Goal: Task Accomplishment & Management: Manage account settings

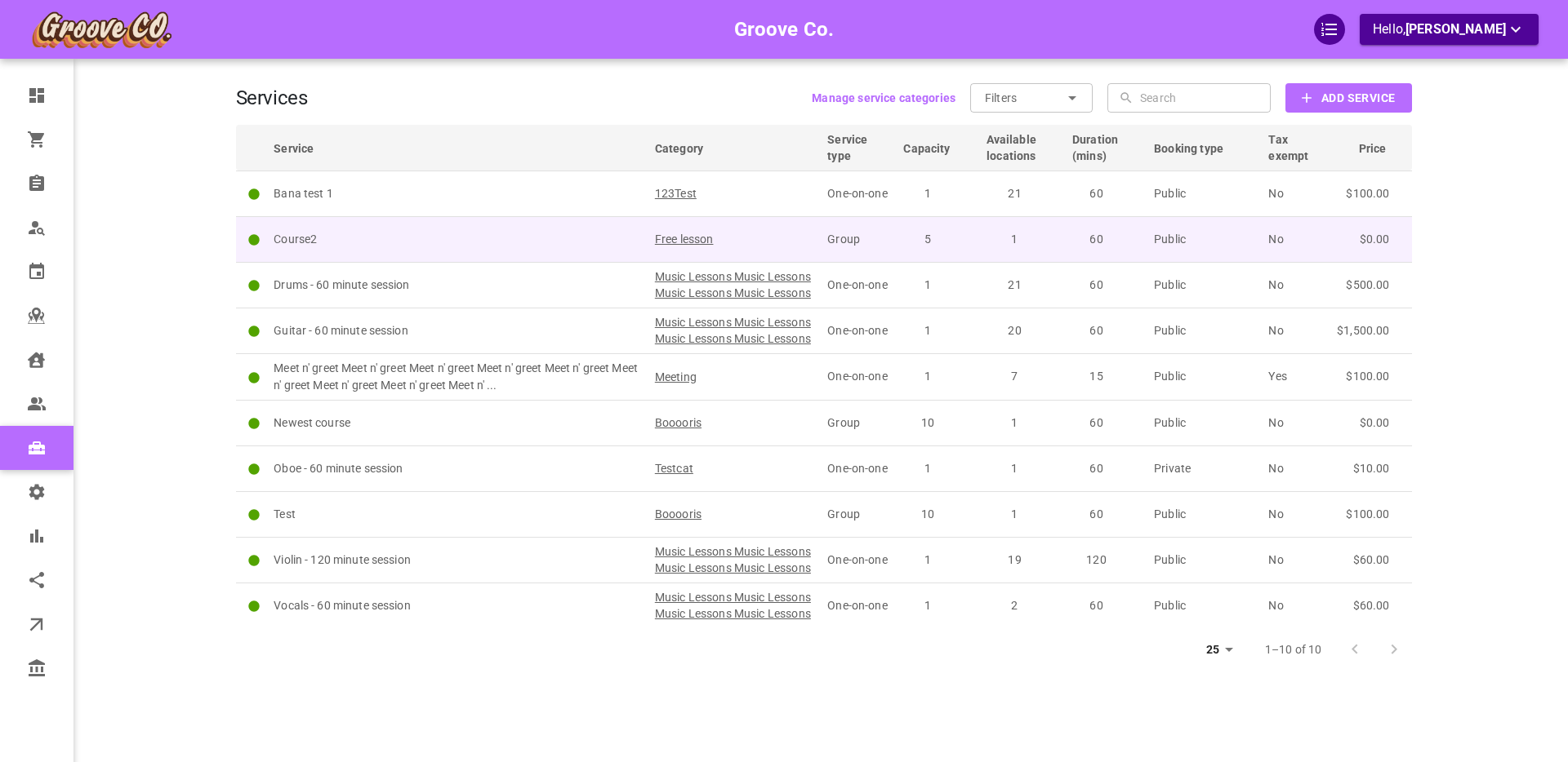
click at [444, 241] on p "Course2" at bounding box center [456, 240] width 366 height 17
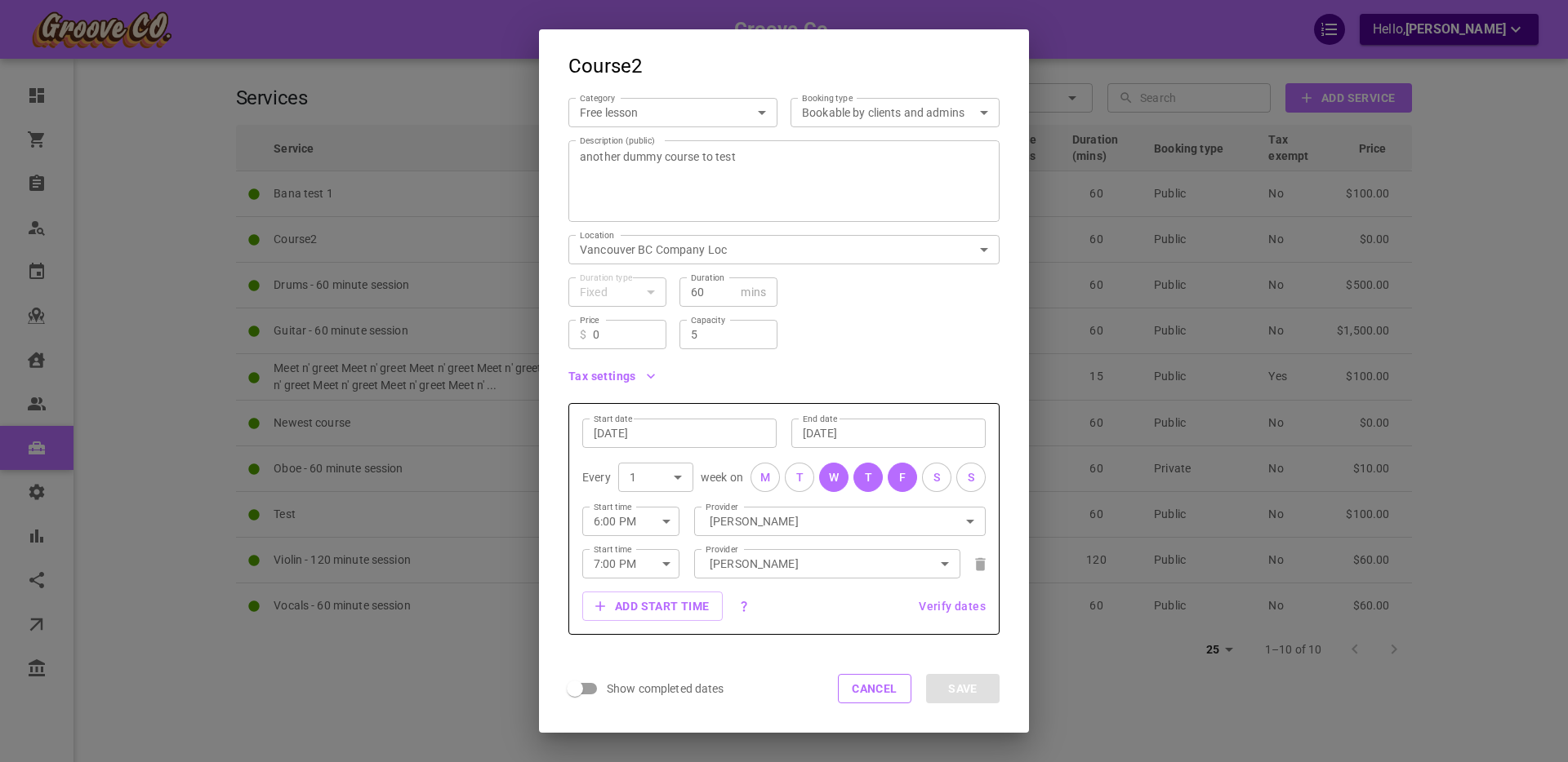
scroll to position [173, 0]
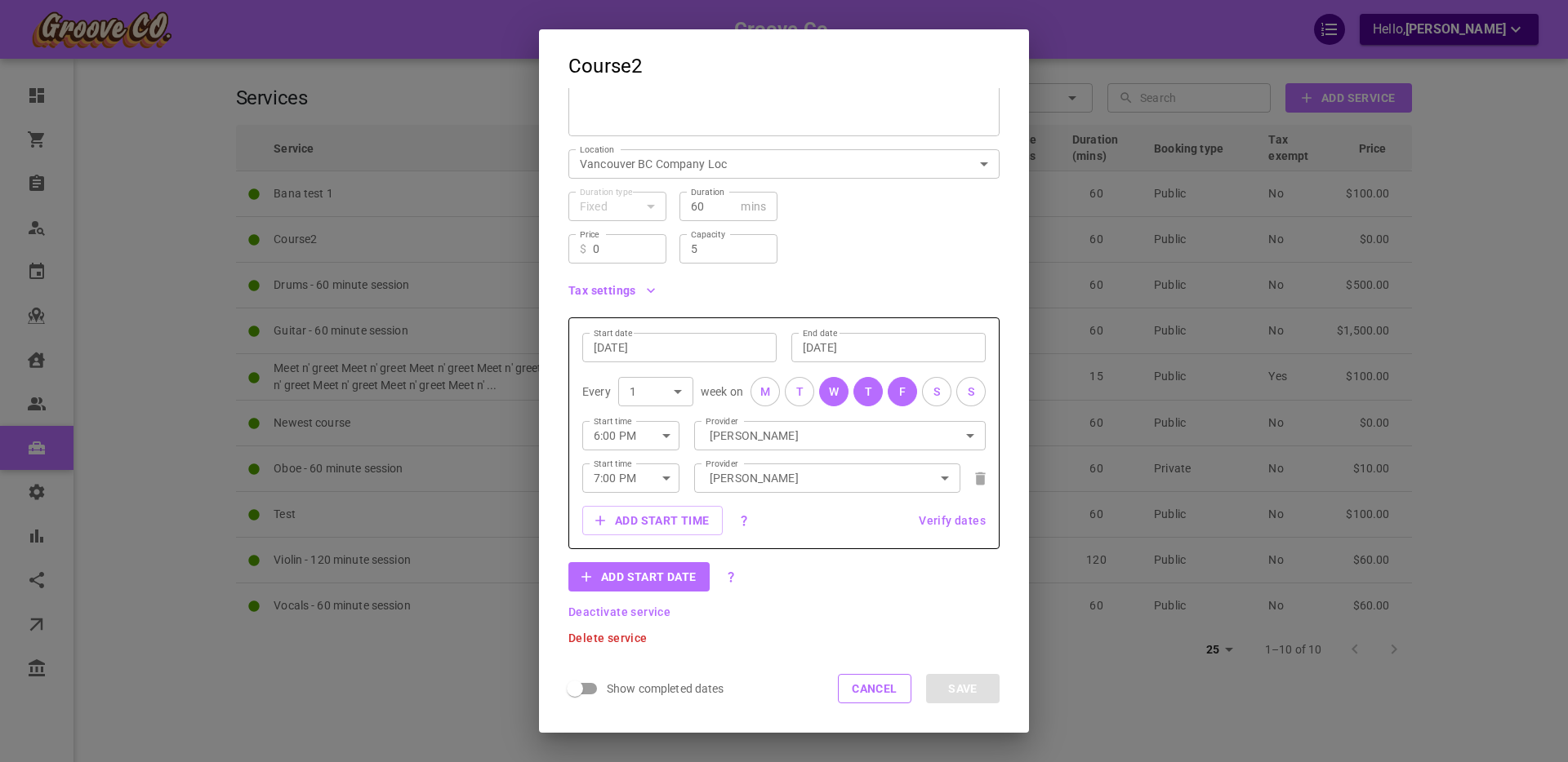
click at [946, 520] on span "Verify dates" at bounding box center [952, 520] width 67 height 12
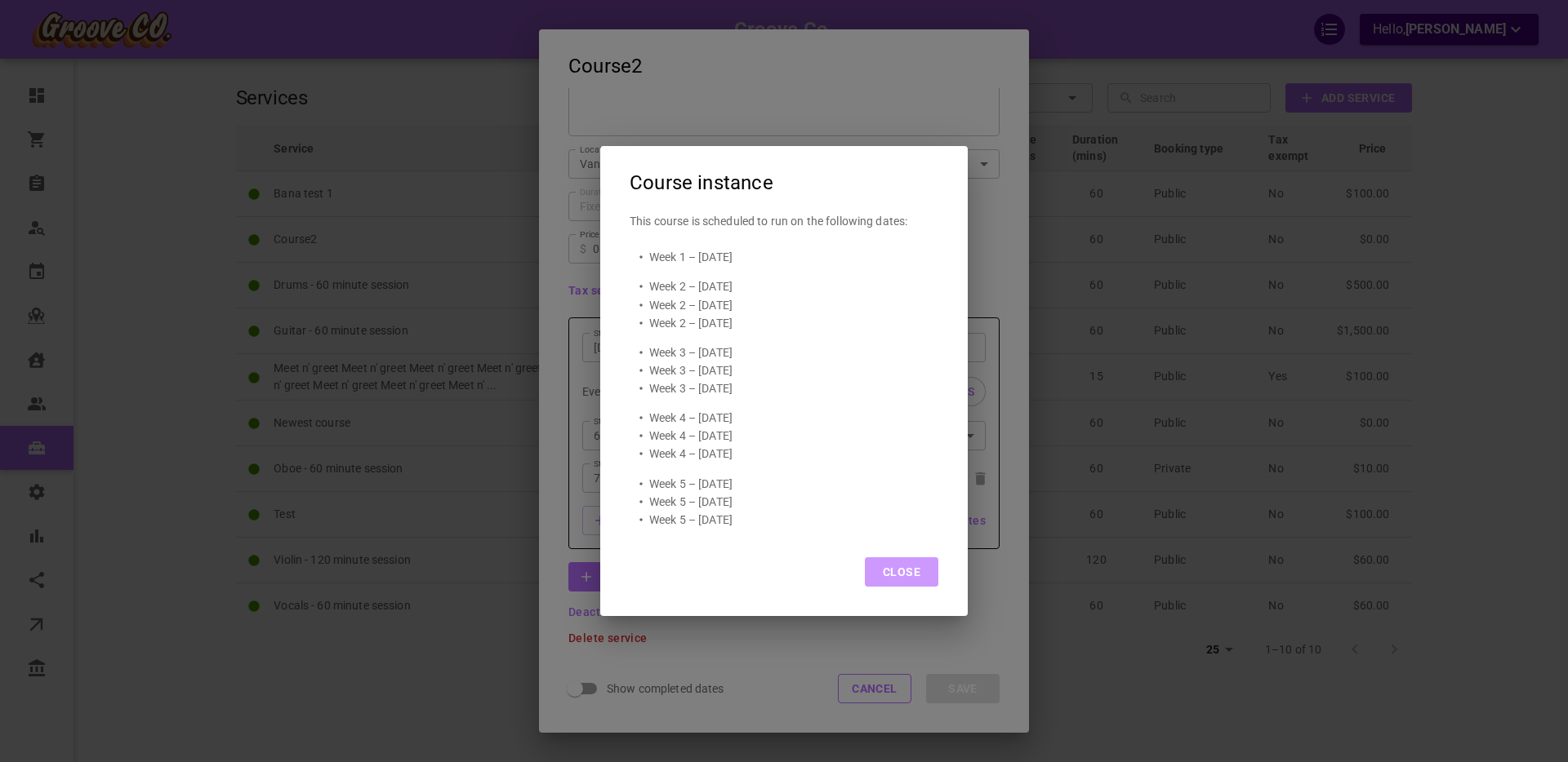
click at [910, 571] on button "Close" at bounding box center [901, 572] width 74 height 30
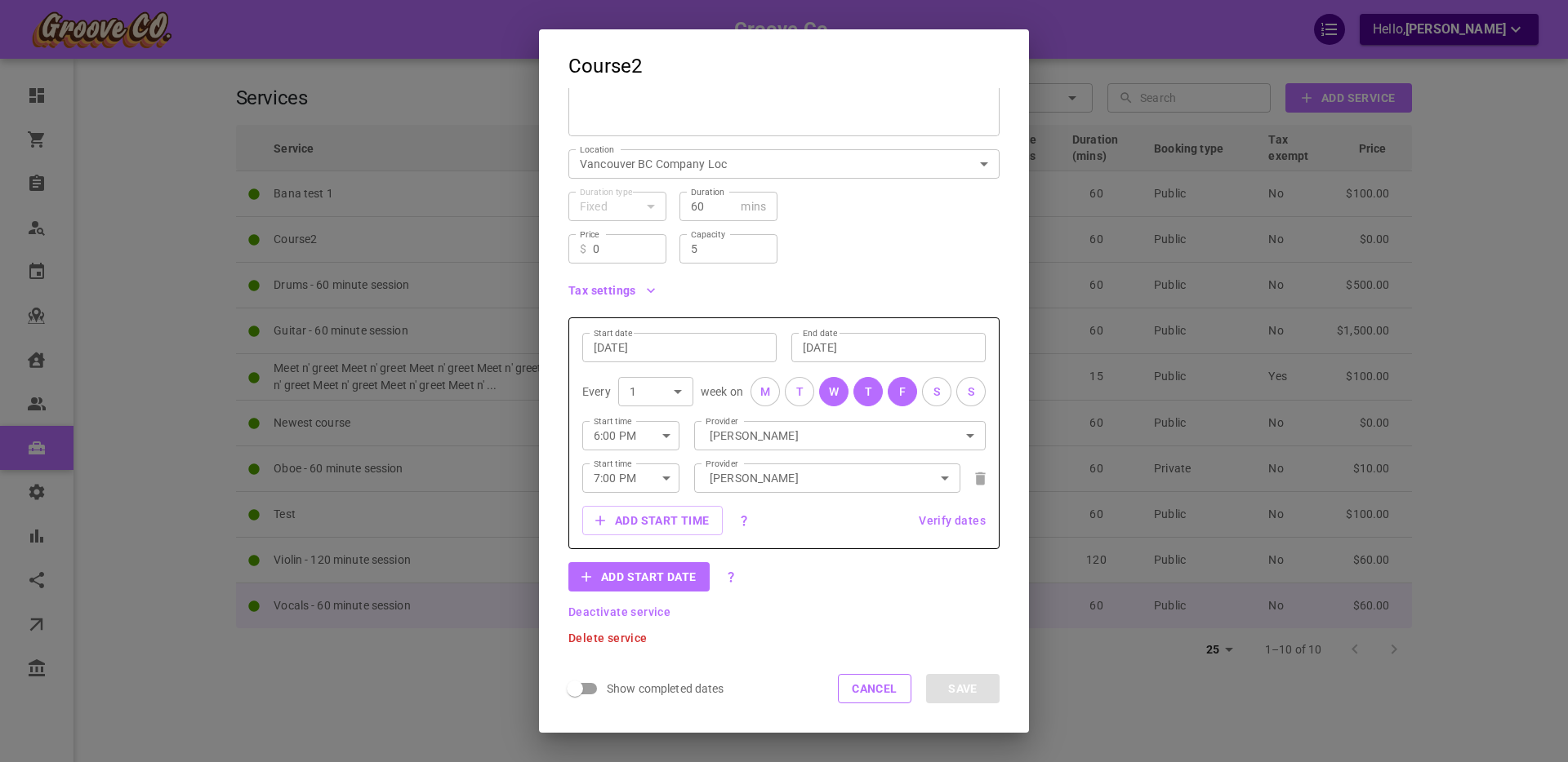
click at [878, 689] on button "Cancel" at bounding box center [875, 688] width 74 height 30
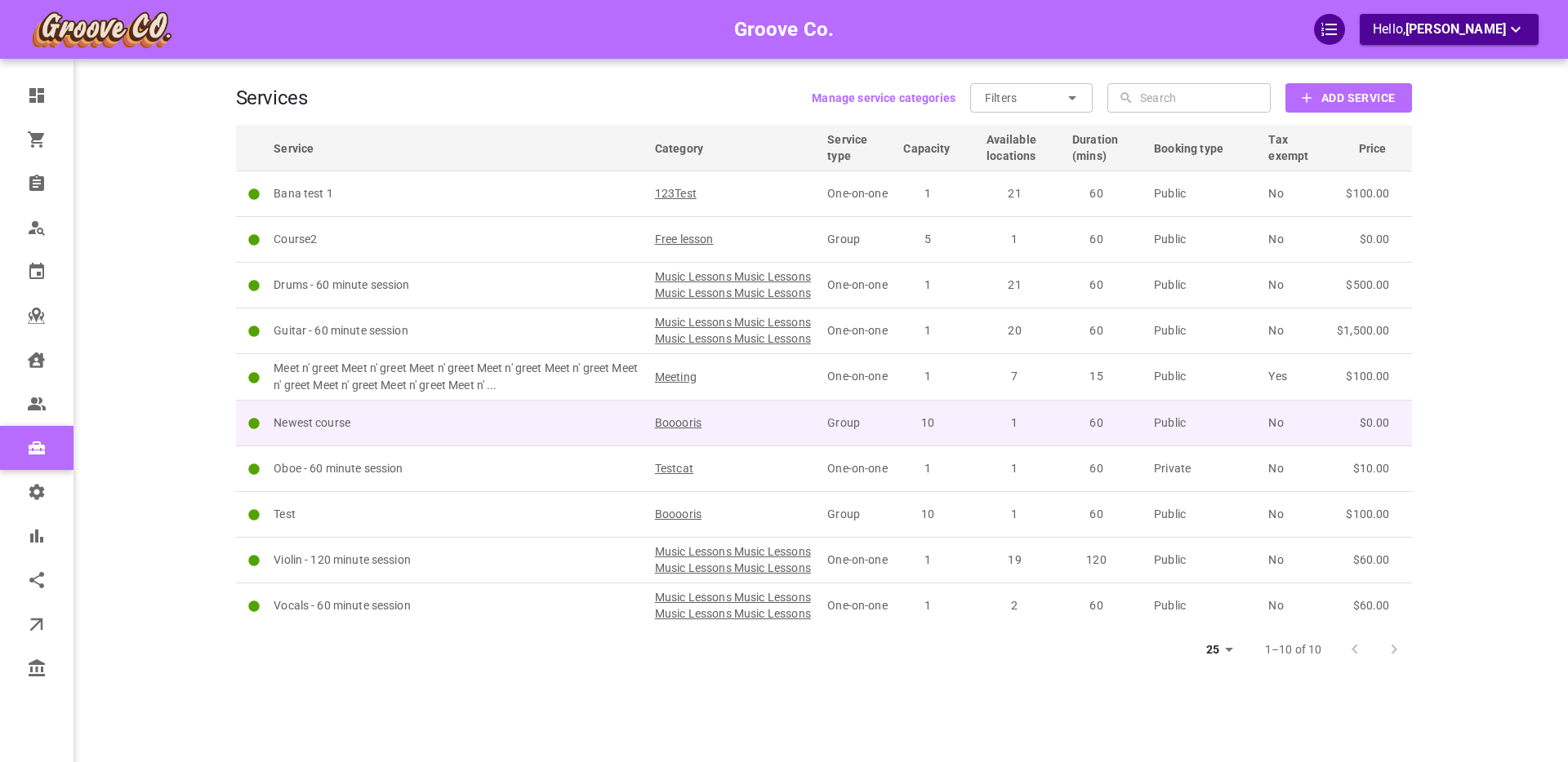
click at [503, 431] on p "Newest course" at bounding box center [456, 424] width 366 height 17
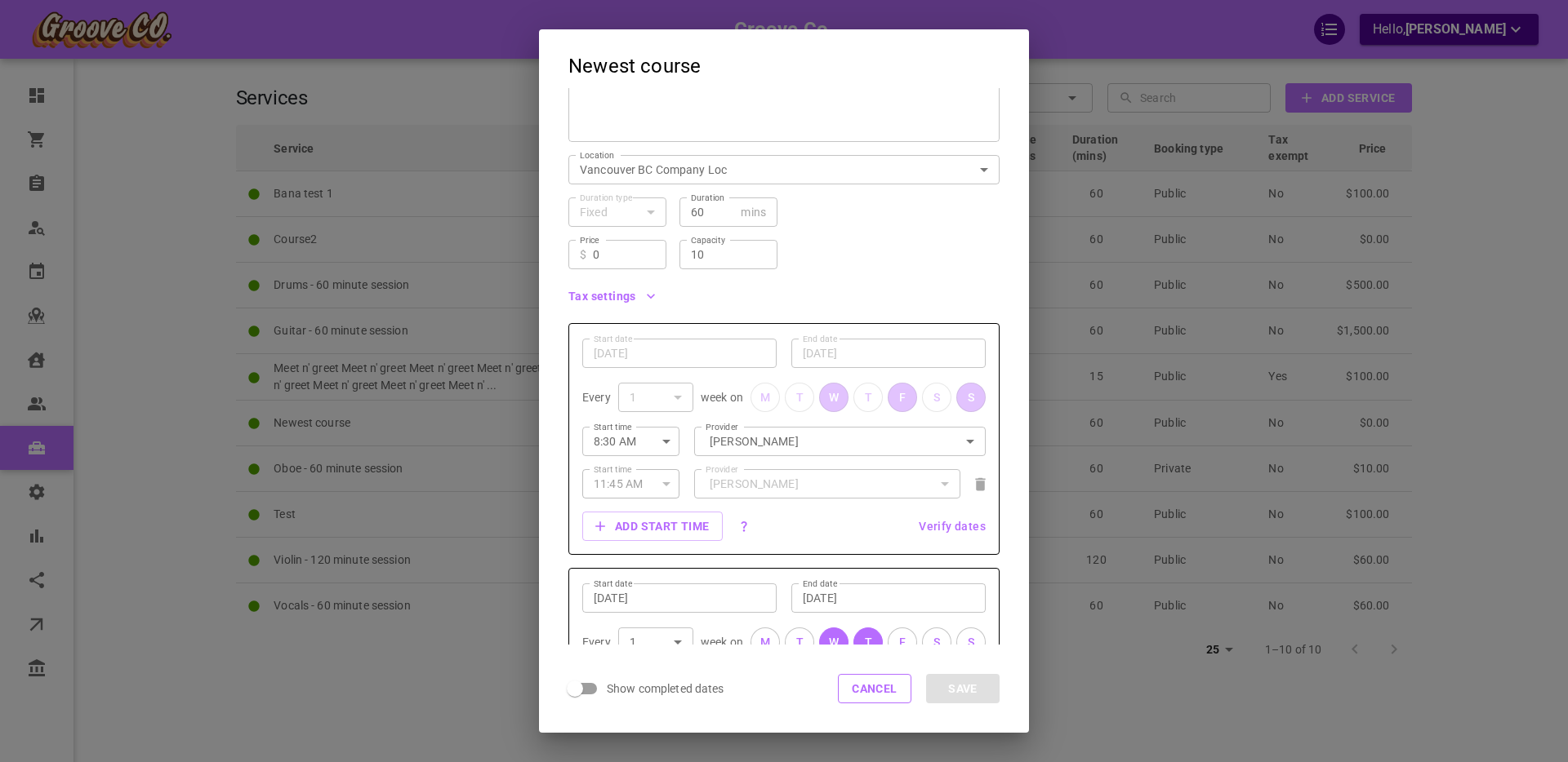
scroll to position [184, 0]
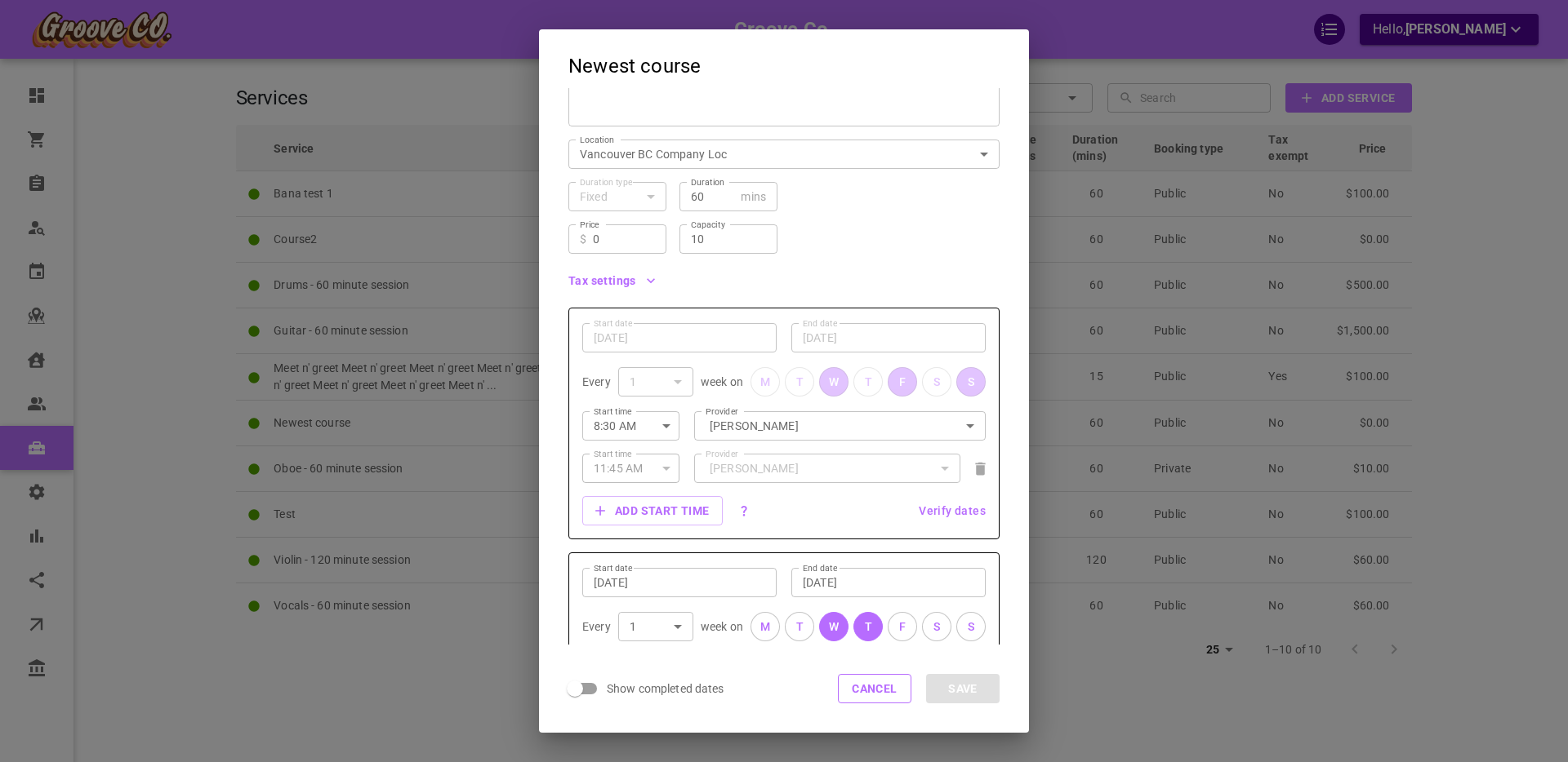
click at [944, 509] on span "Verify dates" at bounding box center [952, 511] width 67 height 12
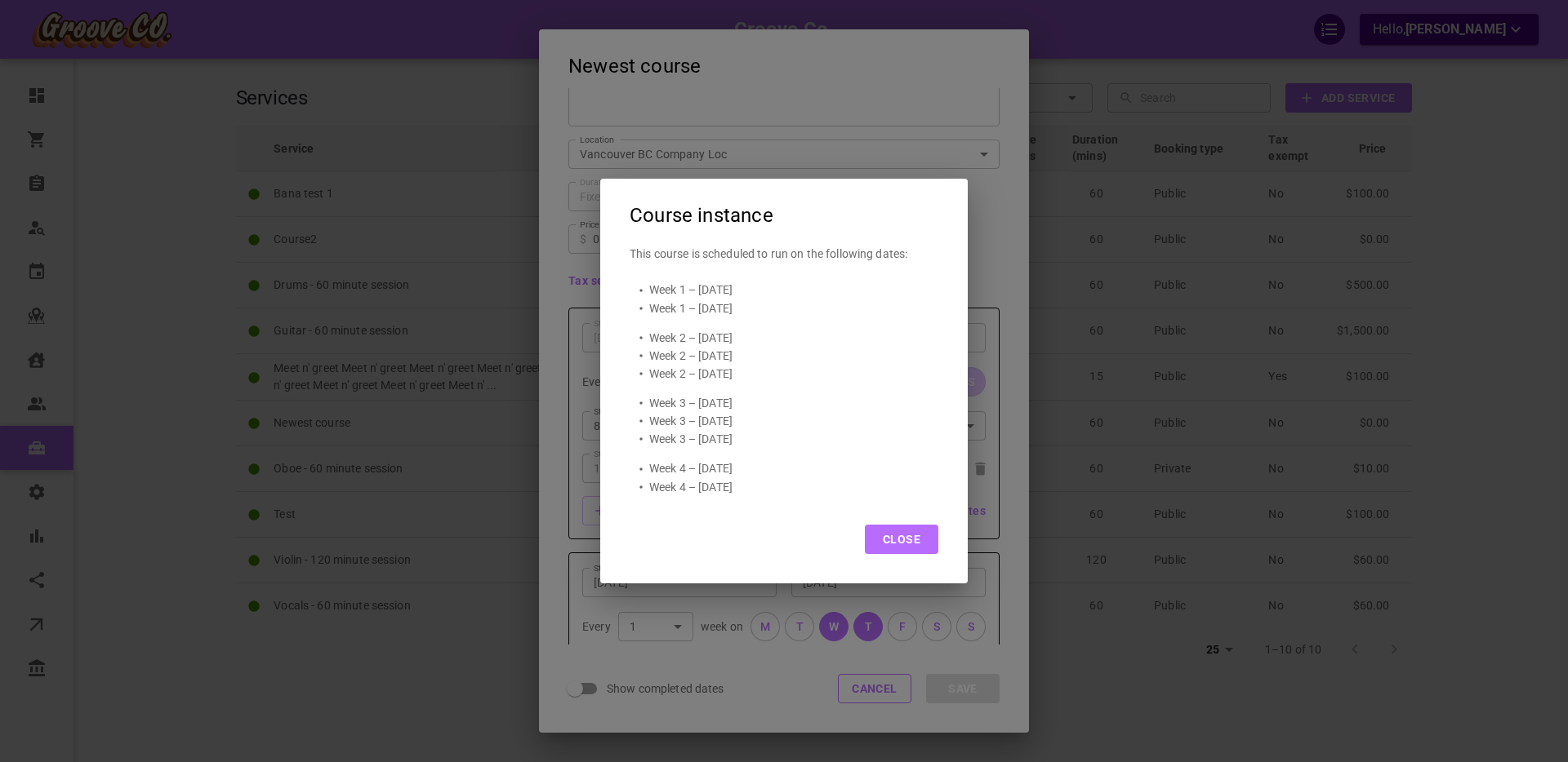
click at [900, 534] on button "Close" at bounding box center [901, 540] width 74 height 30
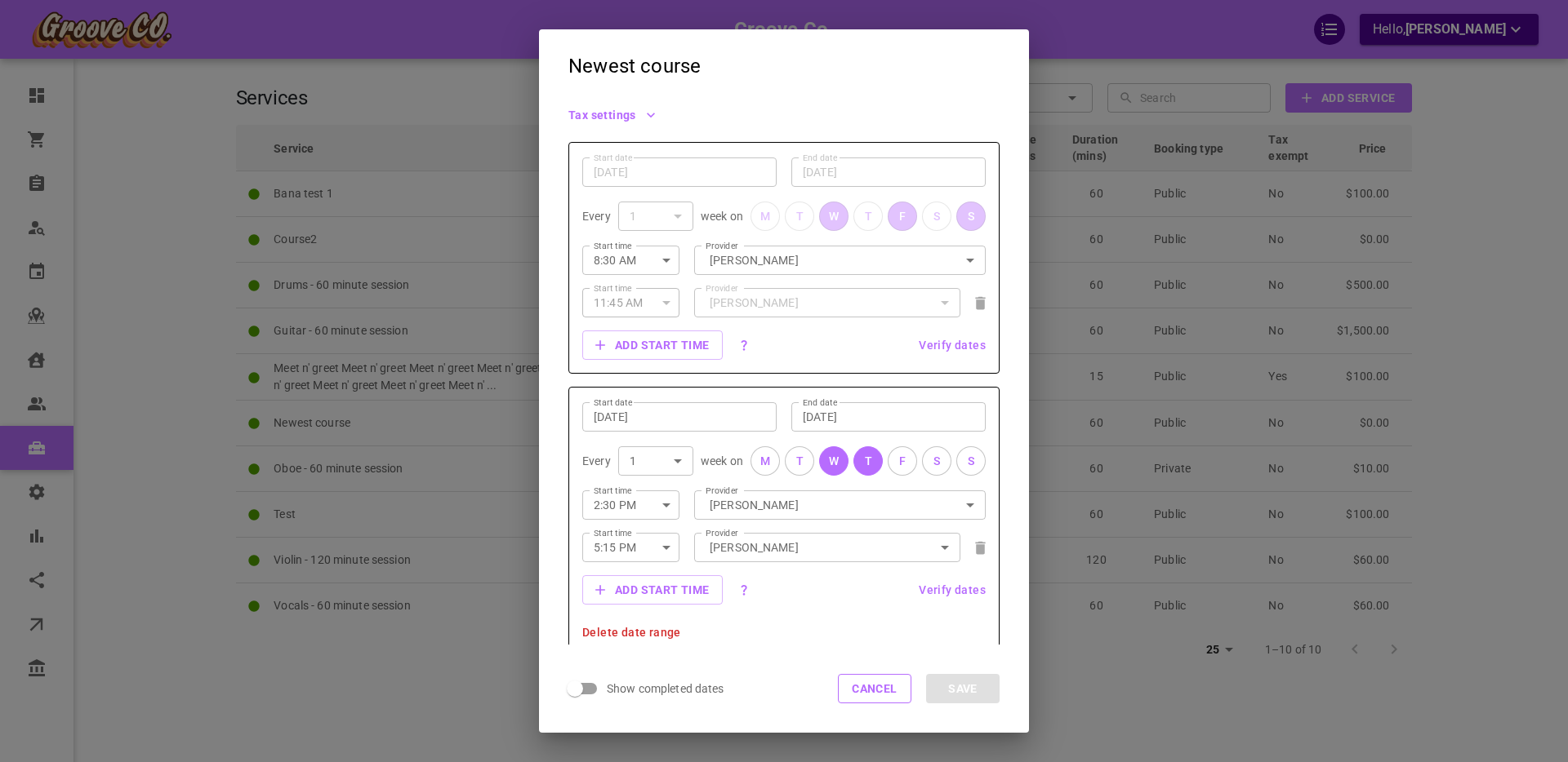
scroll to position [360, 0]
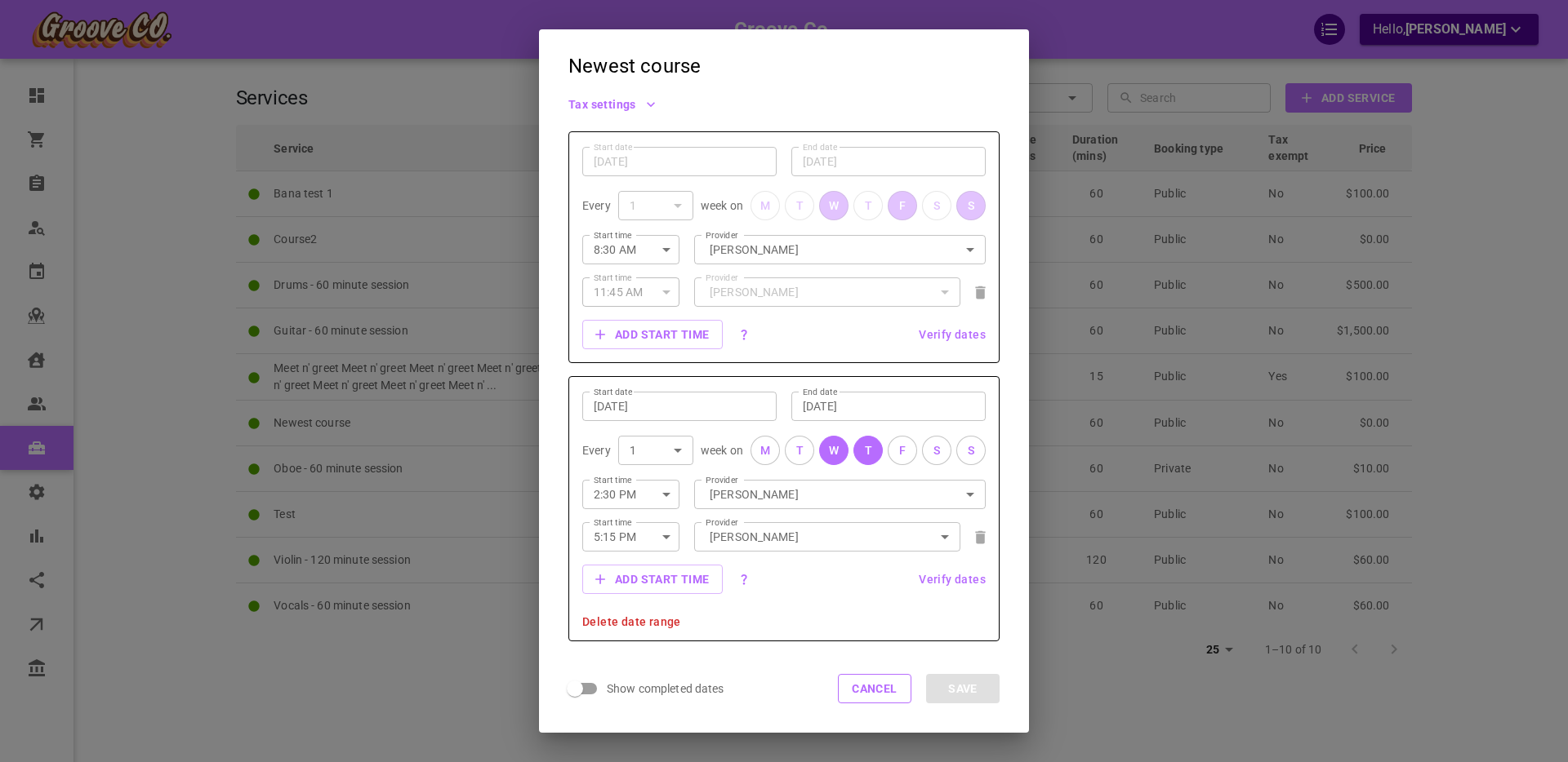
click at [948, 580] on span "Verify dates" at bounding box center [952, 580] width 67 height 12
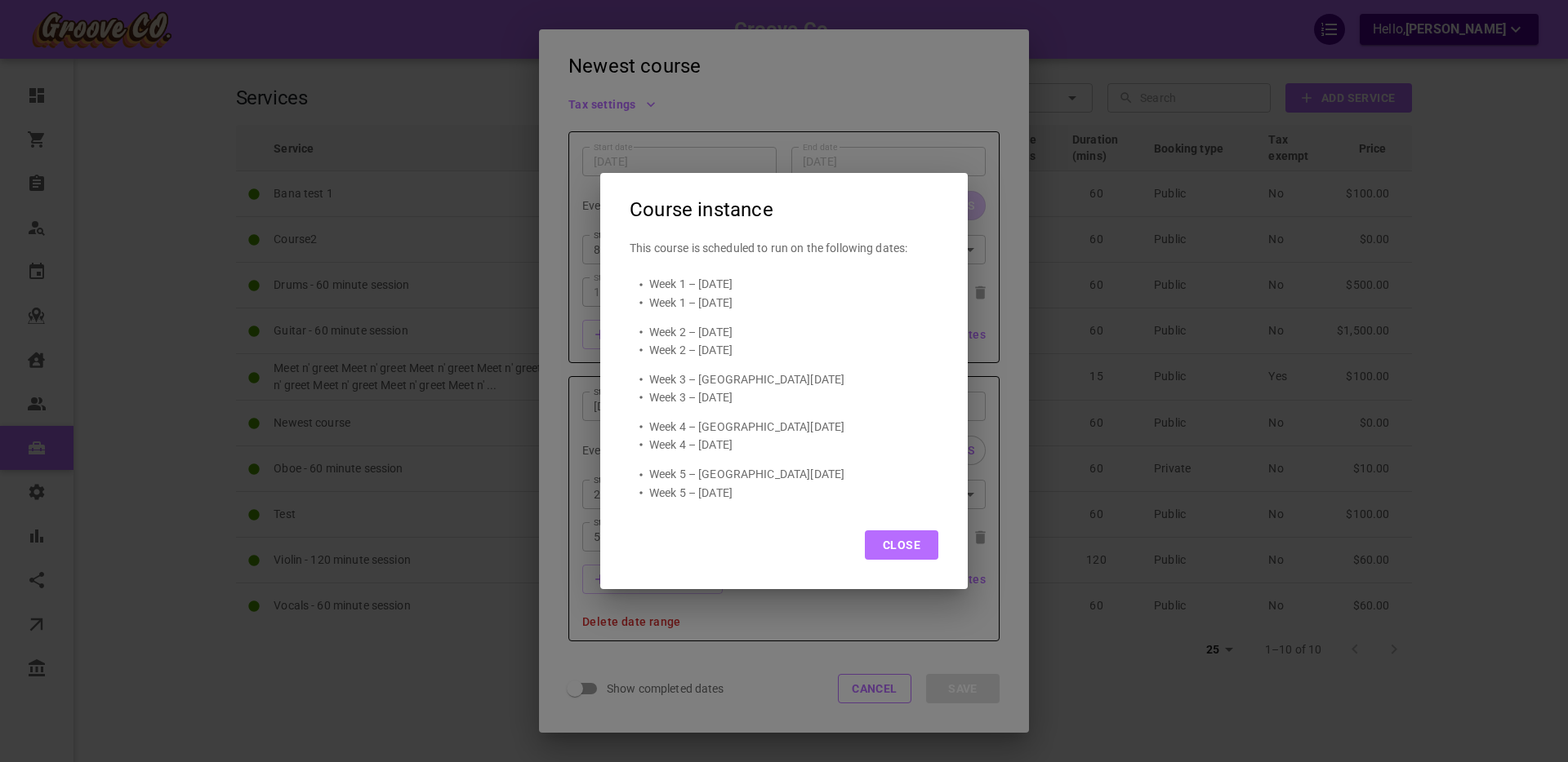
click at [899, 534] on button "Close" at bounding box center [901, 545] width 74 height 30
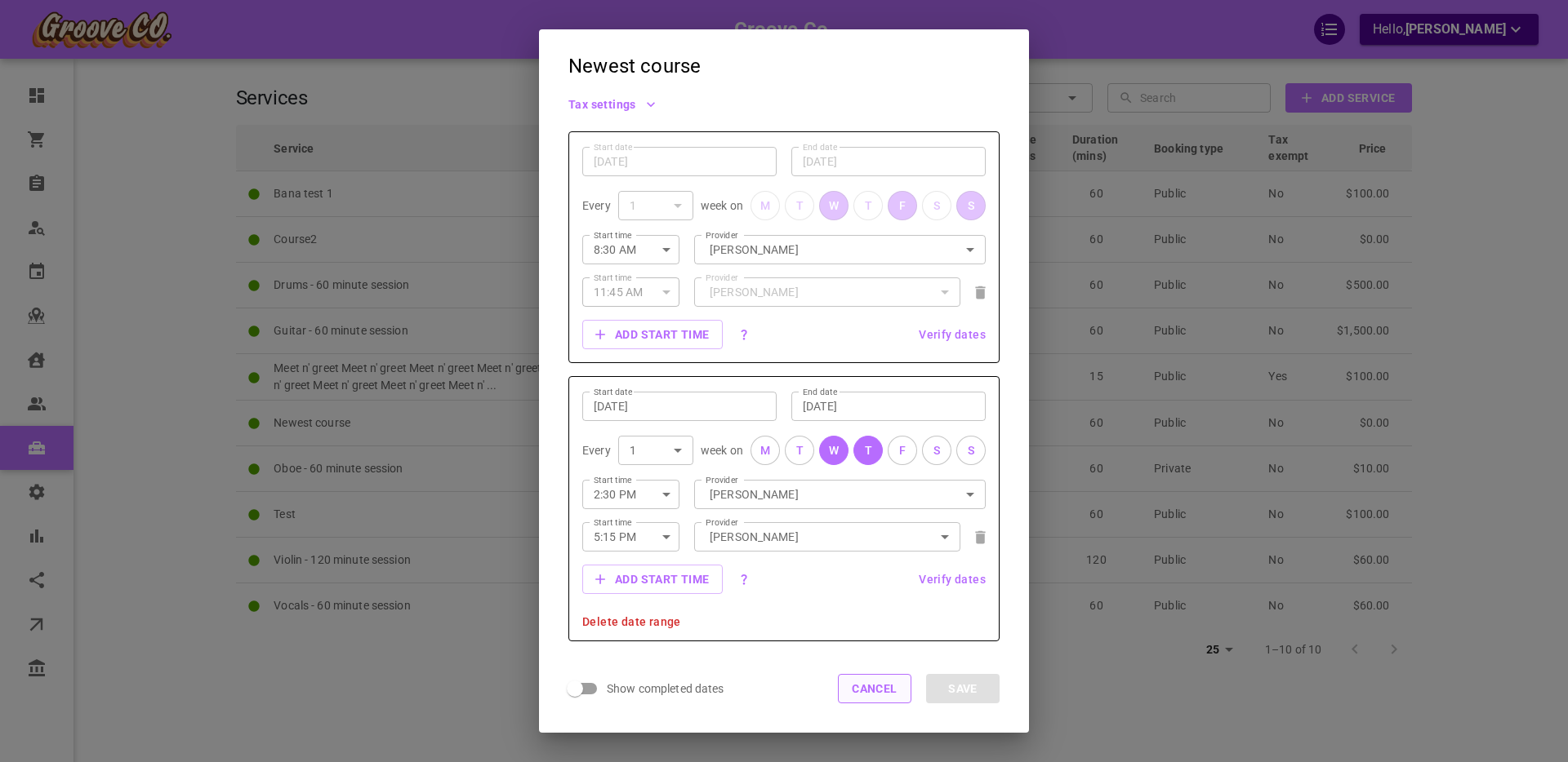
click at [866, 693] on button "Cancel" at bounding box center [875, 688] width 74 height 30
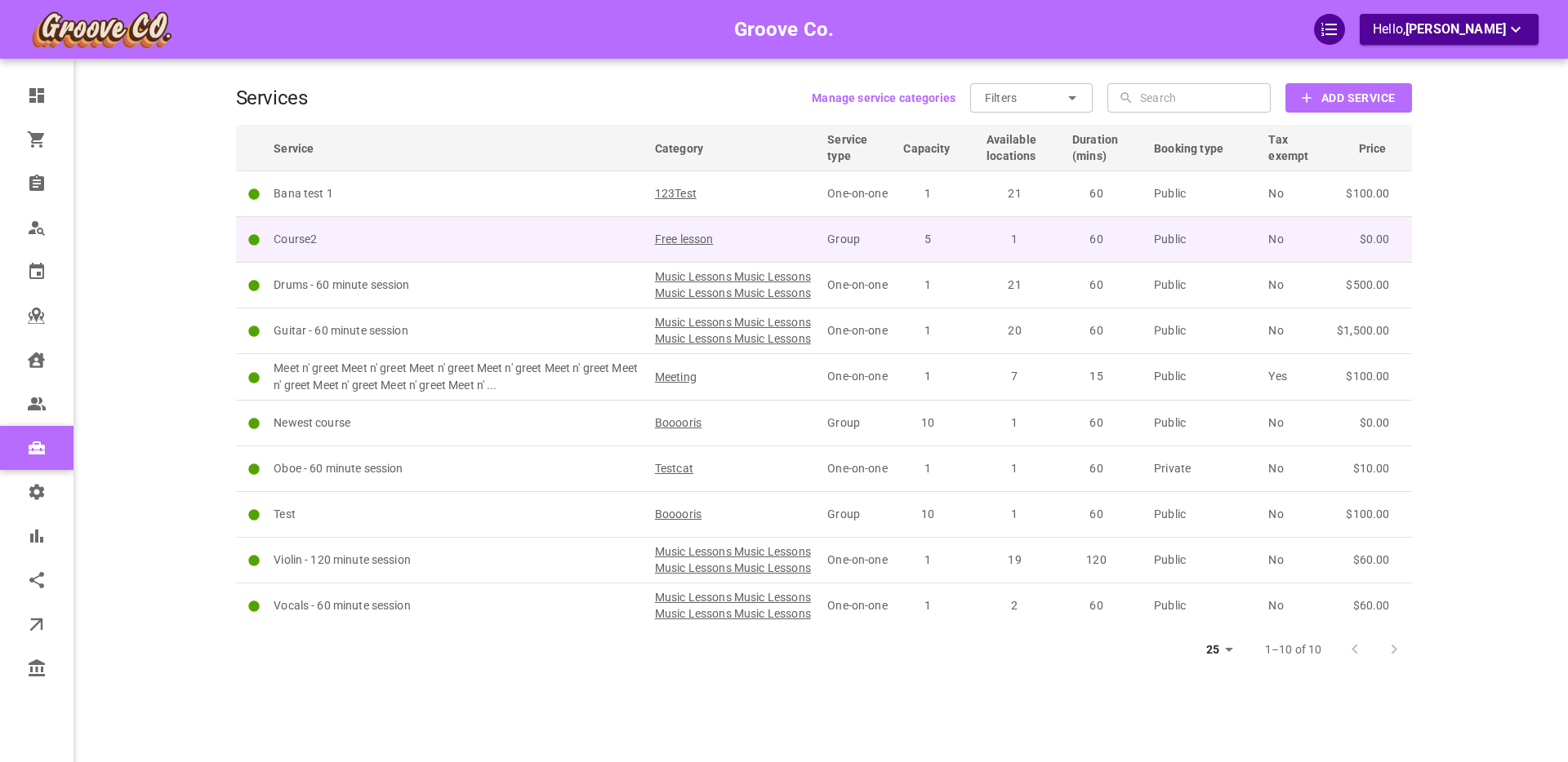
click at [474, 244] on p "Course2" at bounding box center [456, 240] width 366 height 17
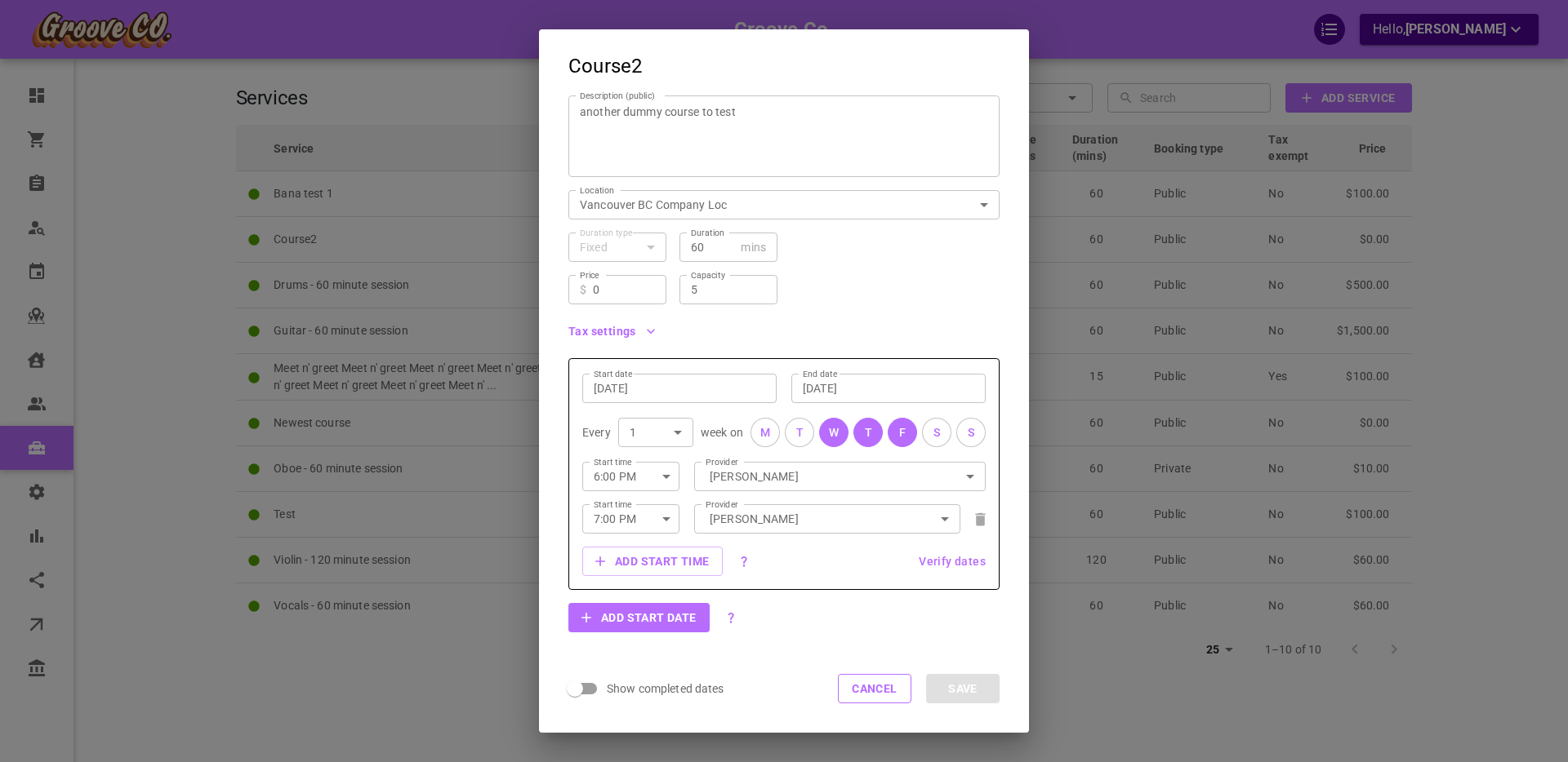
scroll to position [173, 0]
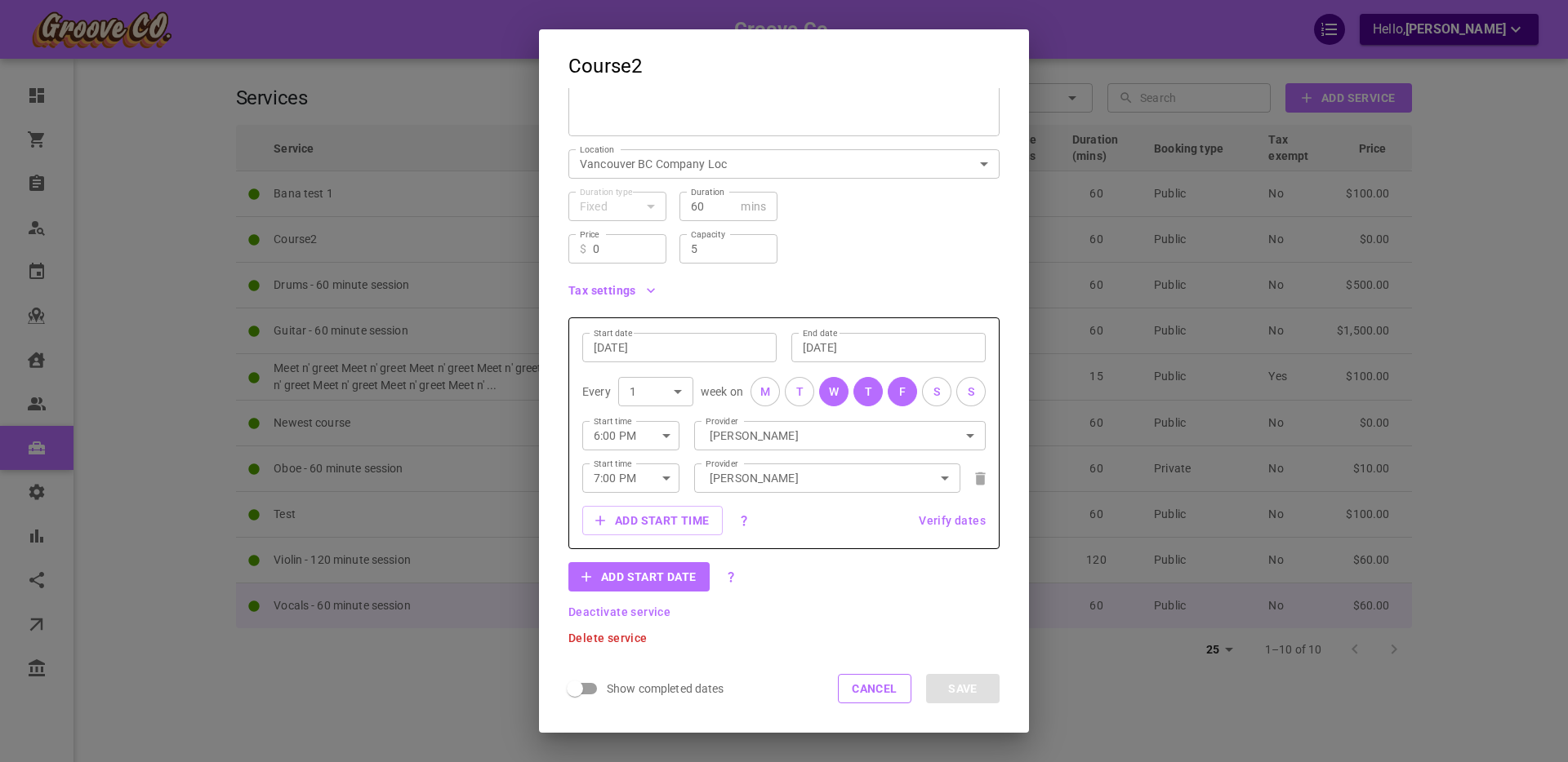
click at [860, 686] on button "Cancel" at bounding box center [875, 688] width 74 height 30
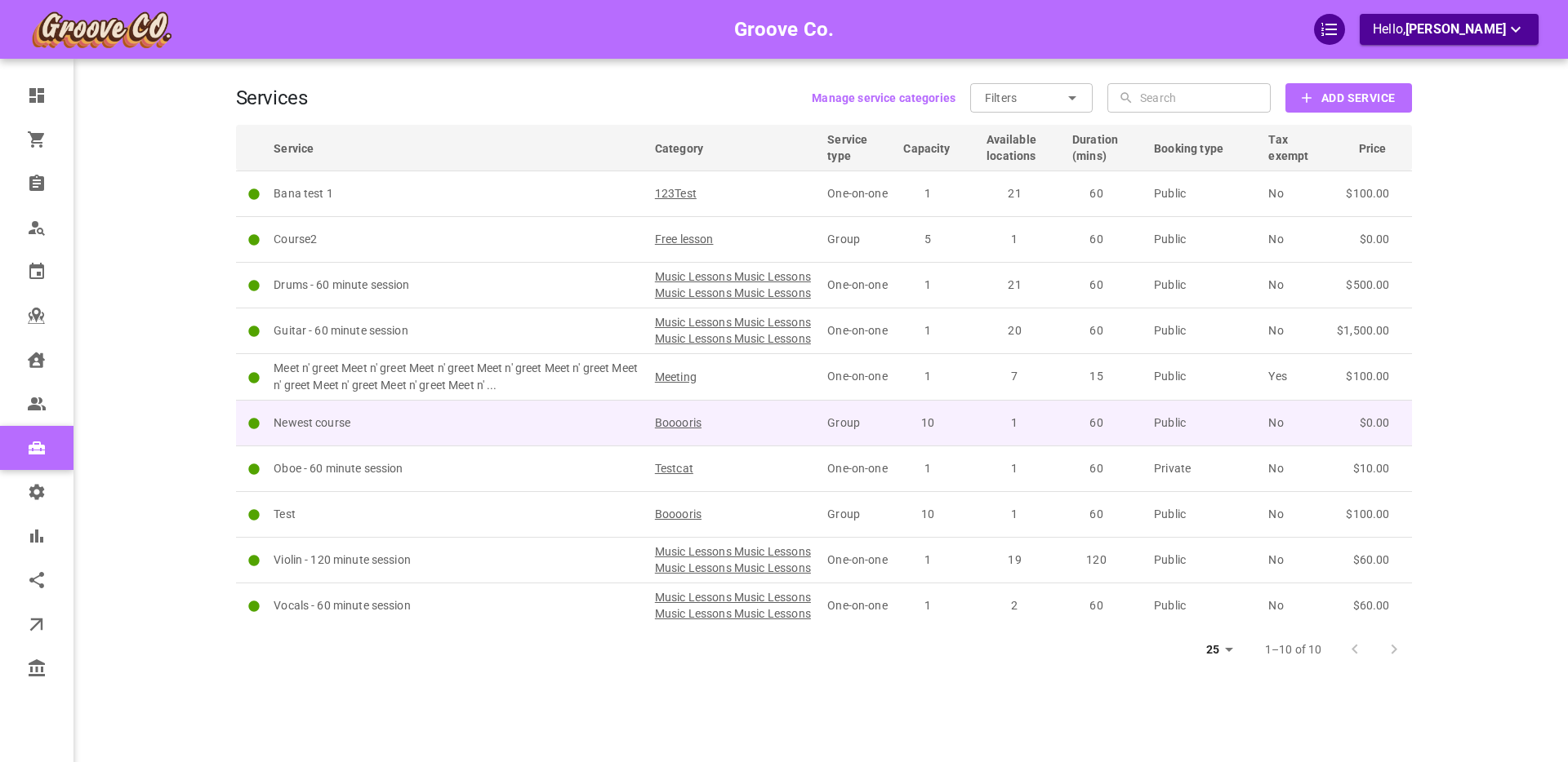
click at [500, 446] on td "Newest course" at bounding box center [457, 423] width 382 height 46
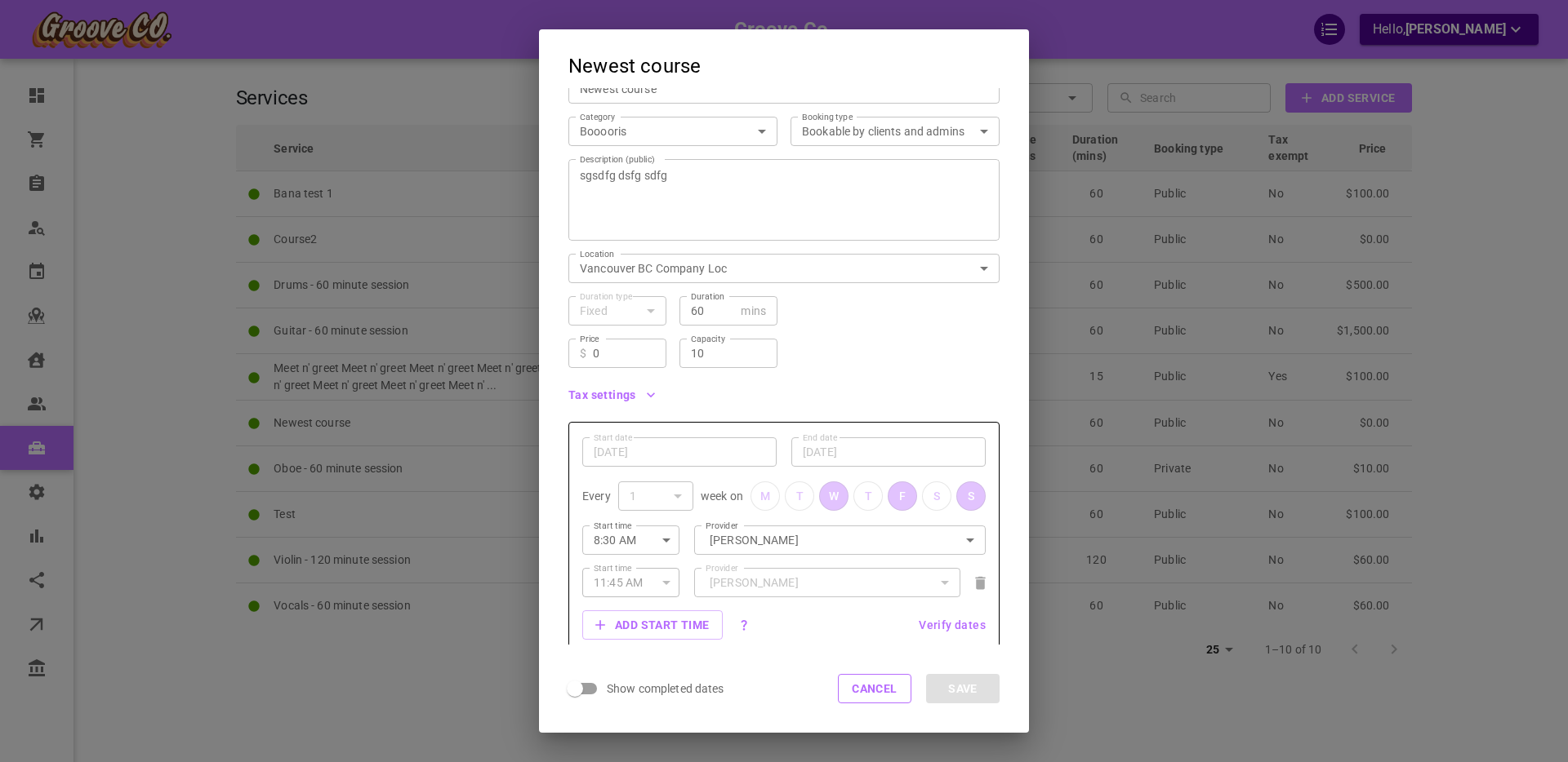
scroll to position [0, 0]
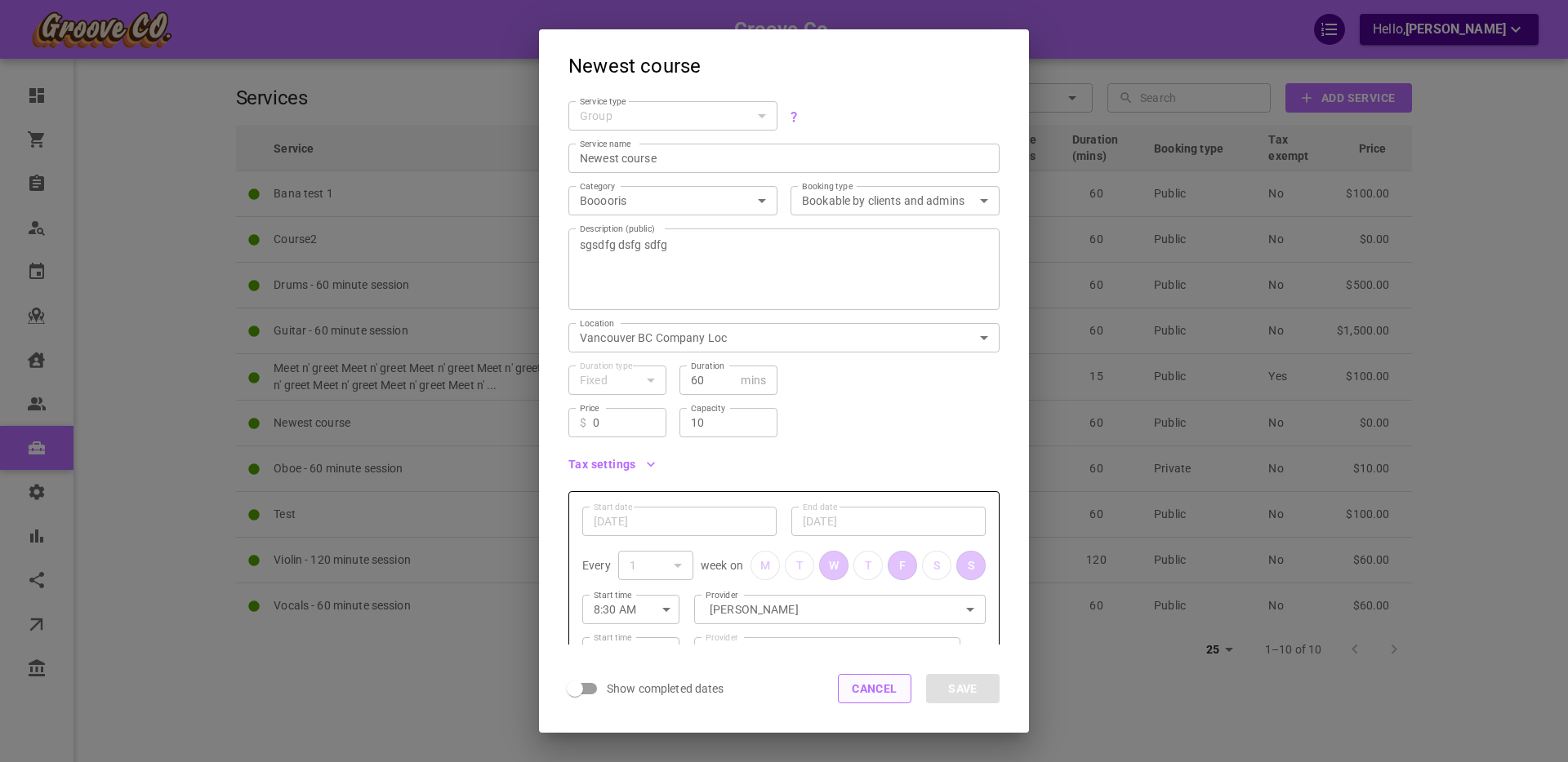
click at [861, 691] on button "Cancel" at bounding box center [875, 688] width 74 height 30
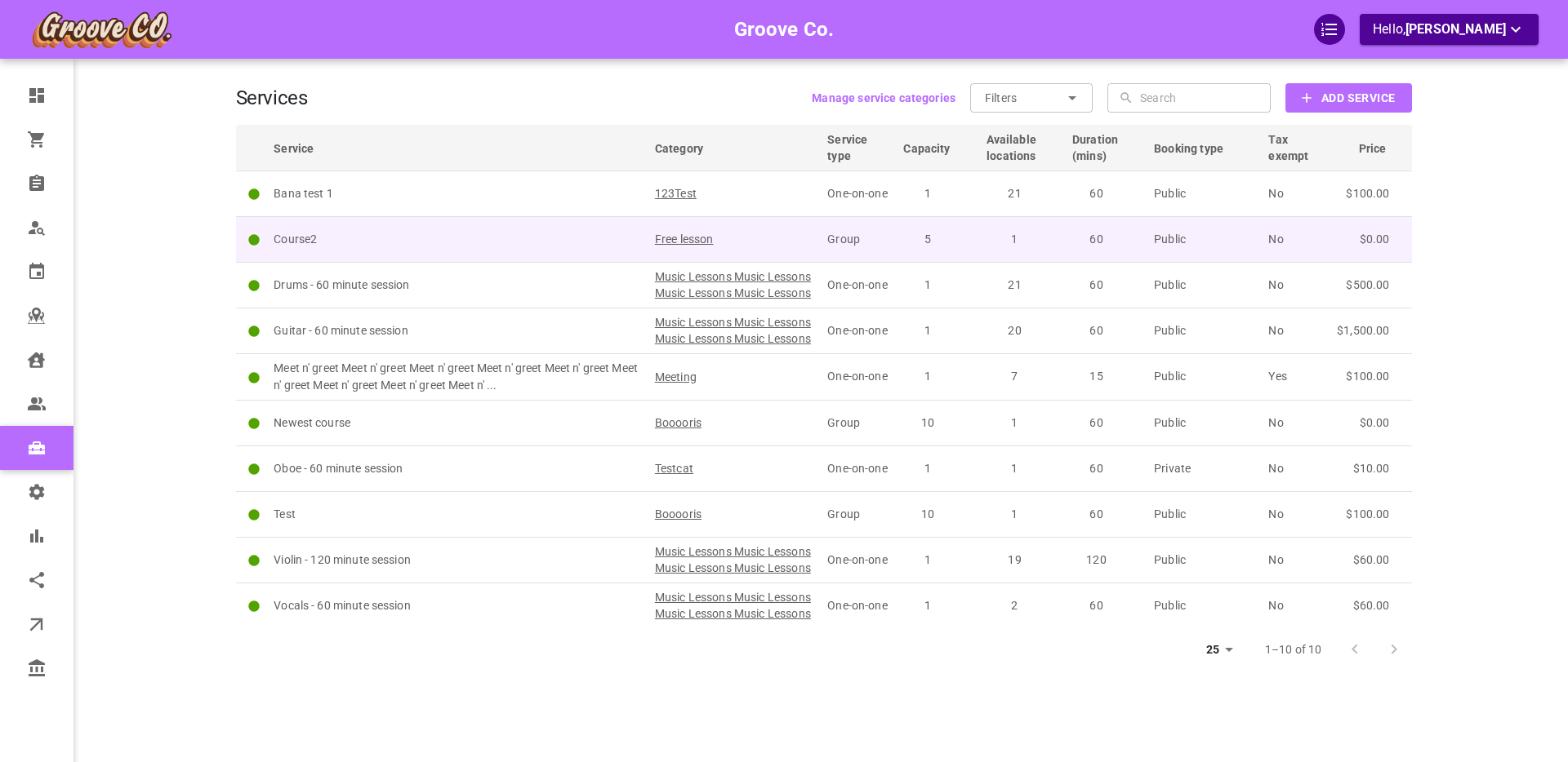
click at [468, 239] on p "Course2" at bounding box center [456, 240] width 366 height 17
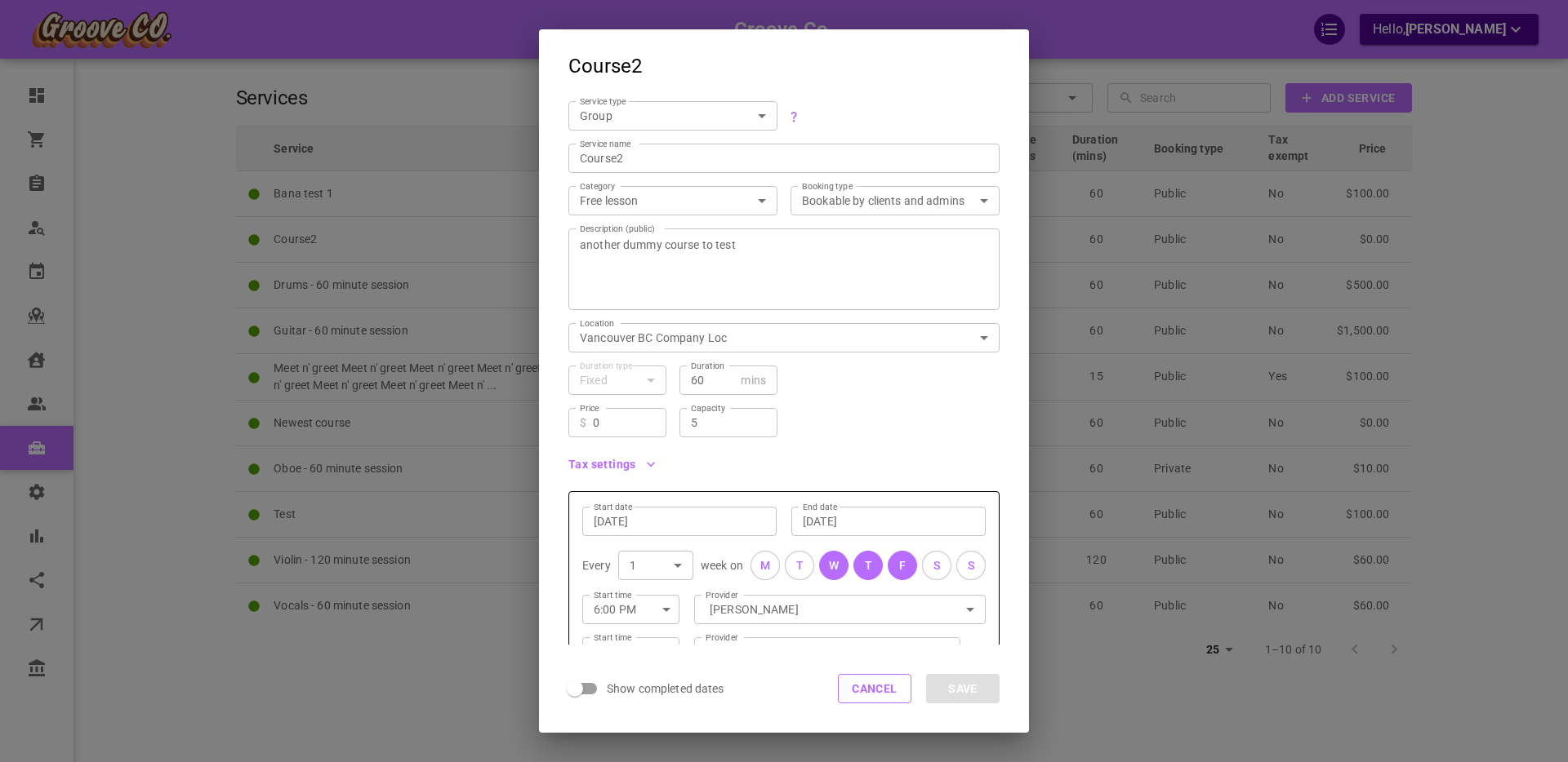
click at [652, 111] on body "Groove Co. Hello, [PERSON_NAME] Dashboard Orders Bookings Who is available Cale…" at bounding box center [784, 431] width 1568 height 863
click at [637, 136] on li "One-on-one" at bounding box center [673, 144] width 209 height 27
type input "SIMPLE"
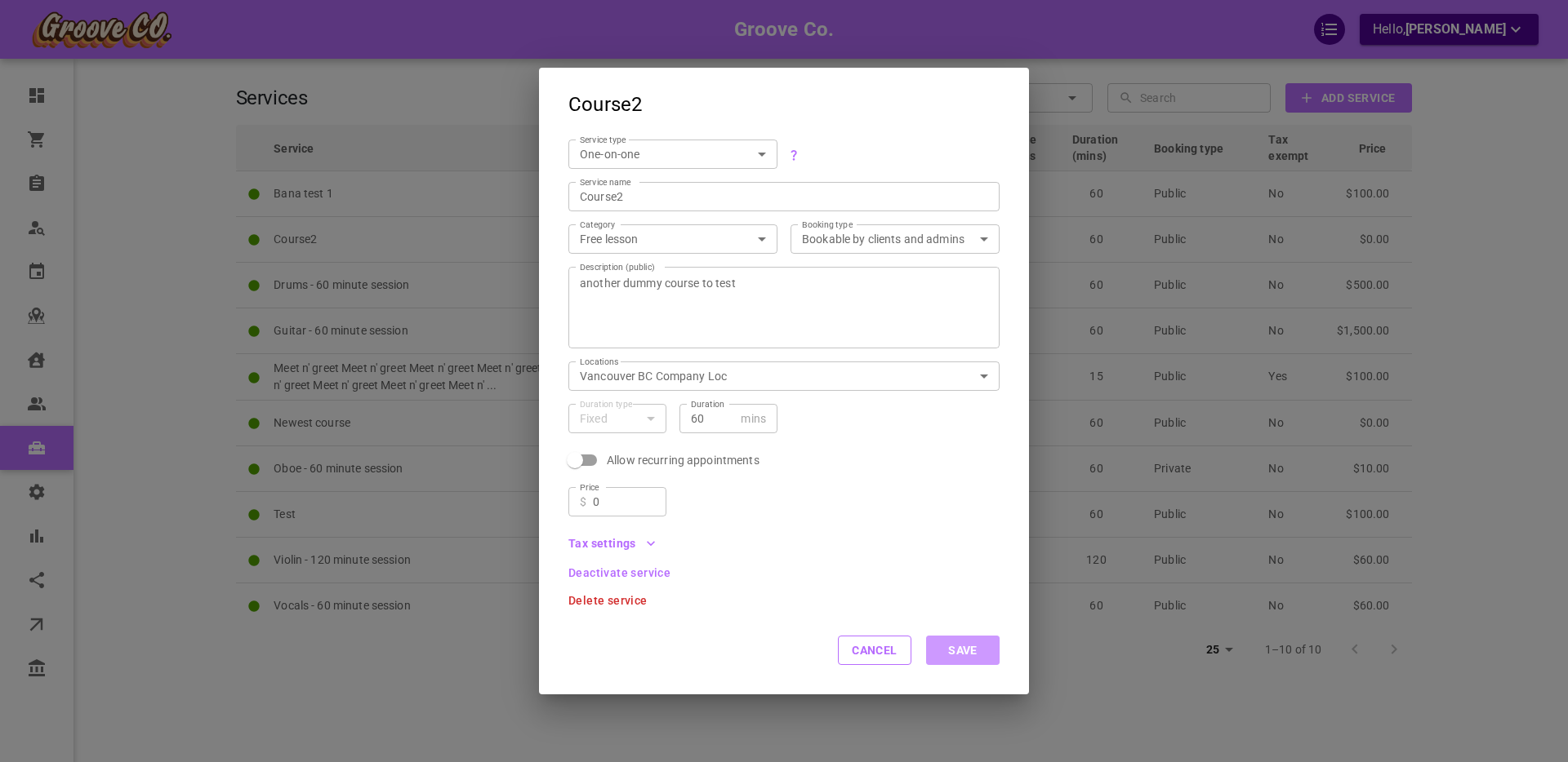
click at [966, 652] on button "Save" at bounding box center [963, 650] width 74 height 30
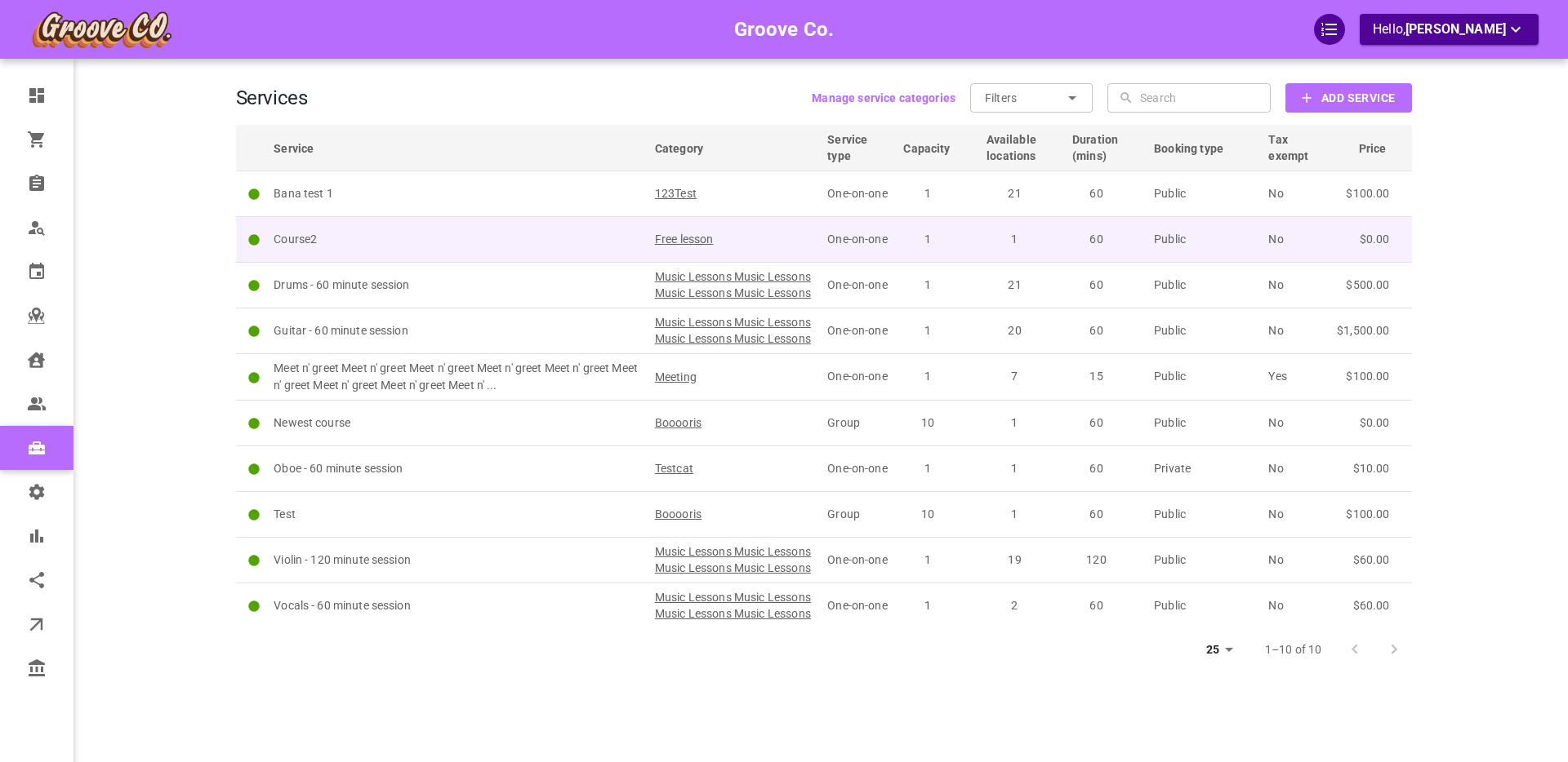
click at [440, 240] on p "Course2" at bounding box center [456, 240] width 366 height 17
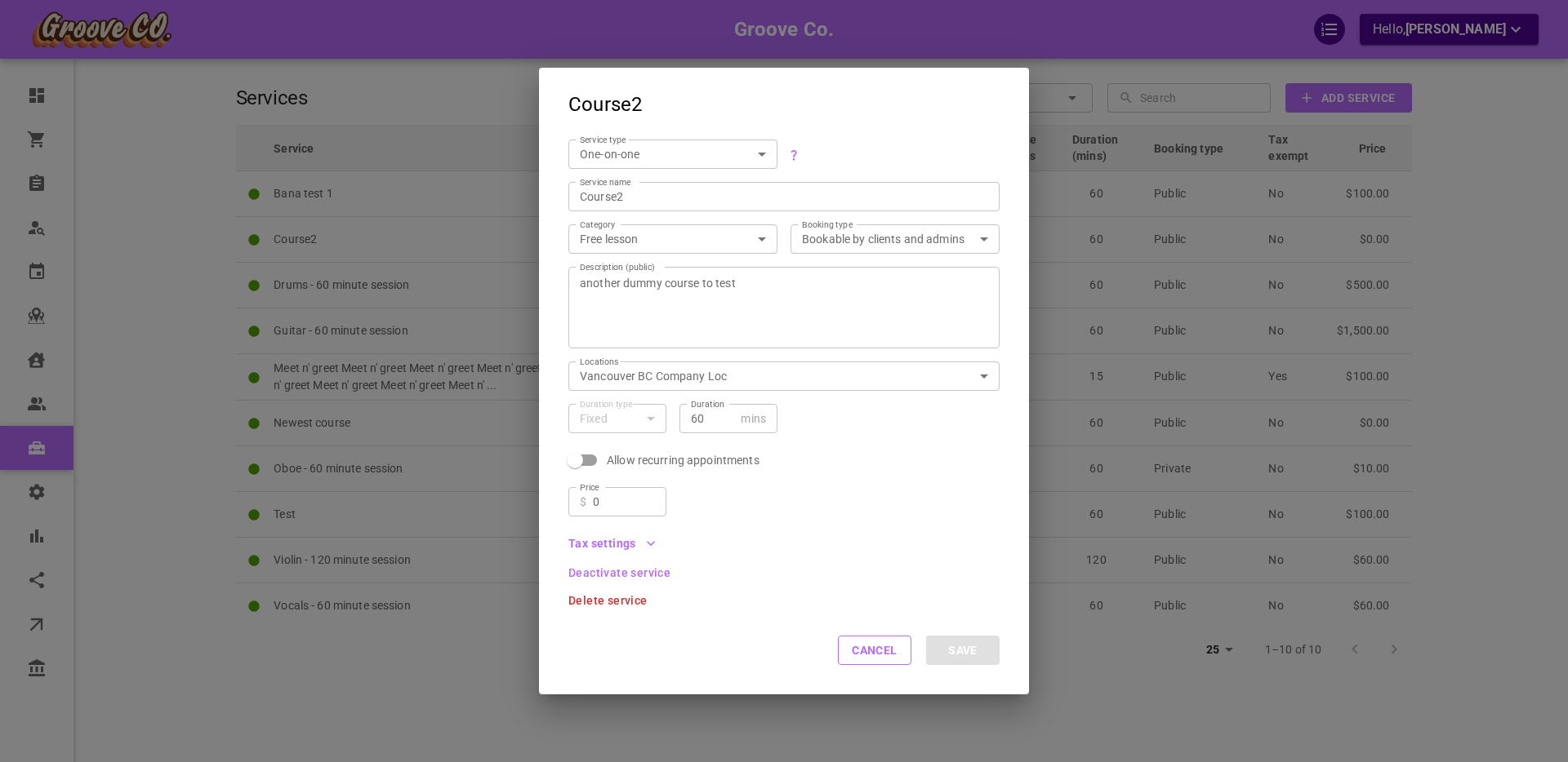
click at [668, 154] on body "Groove Co. Hello, [PERSON_NAME] Dashboard Orders Bookings Who is available Cale…" at bounding box center [784, 431] width 1568 height 863
click at [638, 209] on li "Group" at bounding box center [673, 209] width 209 height 27
type input "GROUP"
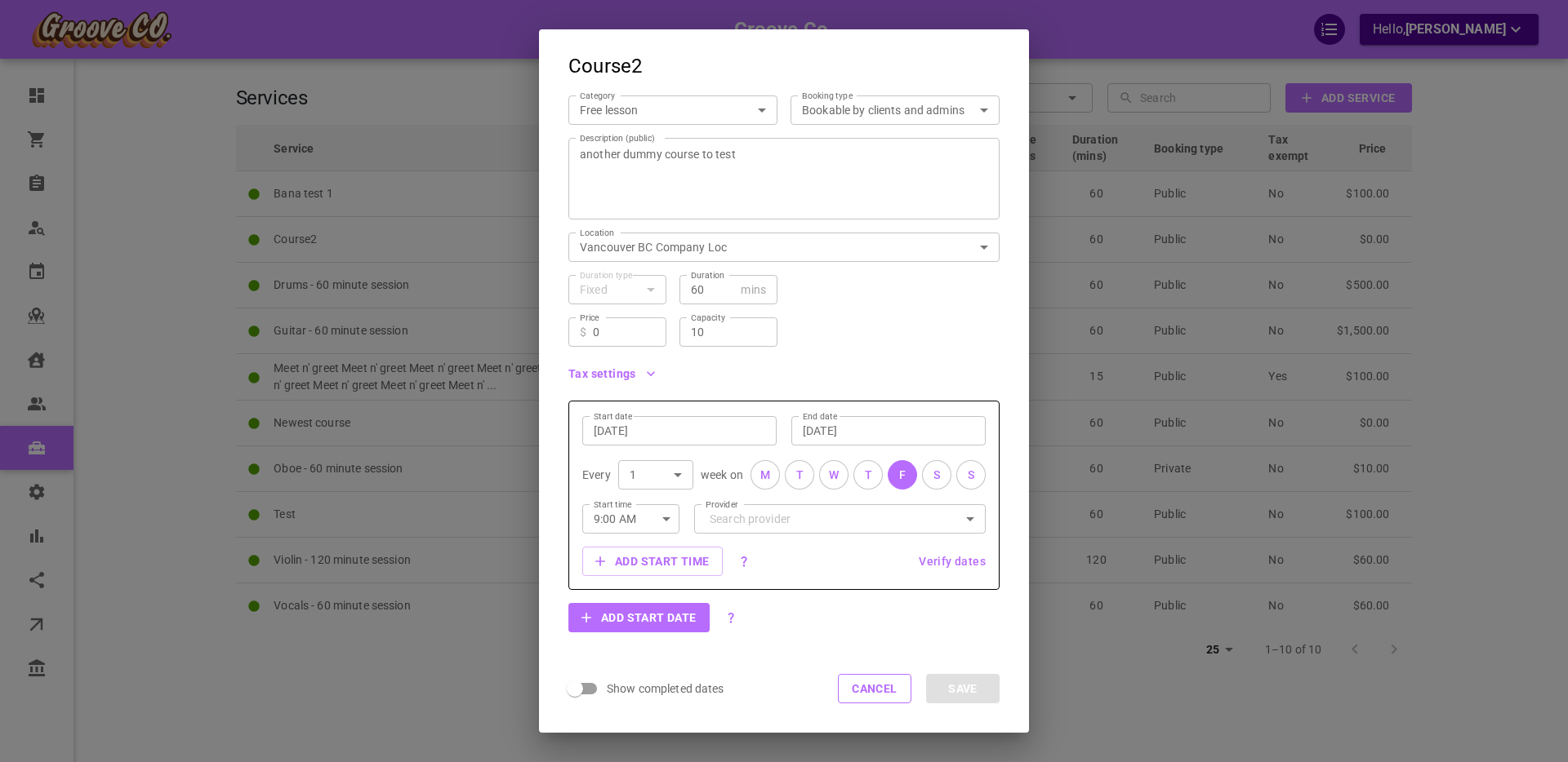
scroll to position [131, 0]
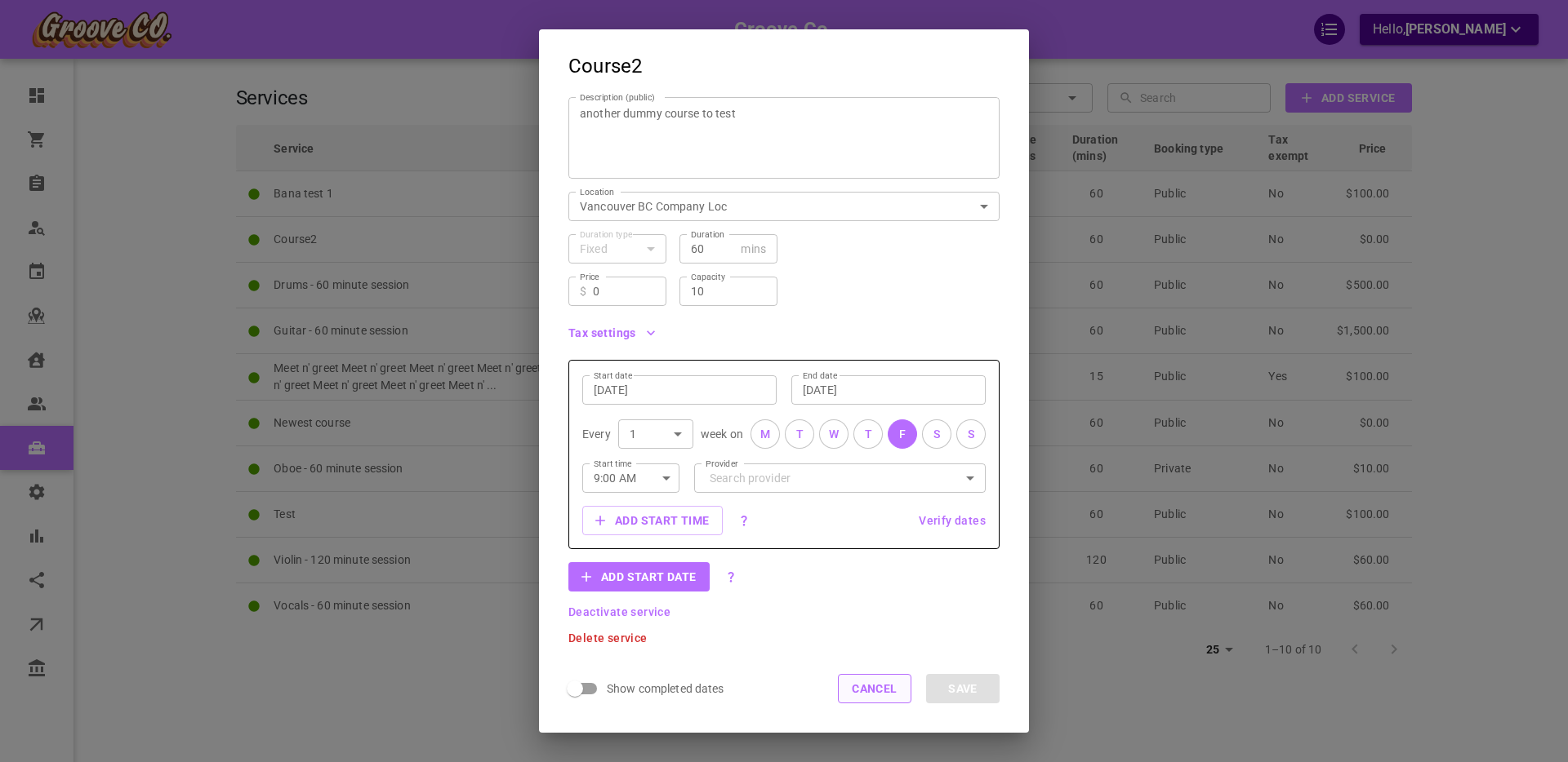
click at [872, 690] on button "Cancel" at bounding box center [875, 688] width 74 height 30
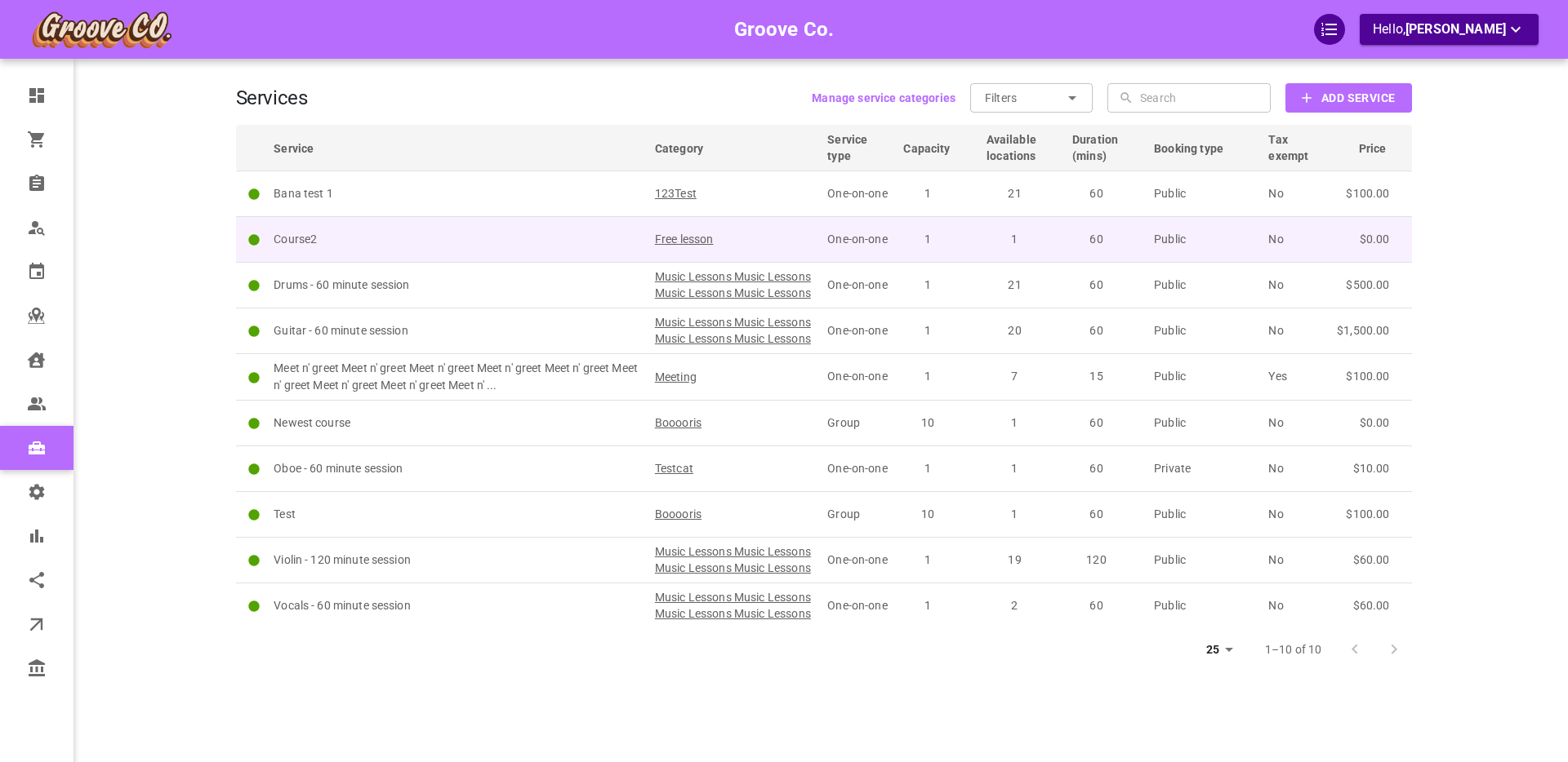
click at [454, 244] on p "Course2" at bounding box center [456, 240] width 366 height 17
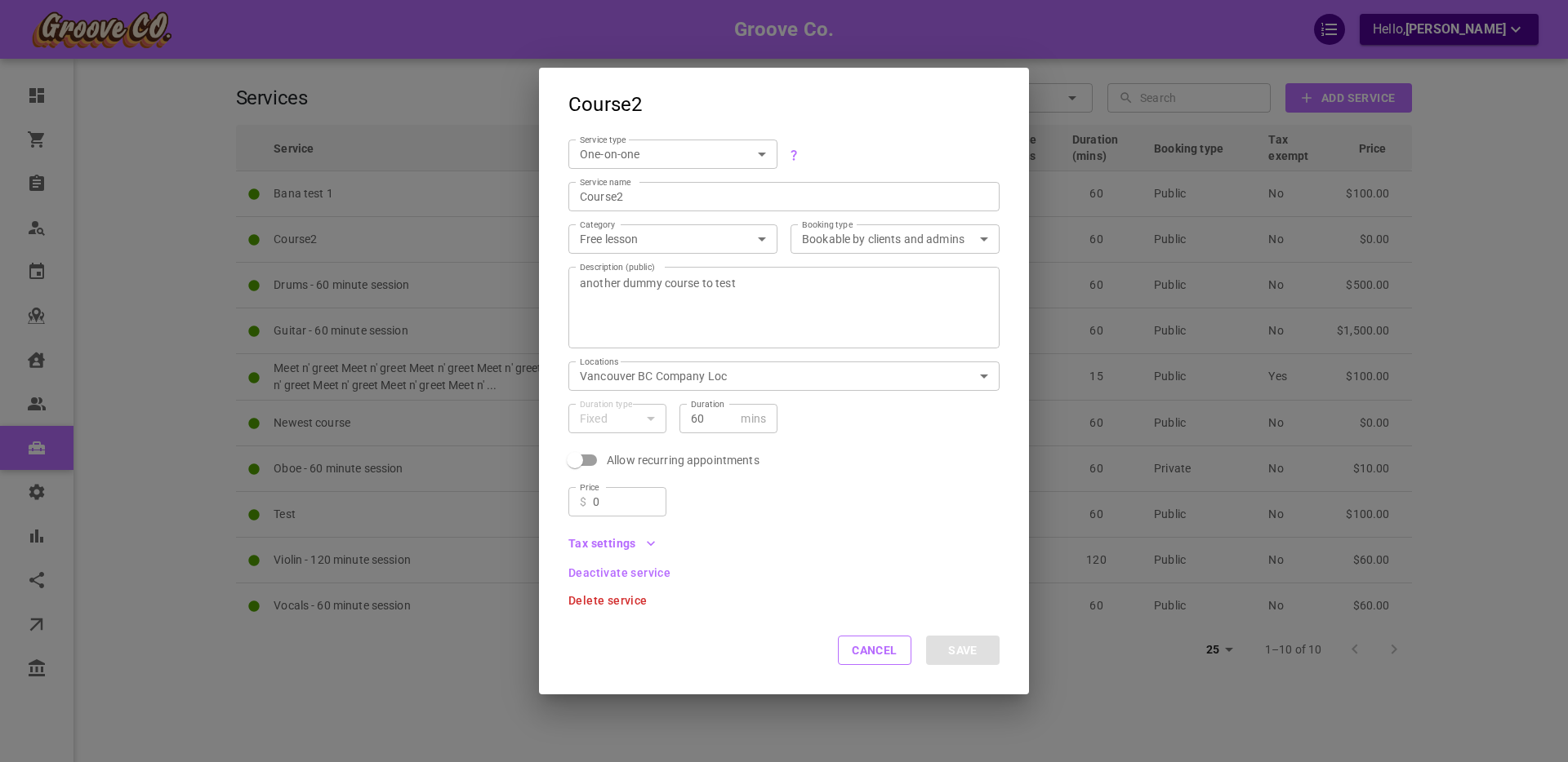
click at [620, 605] on span "Delete service" at bounding box center [608, 601] width 80 height 12
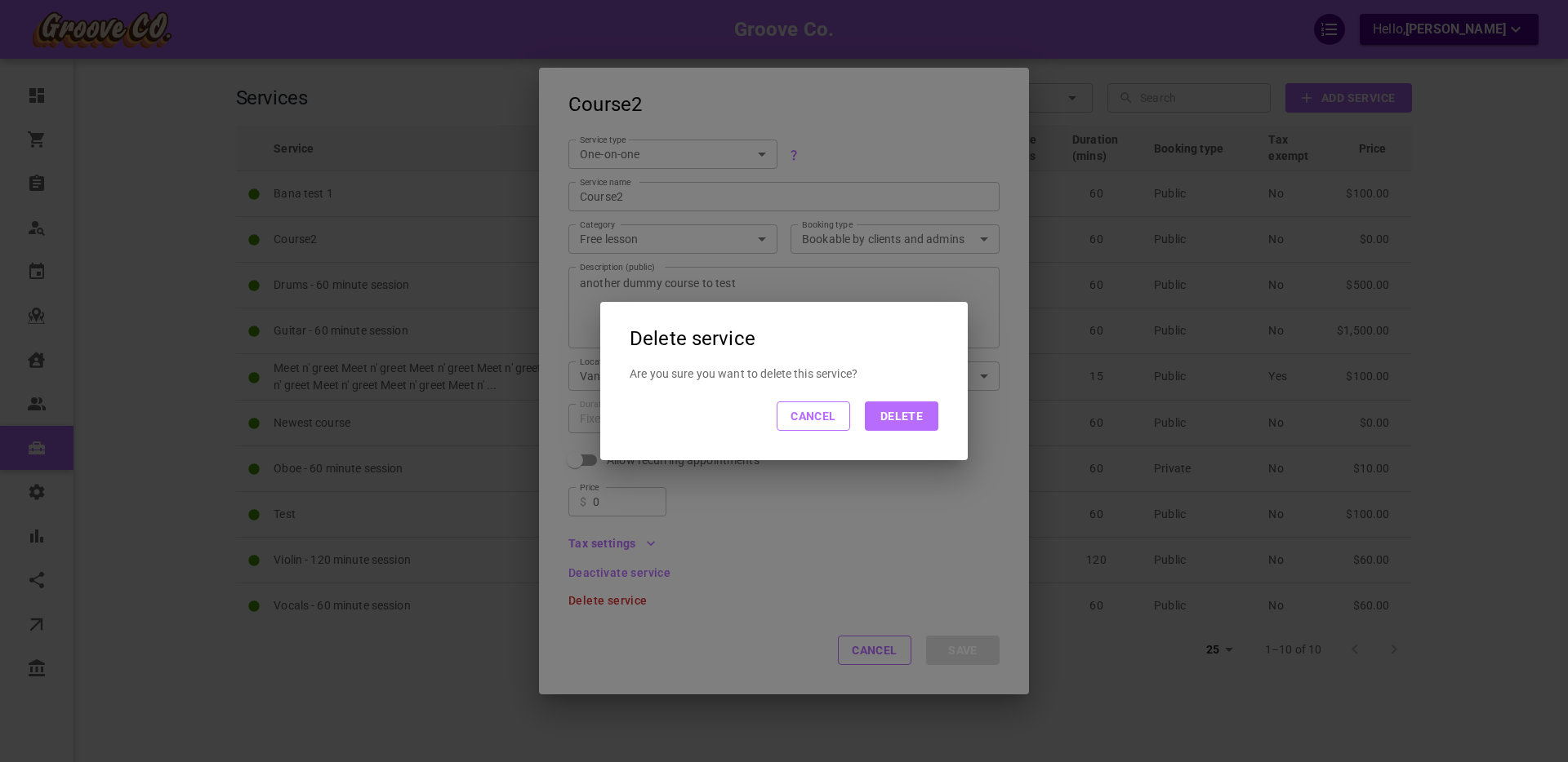
click at [883, 424] on button "Delete" at bounding box center [901, 416] width 74 height 30
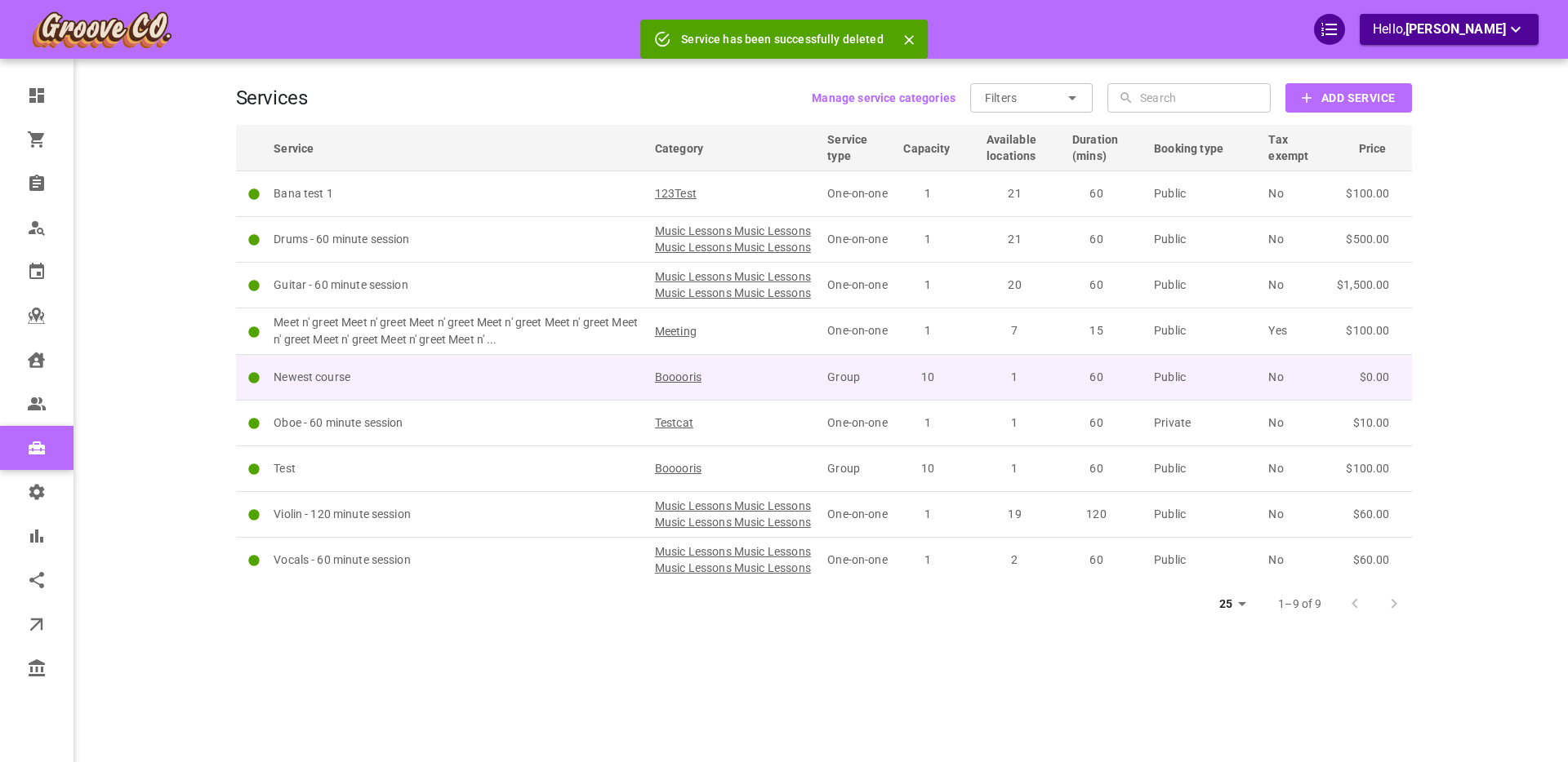
click at [493, 386] on p "Newest course" at bounding box center [456, 378] width 366 height 17
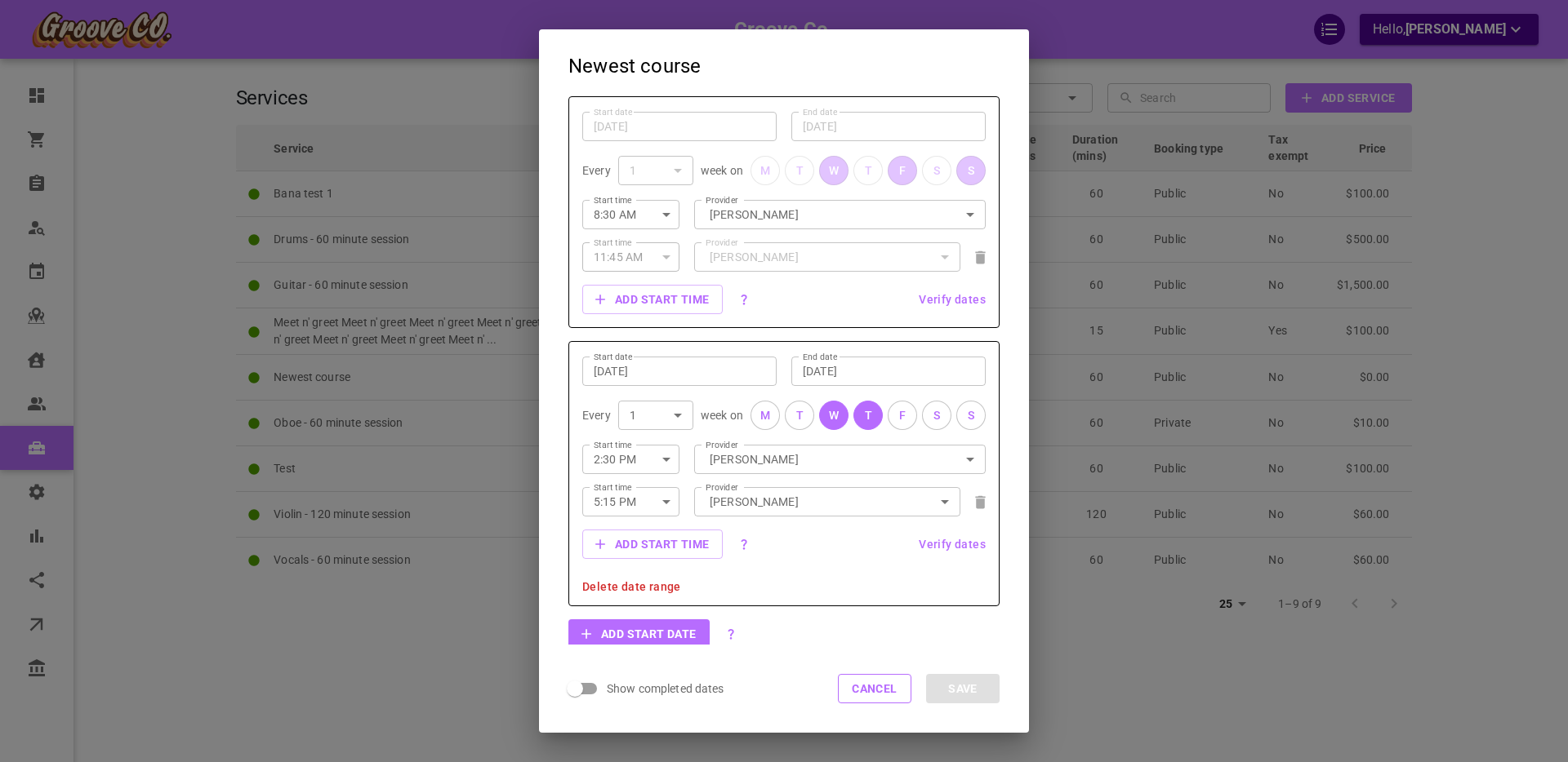
scroll to position [388, 0]
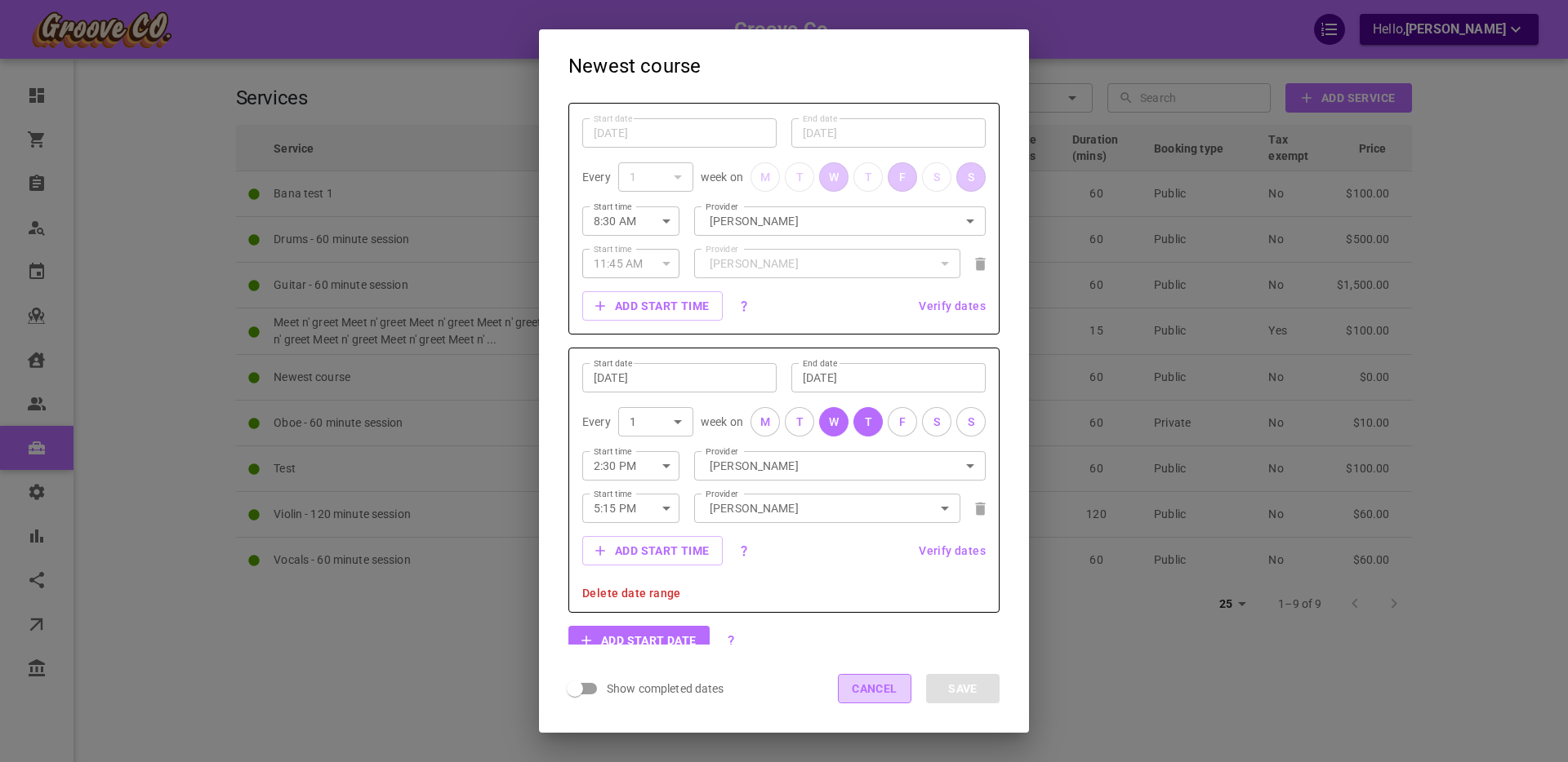
click at [852, 689] on button "Cancel" at bounding box center [875, 688] width 74 height 30
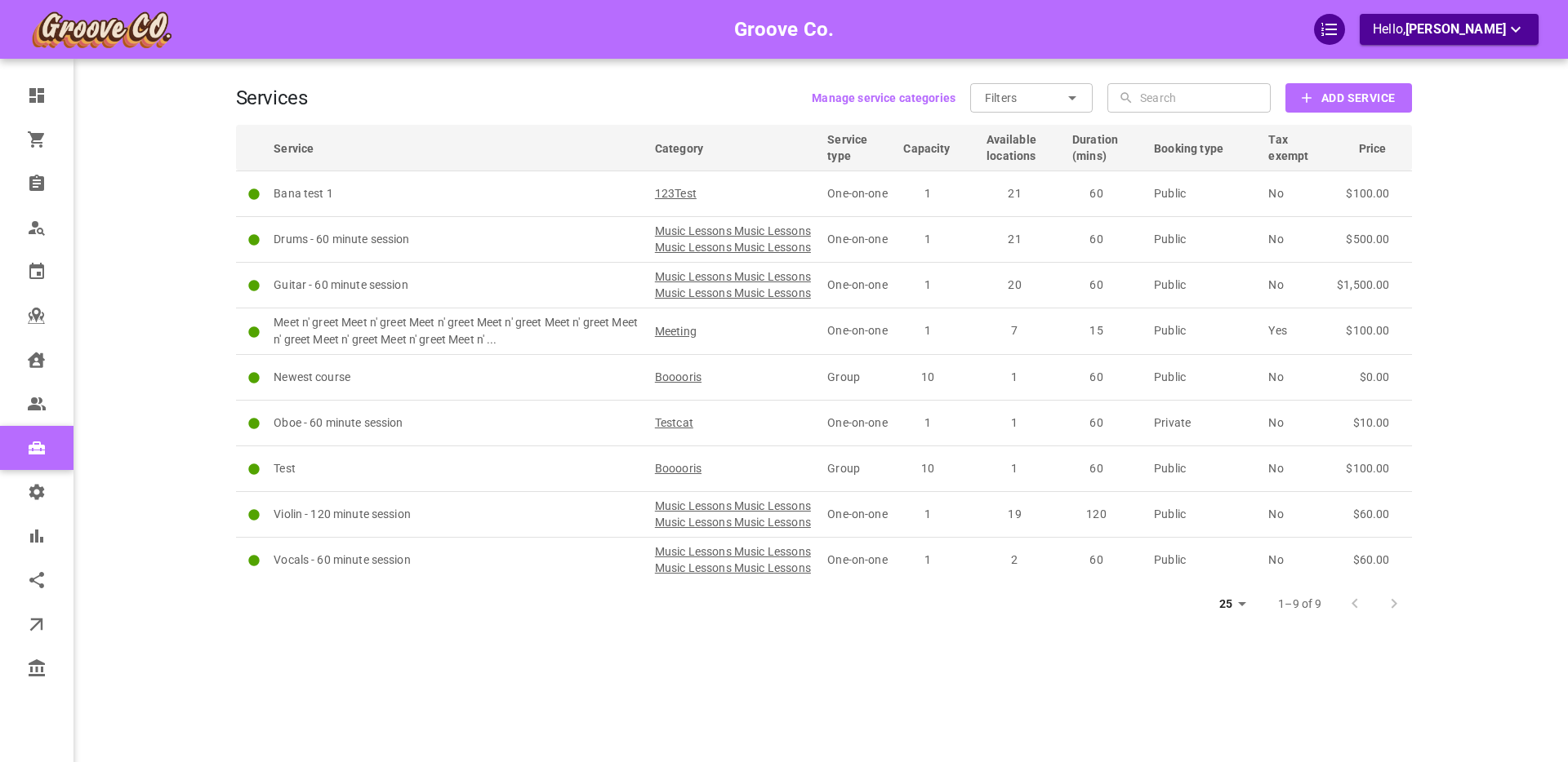
click at [1341, 102] on b "Add Service" at bounding box center [1358, 98] width 74 height 20
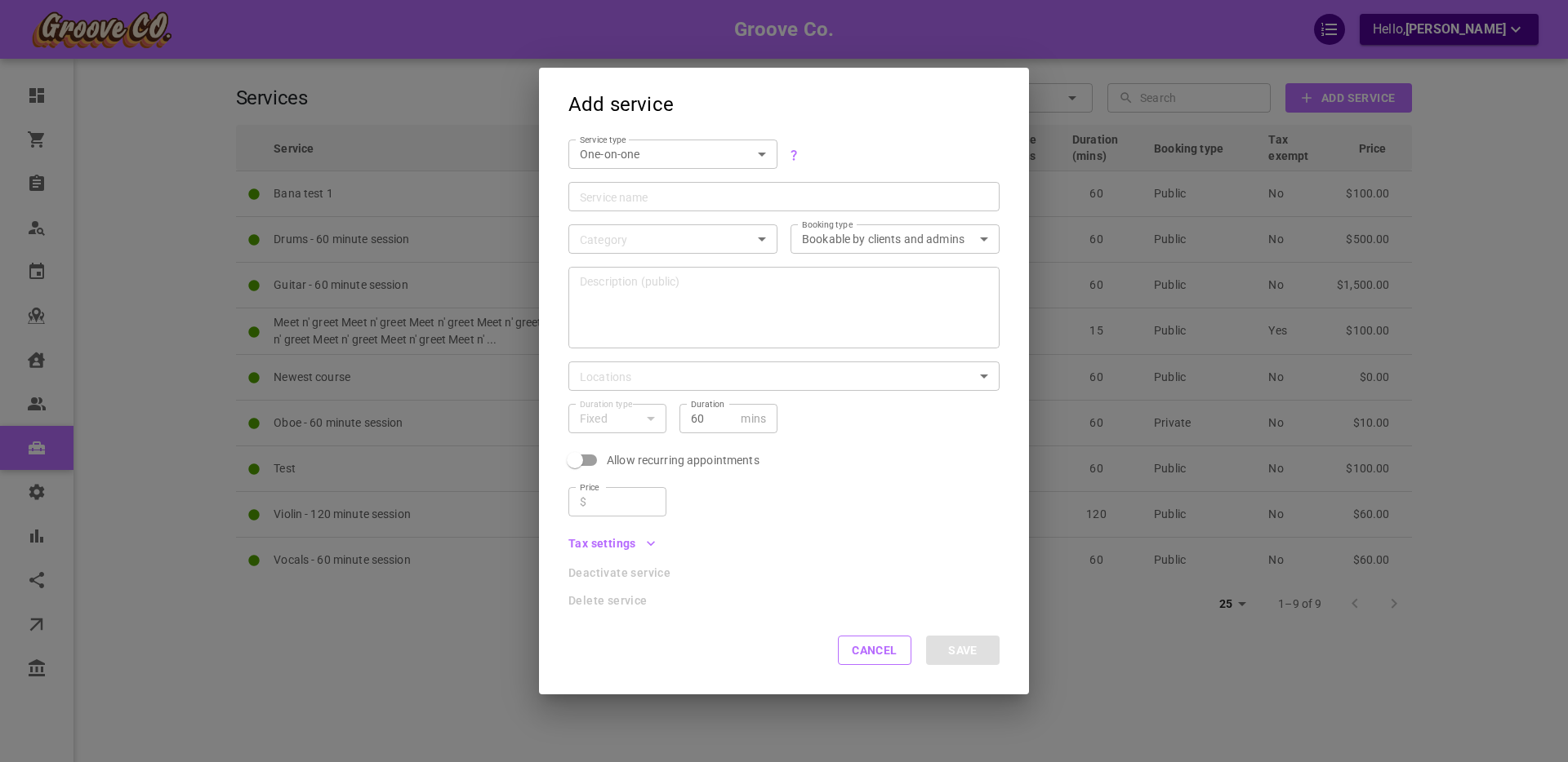
click at [713, 155] on body "Groove Co. Hello, [PERSON_NAME] Dashboard Orders Bookings Who is available Cale…" at bounding box center [784, 431] width 1568 height 863
click at [641, 210] on li "Group" at bounding box center [673, 209] width 209 height 27
type input "GROUP"
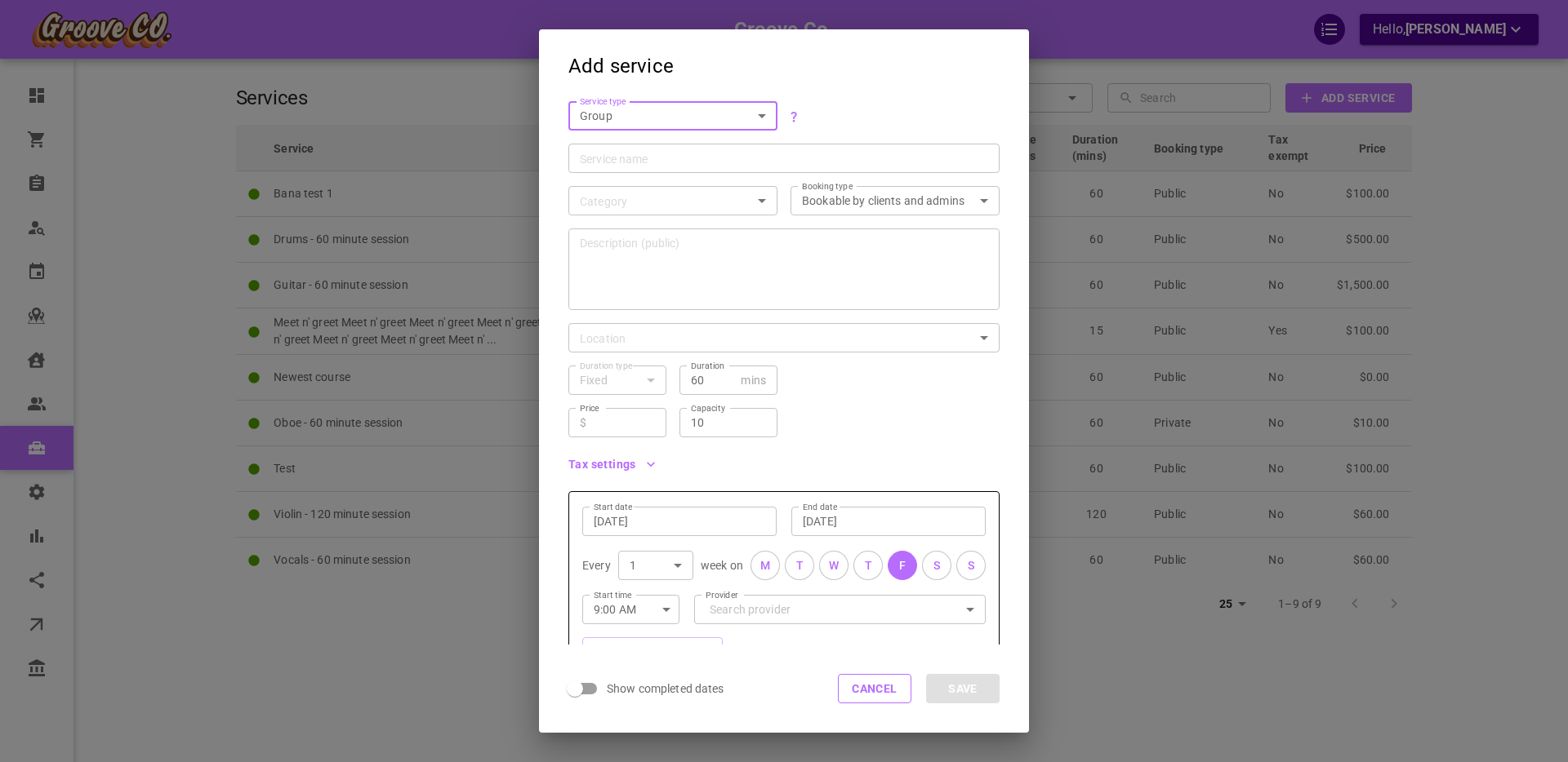
click at [620, 162] on input "Service name" at bounding box center [784, 158] width 409 height 16
type input "O"
type input "[PERSON_NAME] 2"
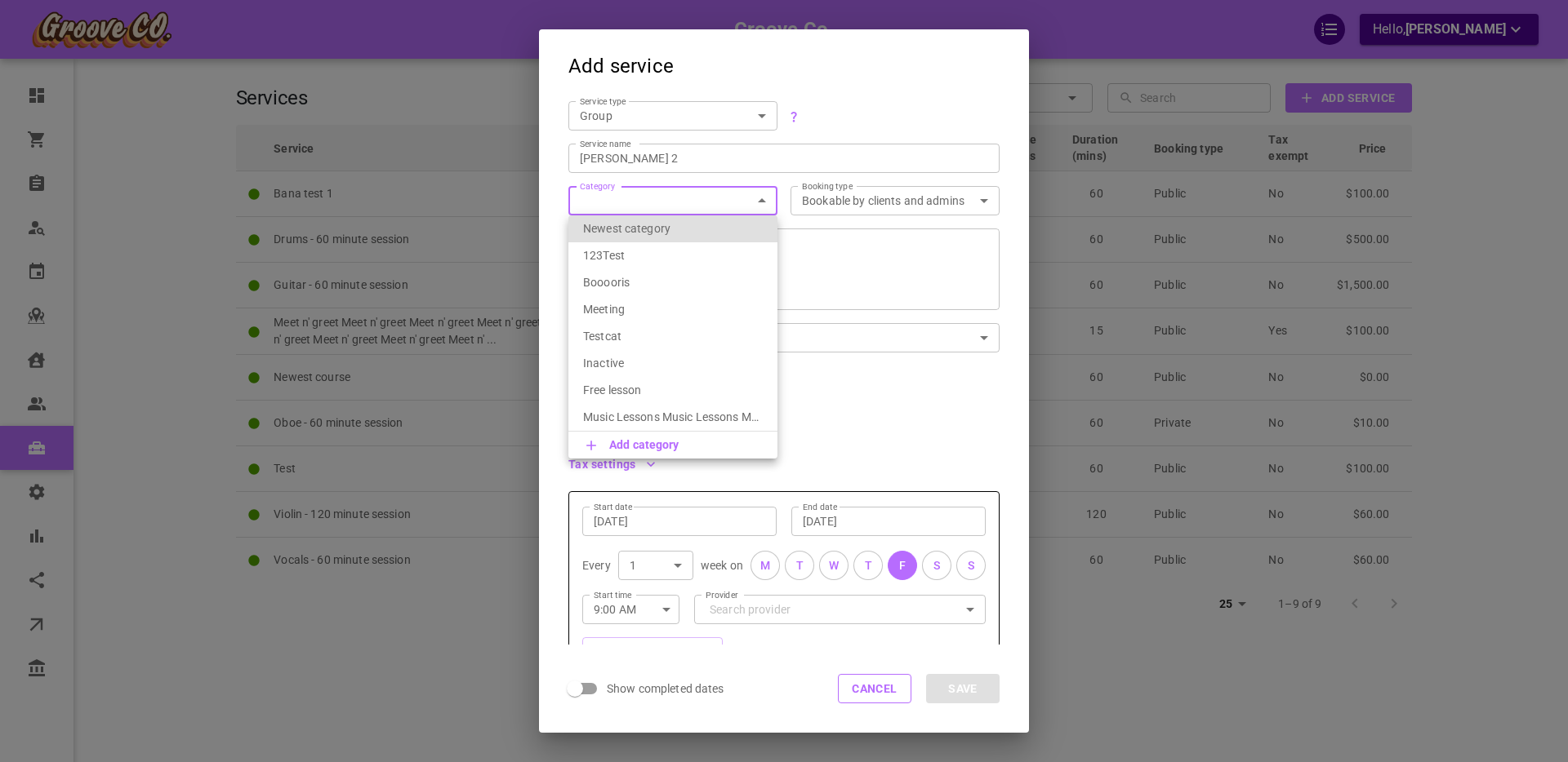
click at [699, 201] on body "Groove Co. Hello, [PERSON_NAME] Dashboard Orders Bookings Who is available Cale…" at bounding box center [784, 431] width 1568 height 863
click at [658, 283] on p "Booooris" at bounding box center [672, 282] width 179 height 16
type input "Booooris"
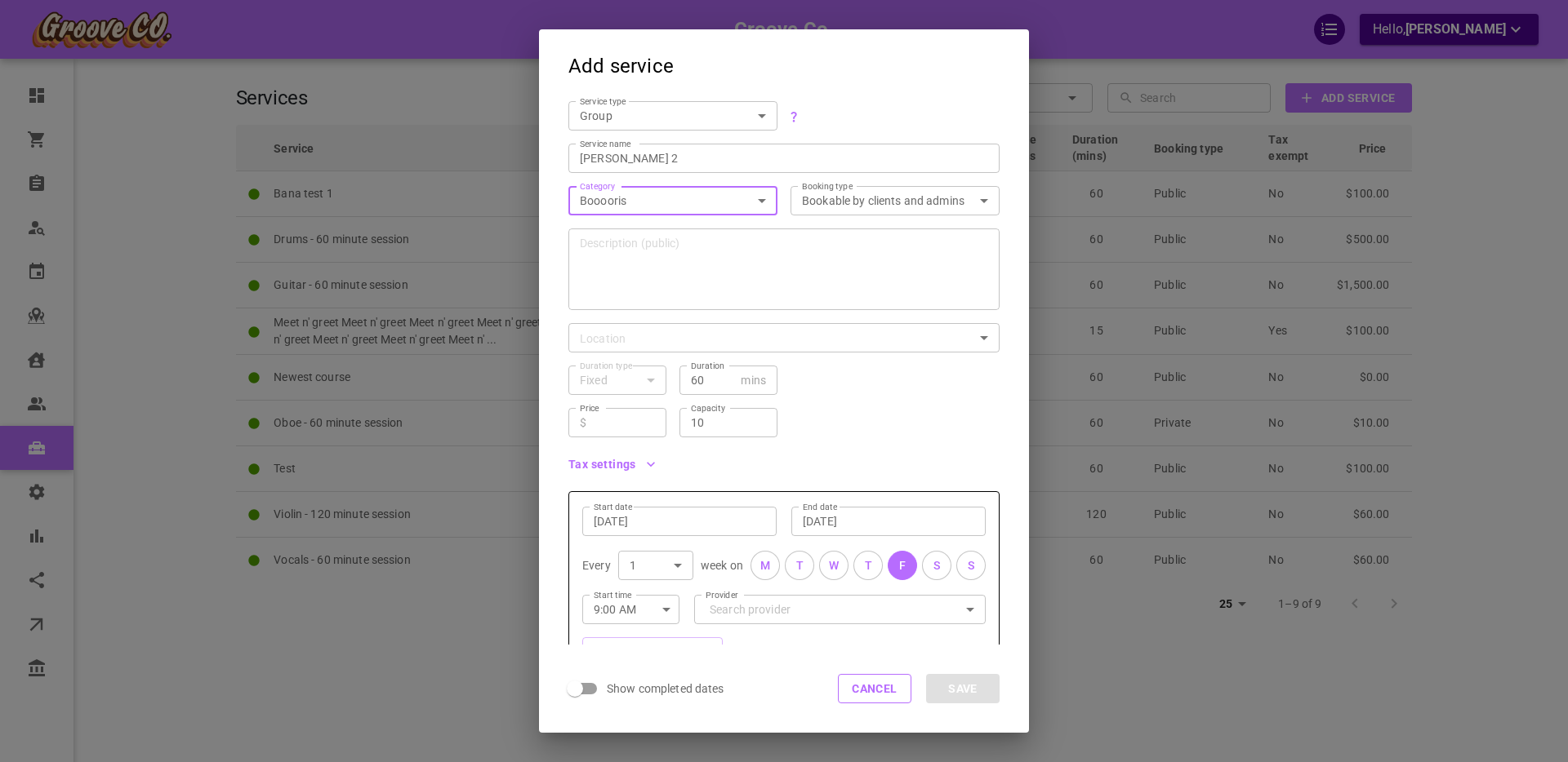
click at [685, 271] on textarea "Description (public)" at bounding box center [784, 269] width 409 height 98
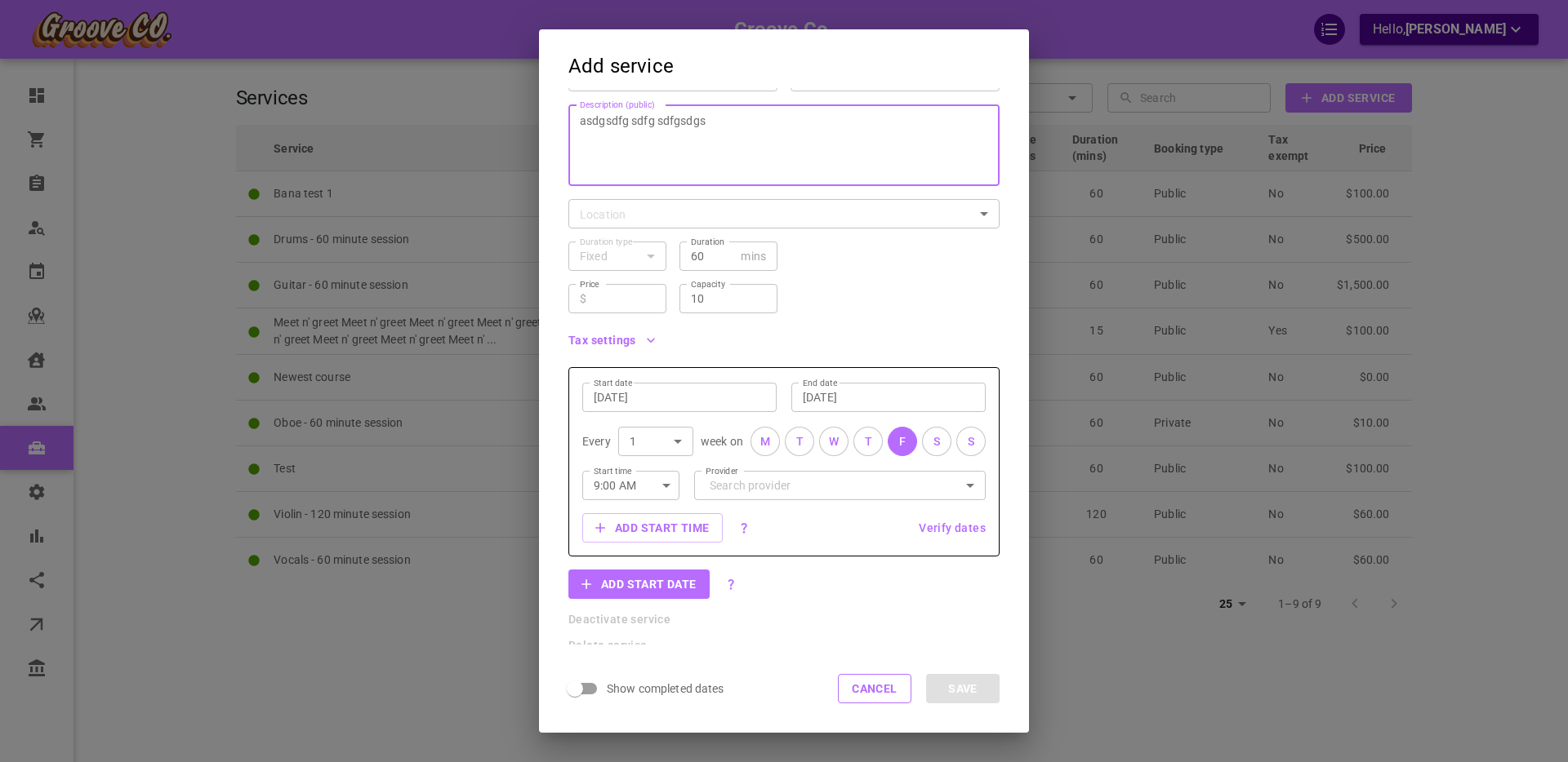
scroll to position [131, 0]
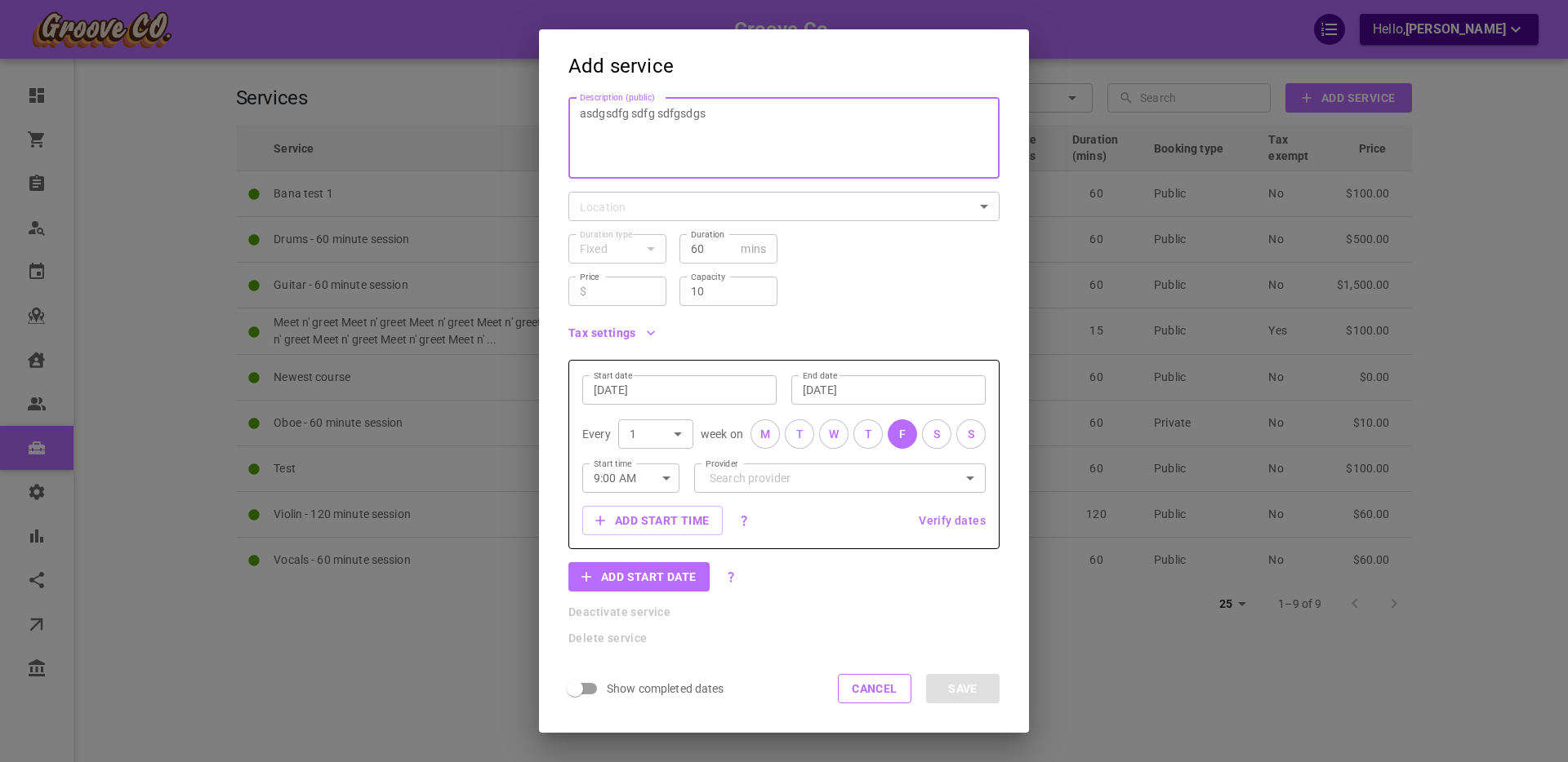
type textarea "asdgsdfg sdfg sdfgsdgs"
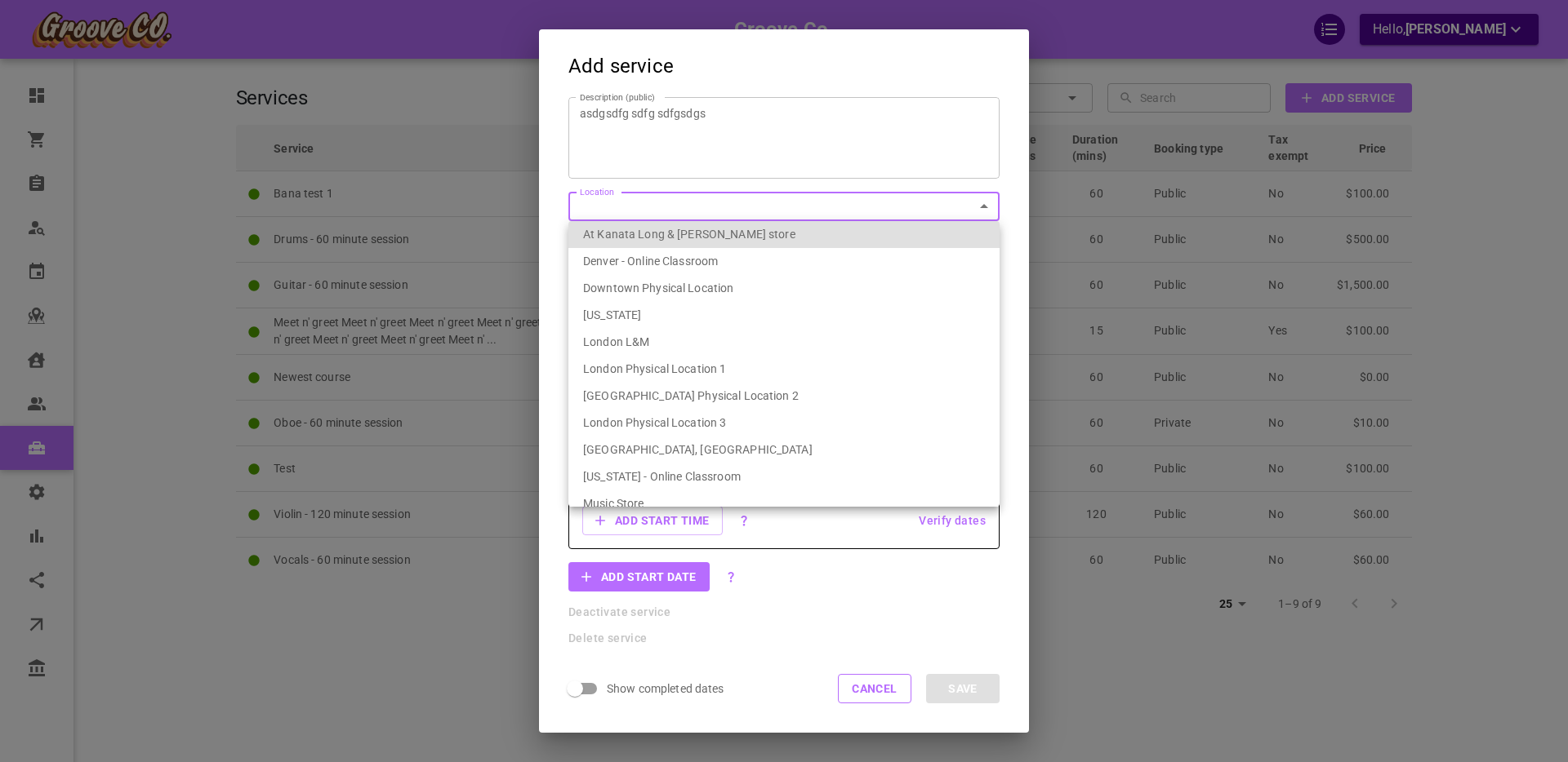
click at [644, 209] on body "Groove Co. Hello, [PERSON_NAME] Dashboard Orders Bookings Who is available Cale…" at bounding box center [784, 431] width 1568 height 863
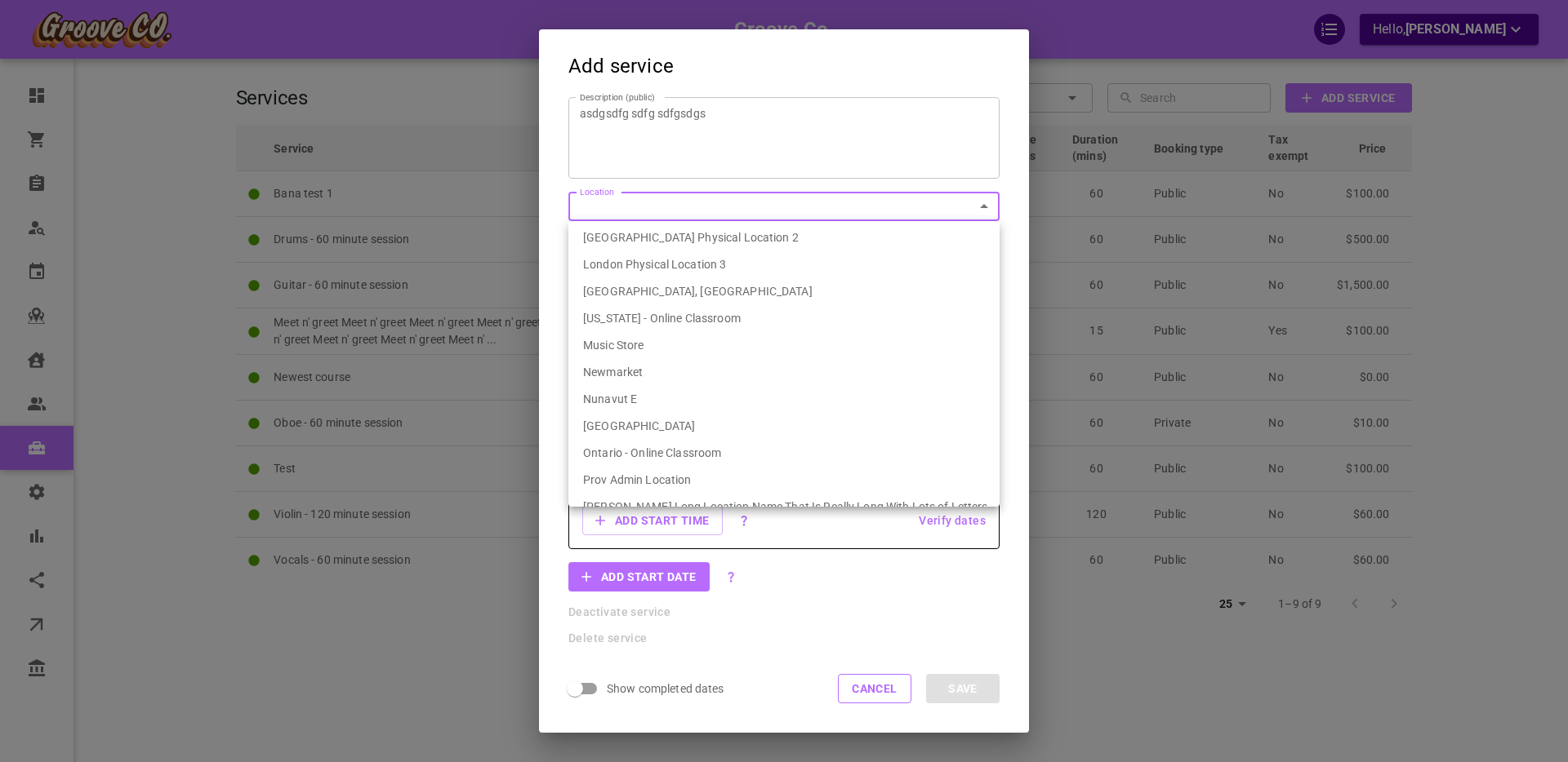
scroll to position [280, 0]
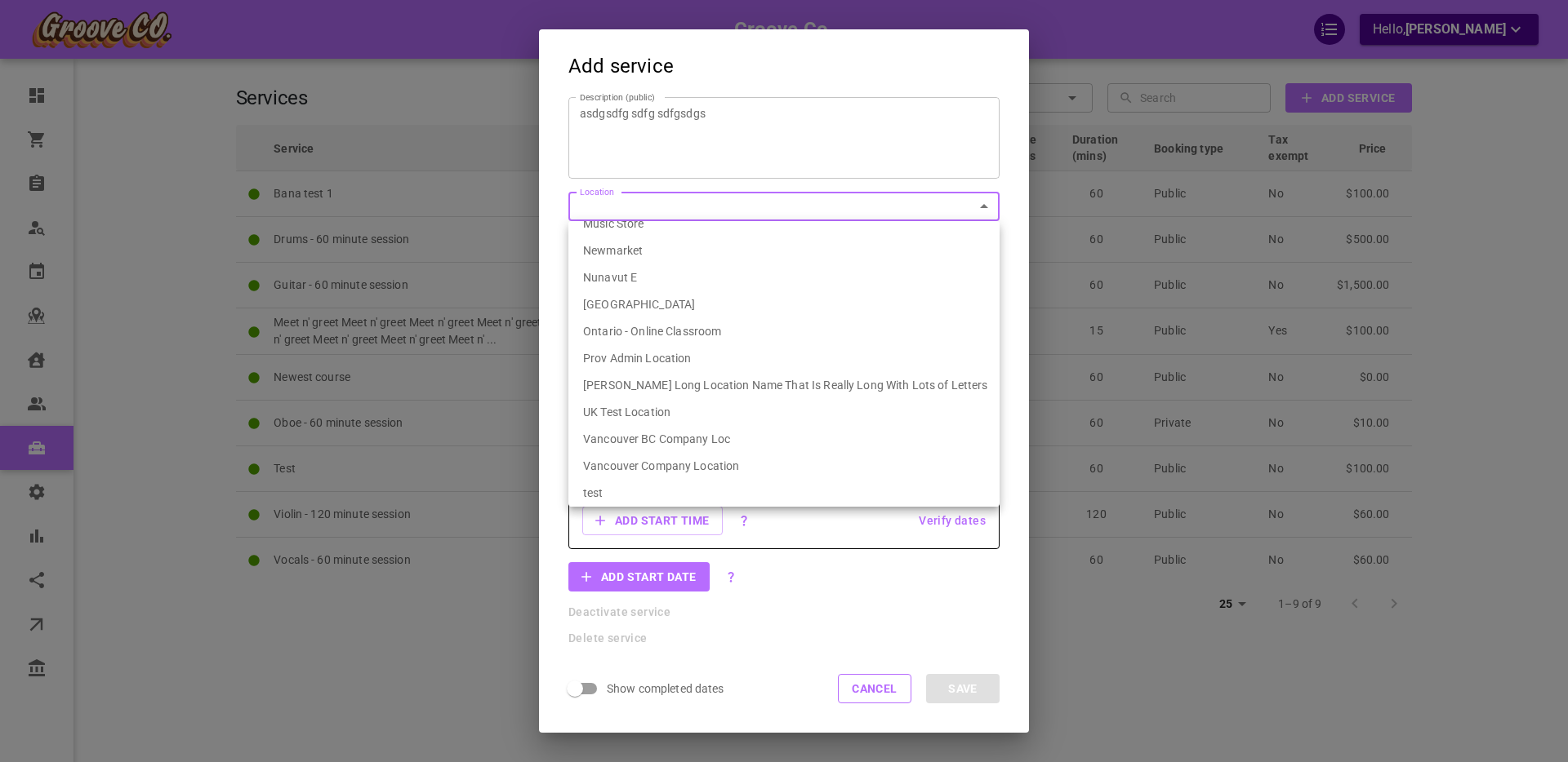
click at [681, 440] on li "Vancouver BC Company Loc" at bounding box center [784, 440] width 432 height 27
type input "539ef6fa-1bae-4334-9153-77231d086627"
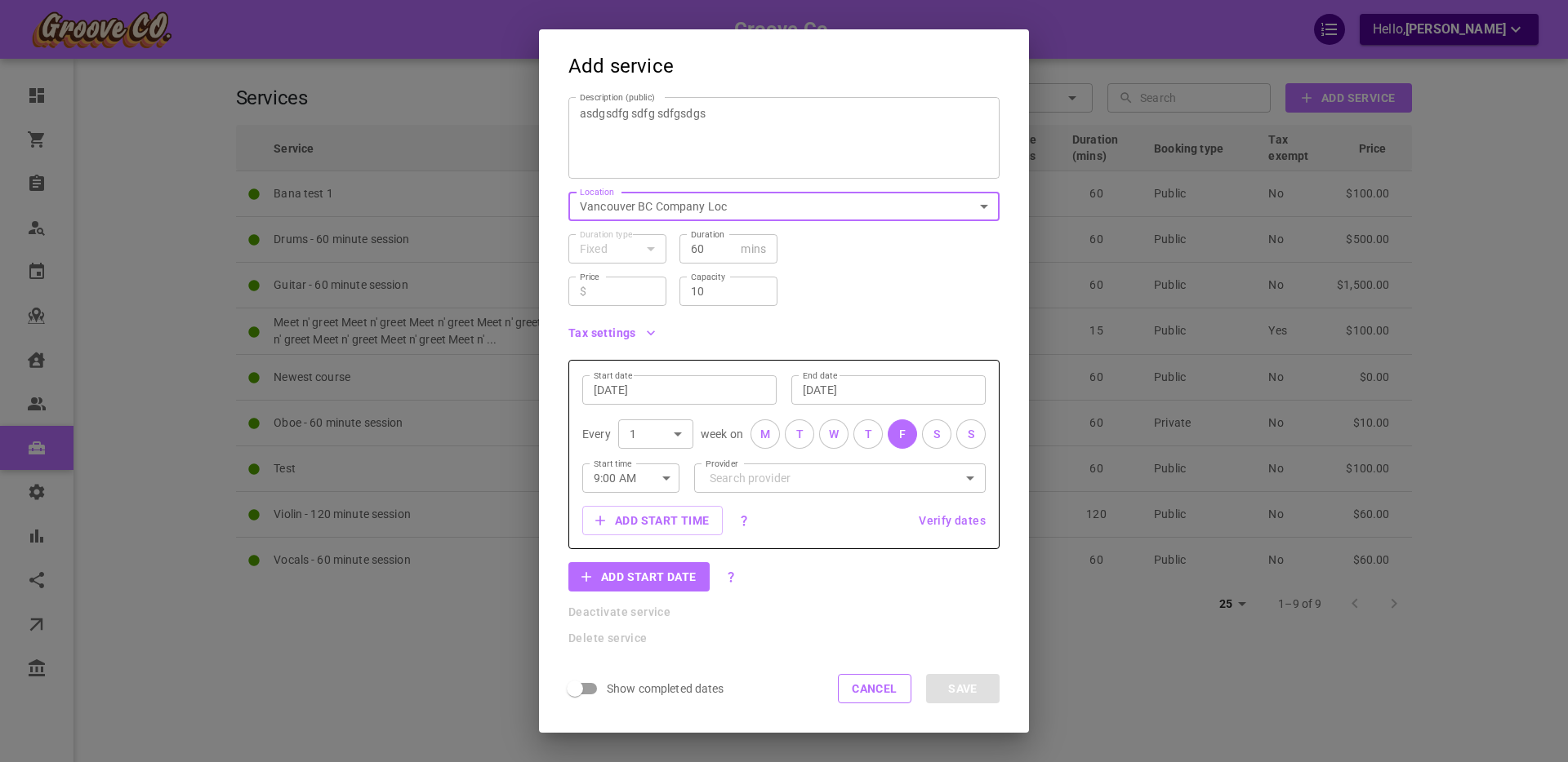
click at [608, 398] on input "[DATE]" at bounding box center [679, 390] width 172 height 16
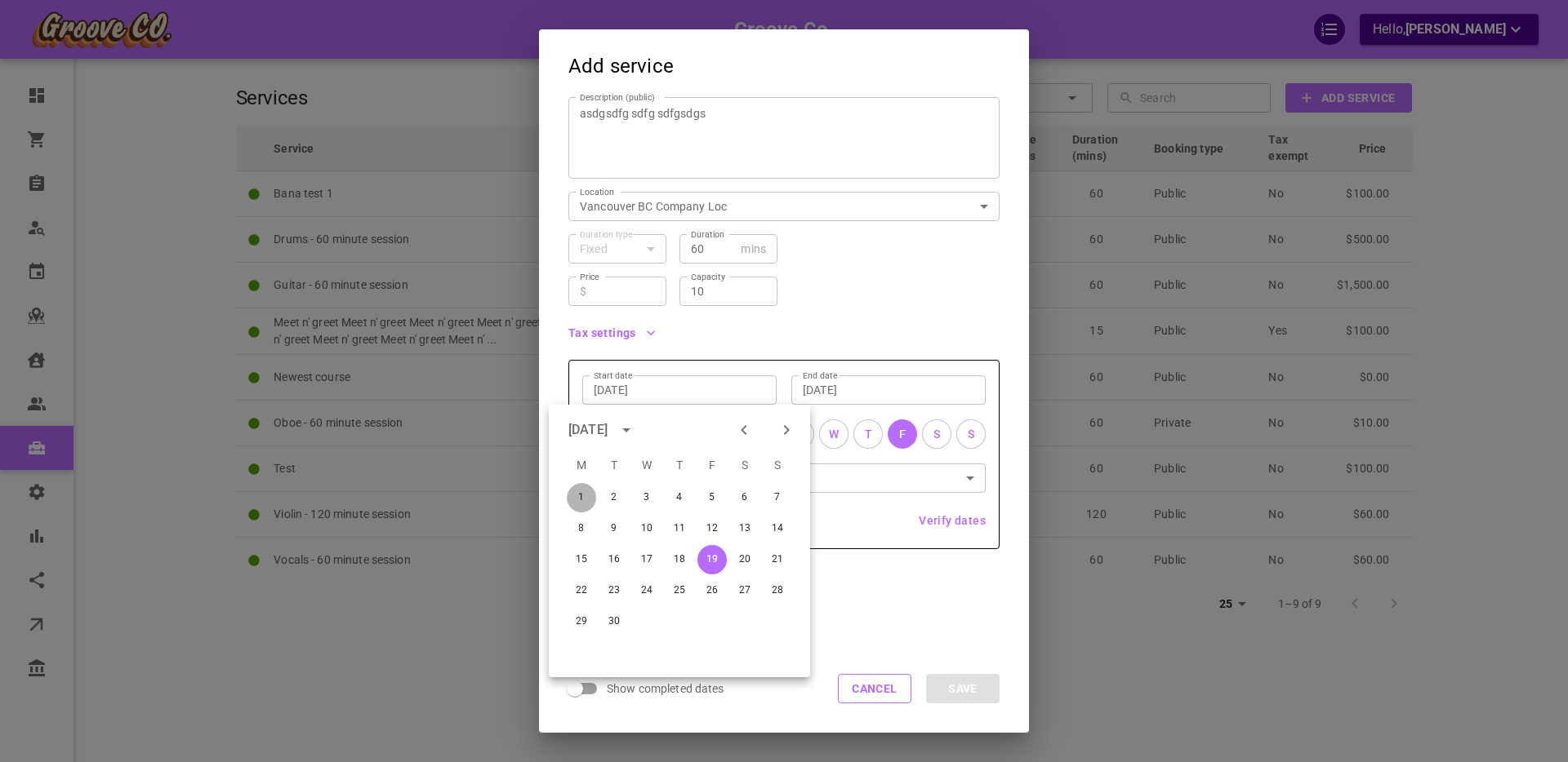
click at [583, 495] on button "1" at bounding box center [581, 497] width 30 height 30
type input "[DATE]"
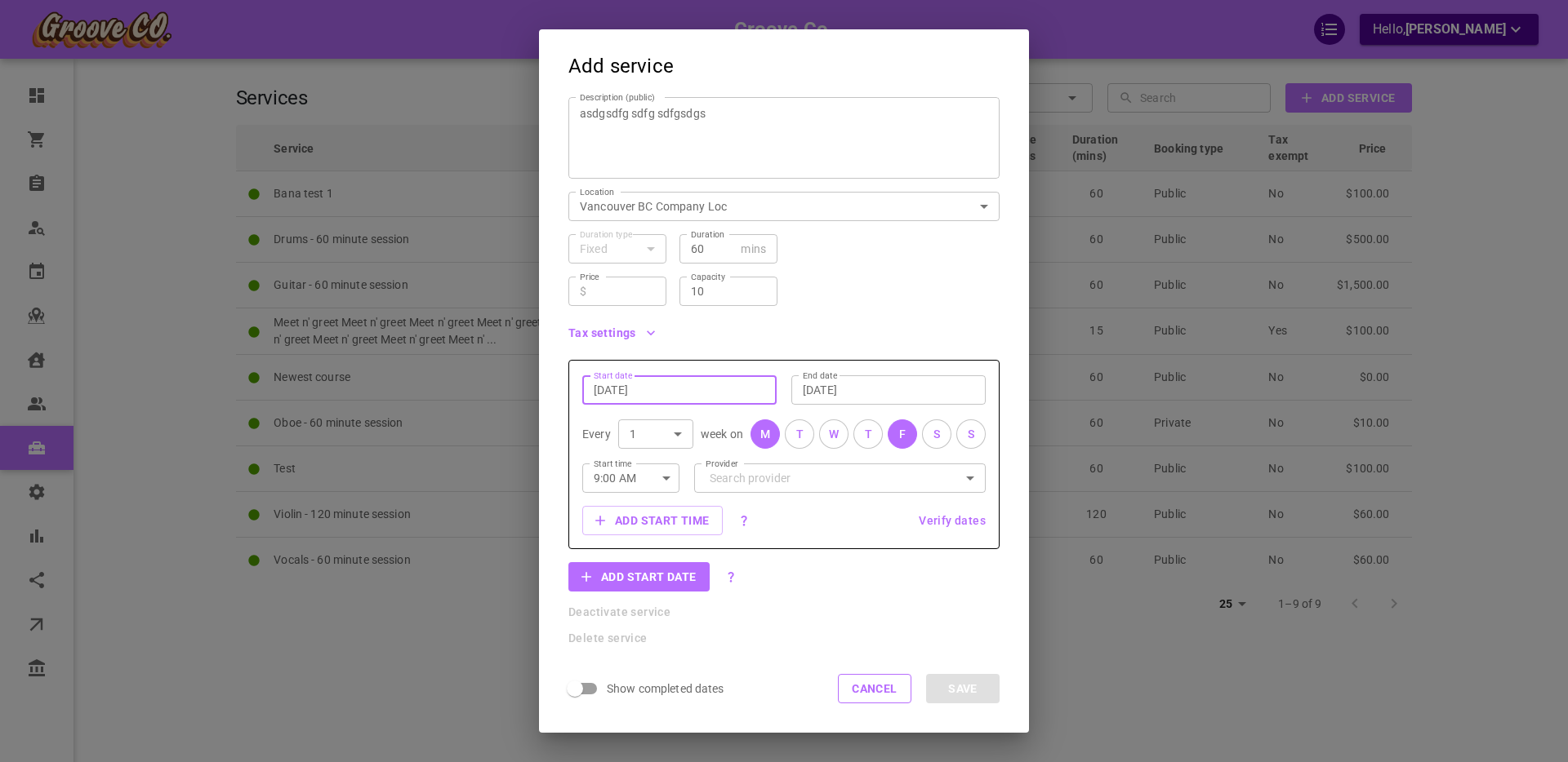
click at [831, 393] on input "[DATE]" at bounding box center [888, 390] width 172 height 16
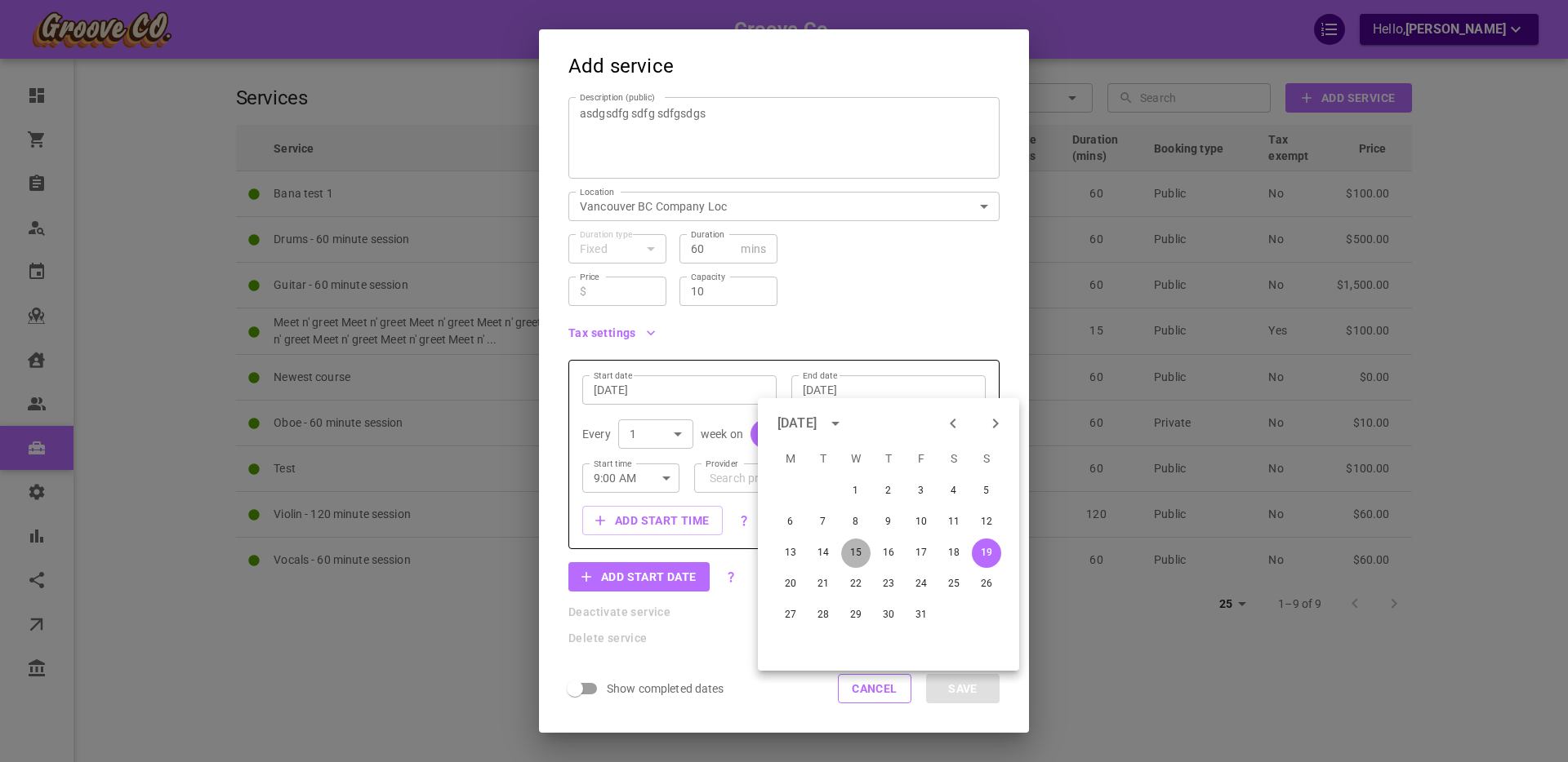
click at [859, 551] on button "15" at bounding box center [855, 553] width 30 height 30
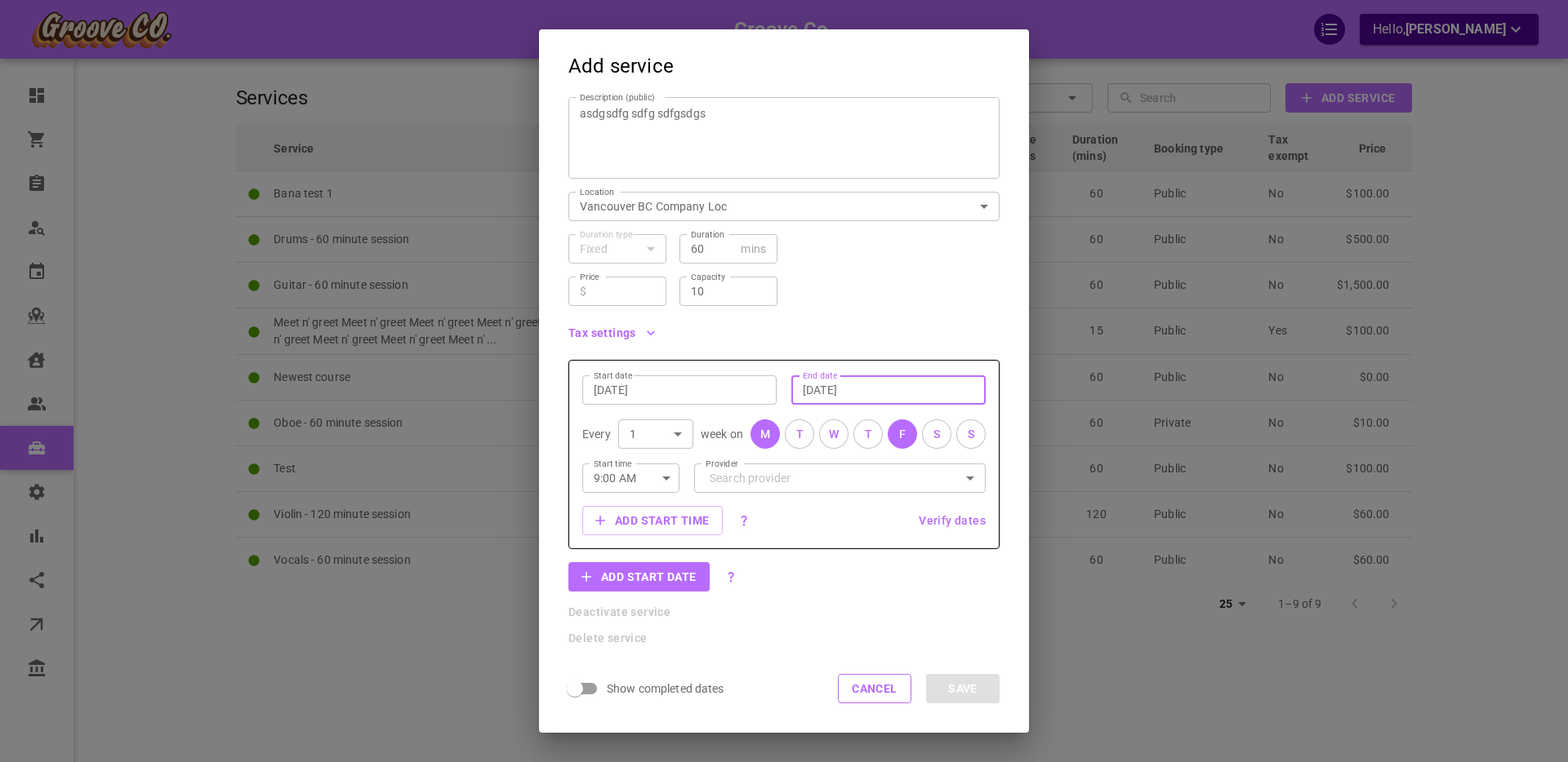
click at [847, 380] on div "[DATE] End date" at bounding box center [888, 390] width 195 height 30
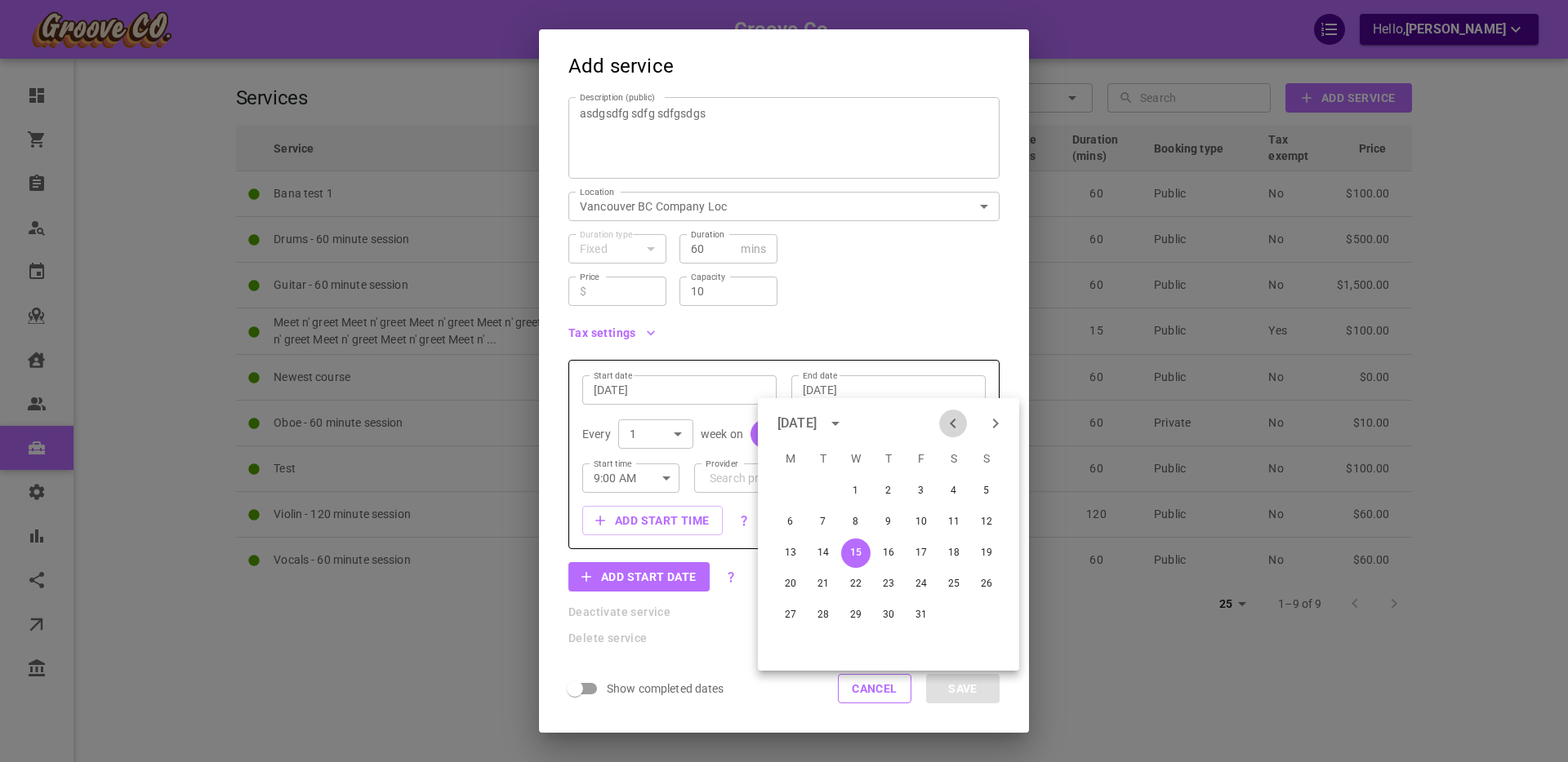
click at [953, 427] on icon "Previous month" at bounding box center [953, 424] width 19 height 19
click at [790, 553] on button "15" at bounding box center [790, 553] width 30 height 30
type input "[DATE]"
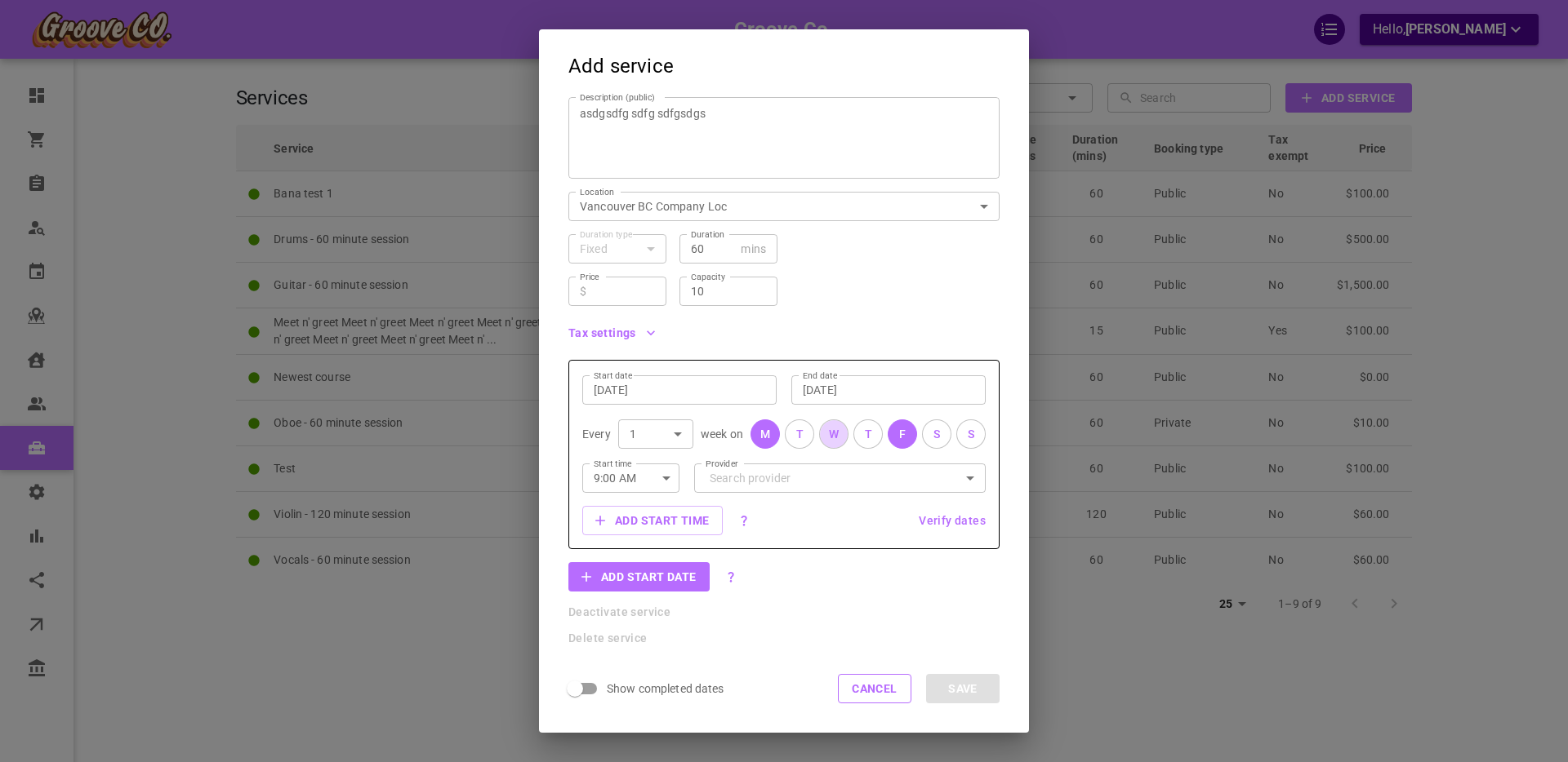
click at [845, 438] on button "W" at bounding box center [833, 434] width 30 height 30
click at [741, 481] on input "Provider" at bounding box center [840, 478] width 269 height 29
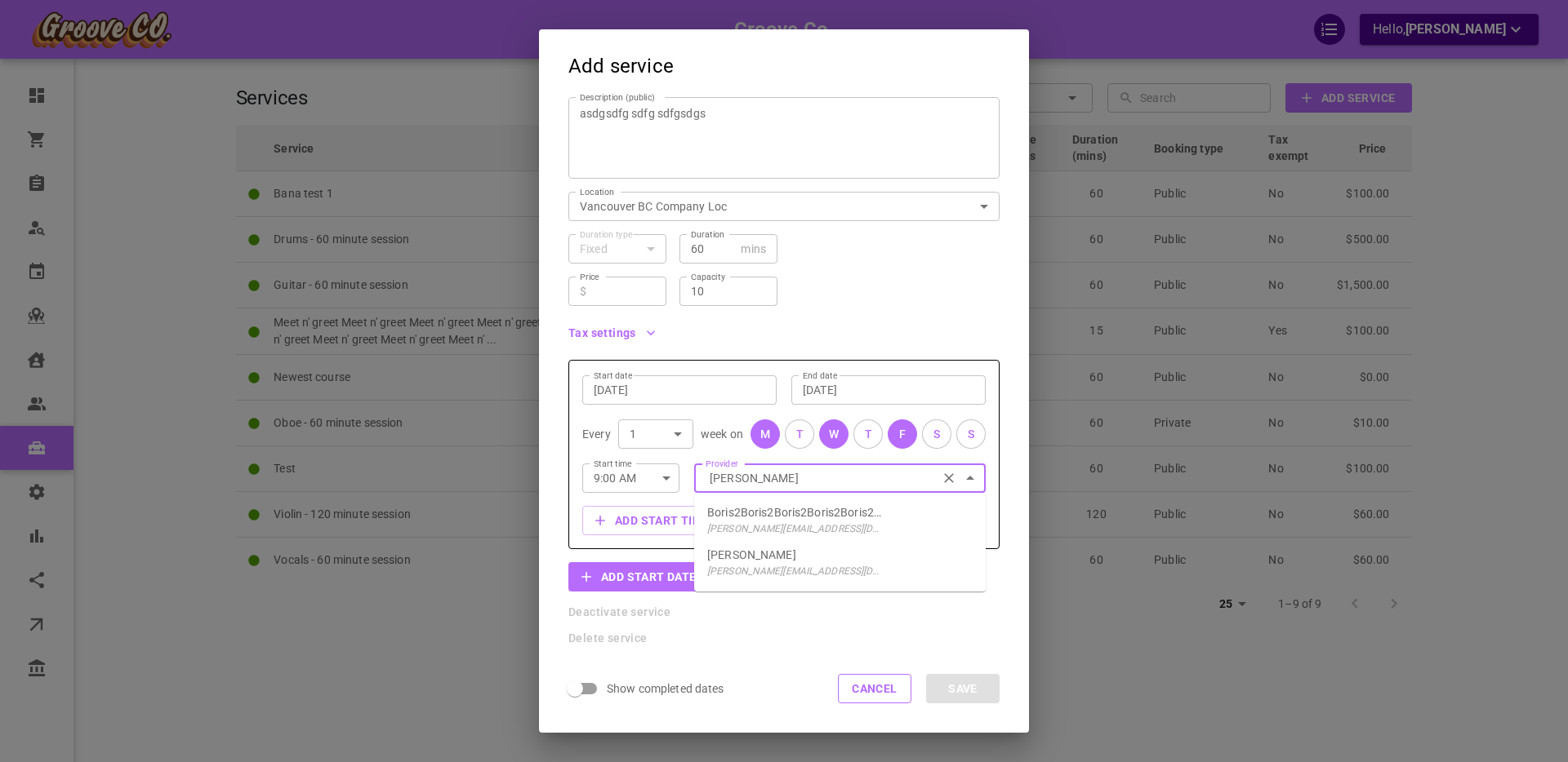
click at [762, 555] on p "[PERSON_NAME]" at bounding box center [751, 555] width 89 height 16
type input "[PERSON_NAME]"
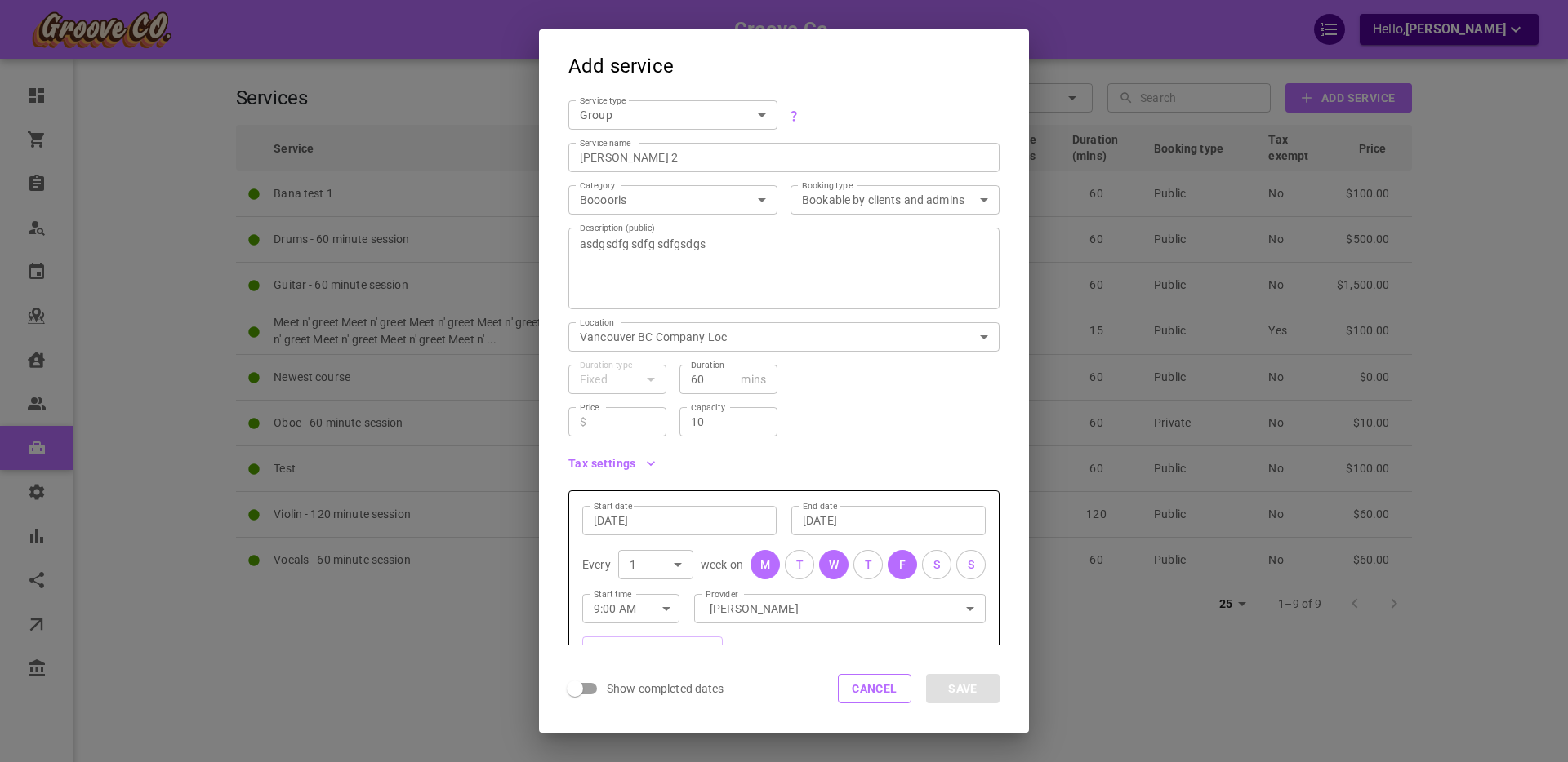
scroll to position [0, 0]
click at [872, 684] on button "Cancel" at bounding box center [875, 688] width 74 height 30
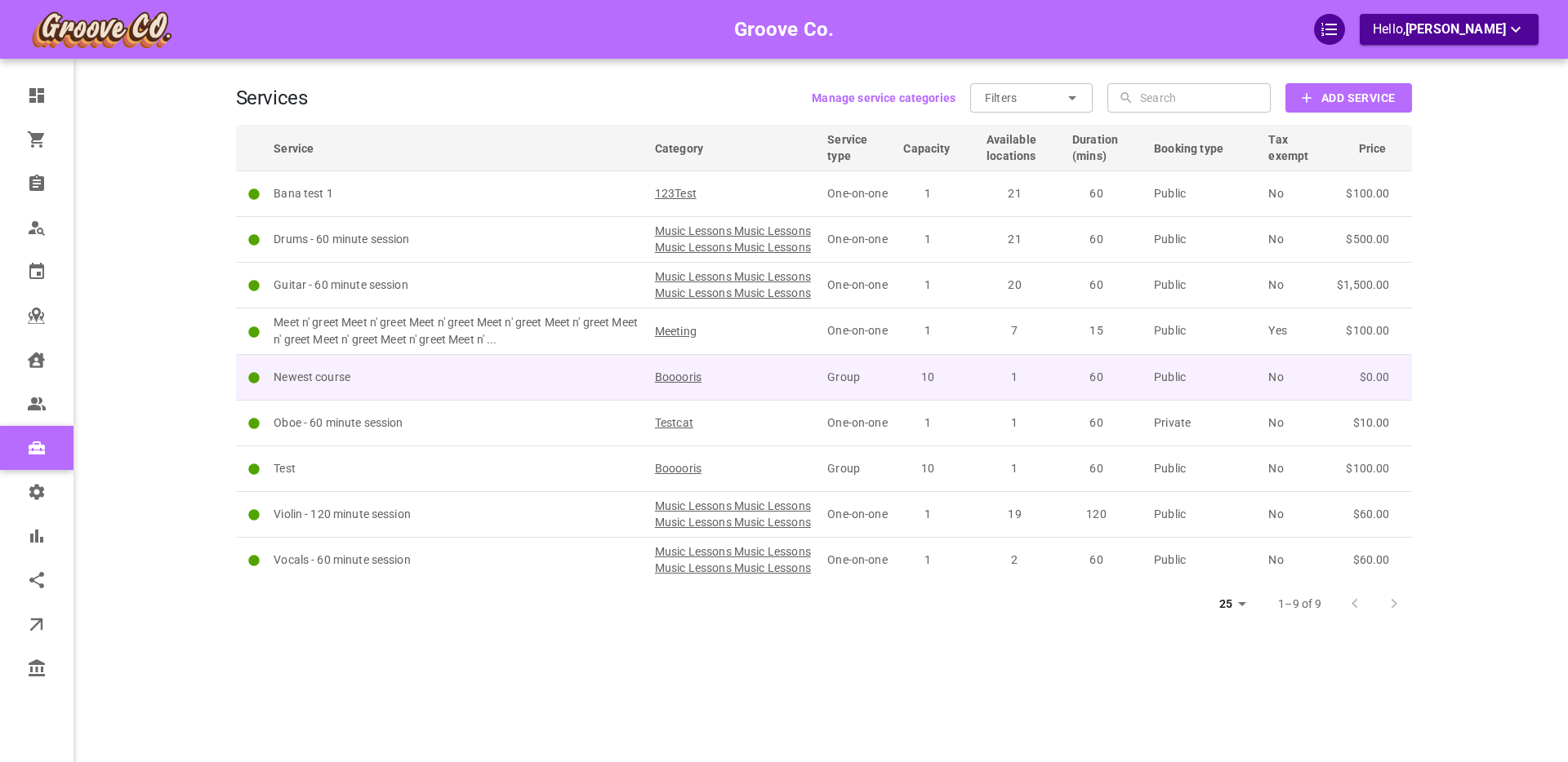
click at [476, 400] on td "Newest course" at bounding box center [457, 378] width 382 height 46
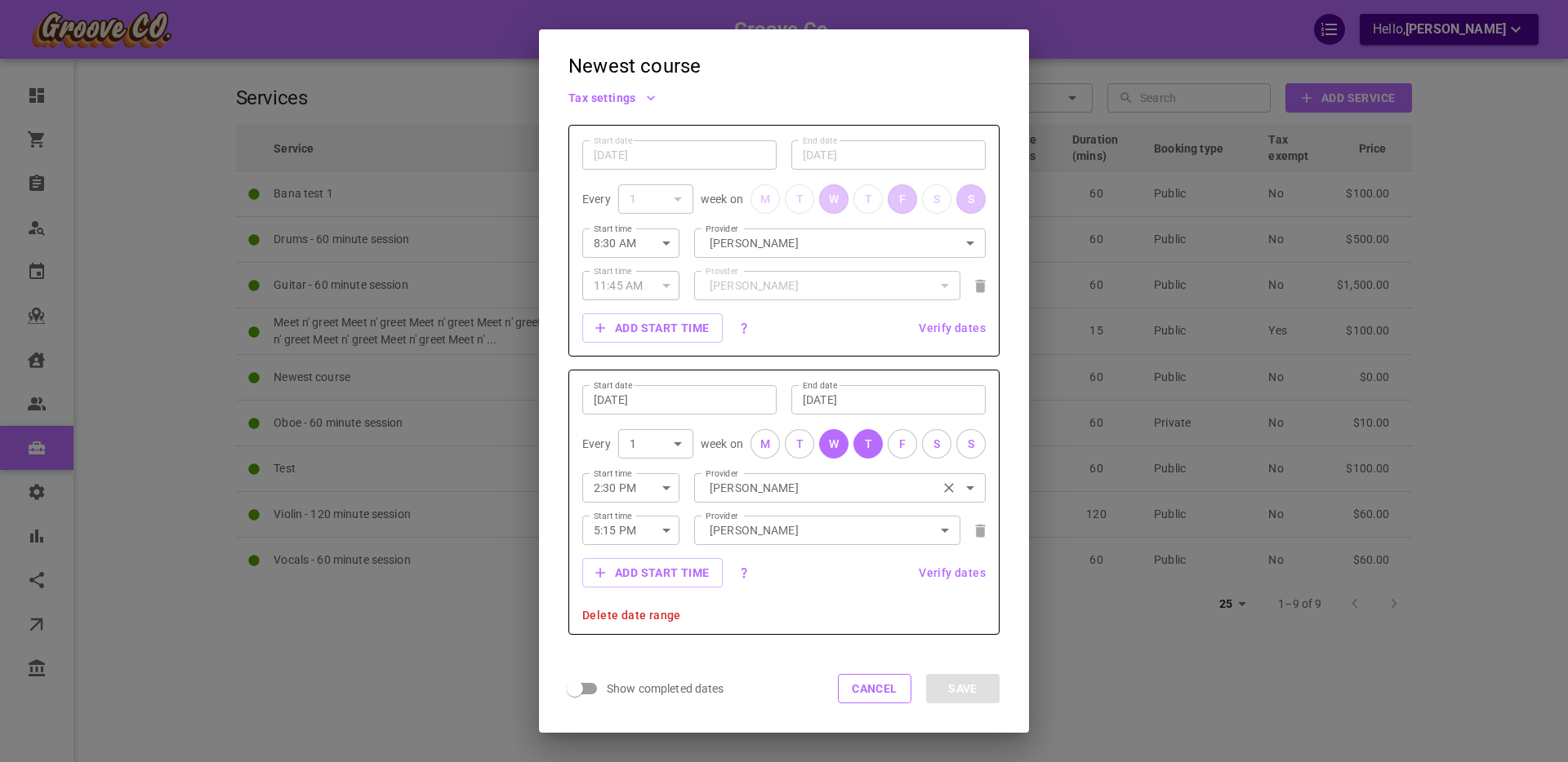
scroll to position [368, 0]
click at [856, 444] on button "T" at bounding box center [868, 442] width 30 height 30
click at [867, 443] on div "T" at bounding box center [869, 443] width 8 height 17
click at [845, 442] on button "W" at bounding box center [833, 442] width 30 height 30
drag, startPoint x: 867, startPoint y: 440, endPoint x: 863, endPoint y: 451, distance: 11.7
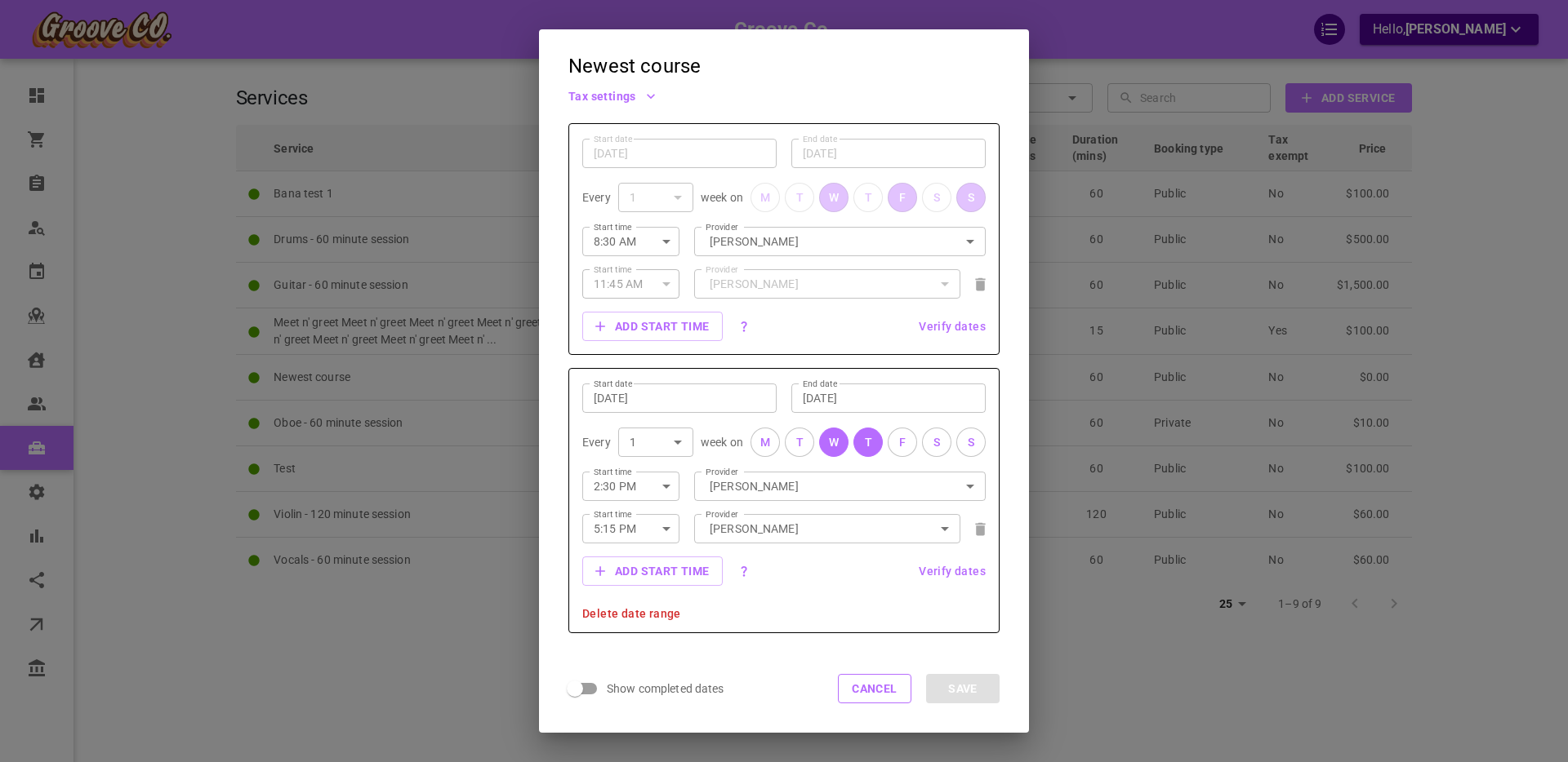
click at [867, 440] on div "T" at bounding box center [869, 443] width 8 height 17
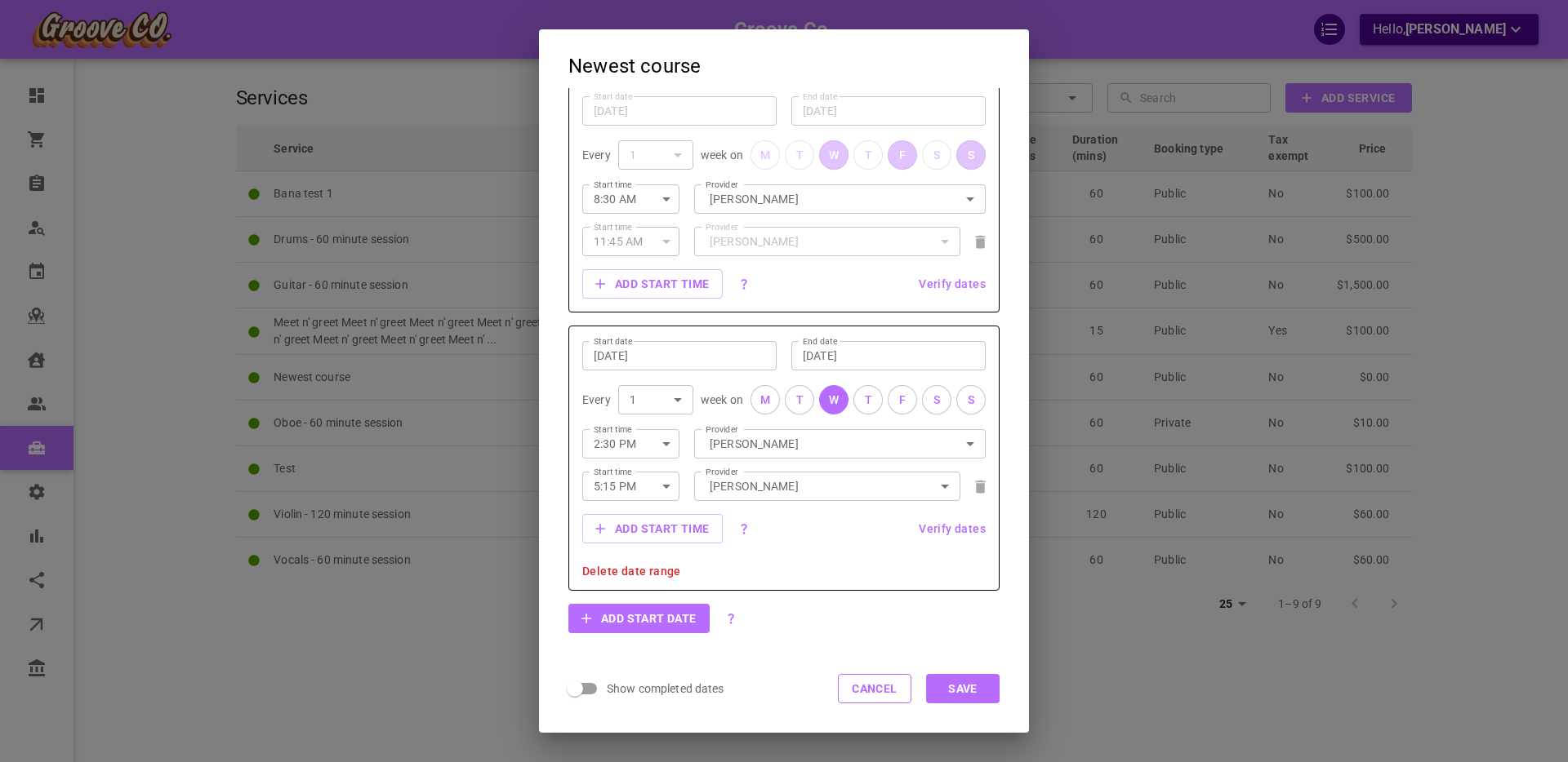
click at [952, 530] on span "Verify dates" at bounding box center [952, 529] width 67 height 12
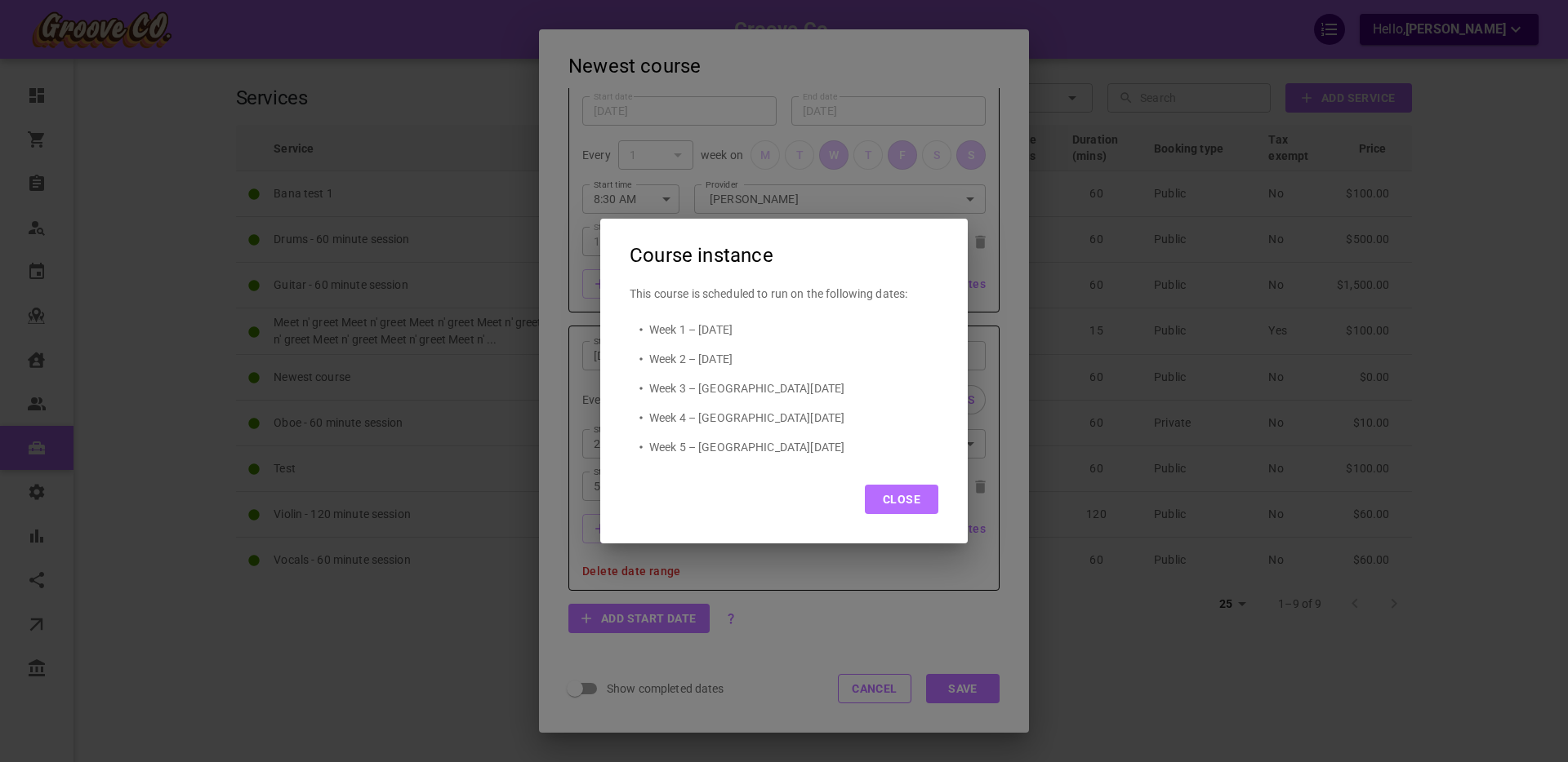
click at [912, 506] on button "Close" at bounding box center [901, 499] width 74 height 30
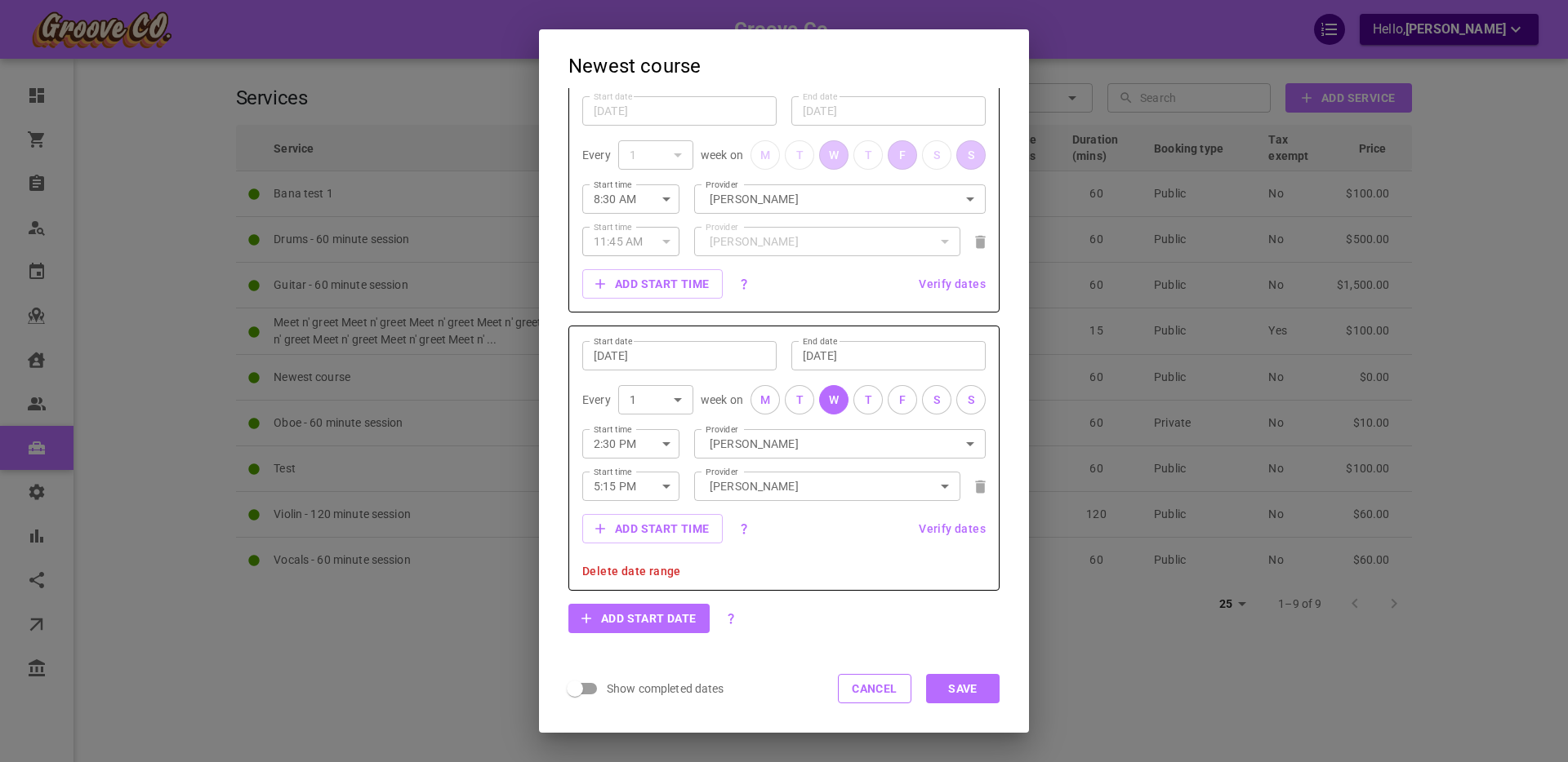
click at [676, 399] on body "Groove Co. Hello, [PERSON_NAME] Dashboard Orders Bookings Who is available Cale…" at bounding box center [784, 431] width 1568 height 863
click at [657, 450] on li "2" at bounding box center [655, 455] width 75 height 27
type input "2"
click at [953, 531] on span "Verify dates" at bounding box center [952, 529] width 67 height 12
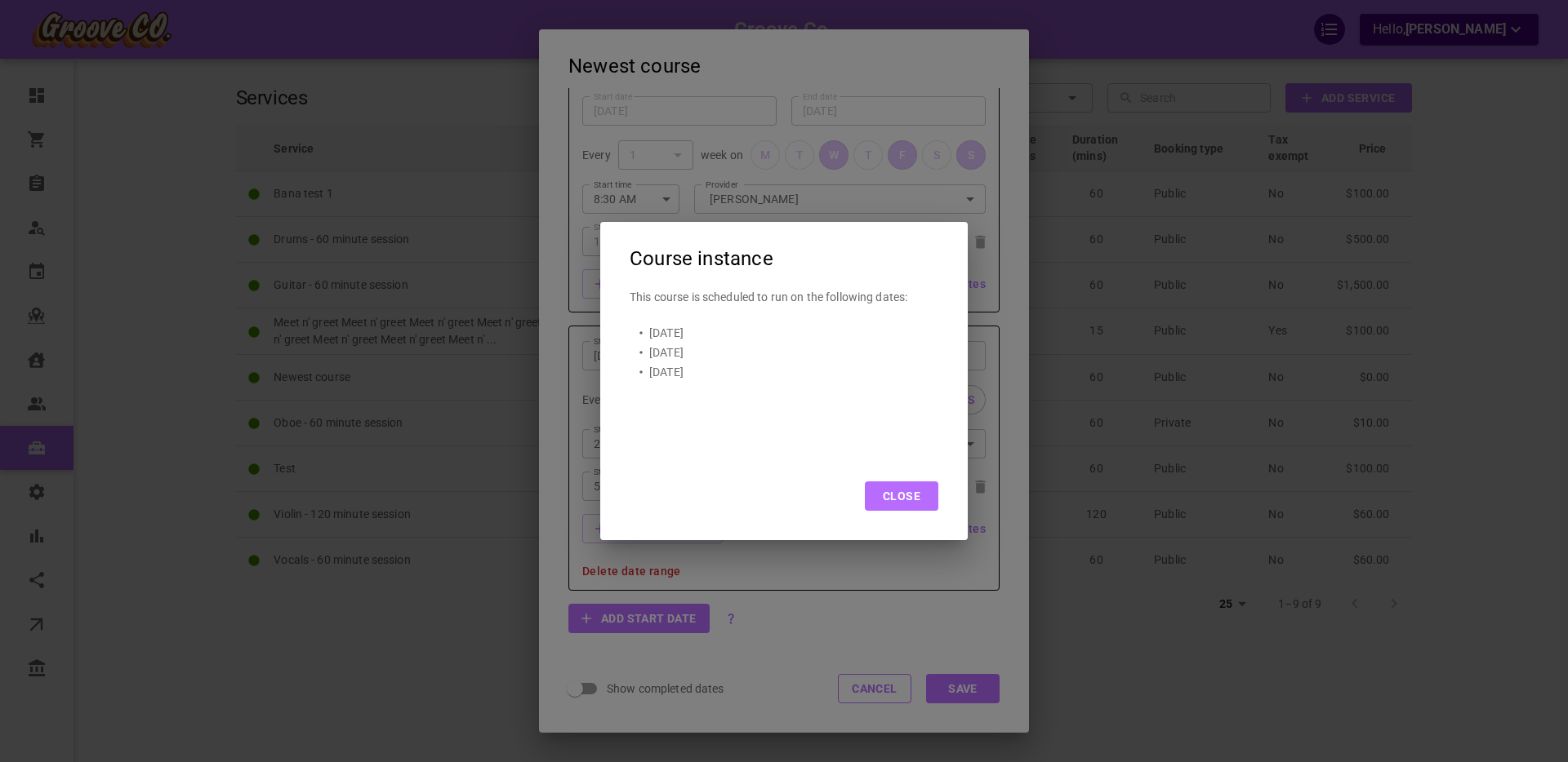
click at [899, 493] on button "Close" at bounding box center [901, 496] width 74 height 30
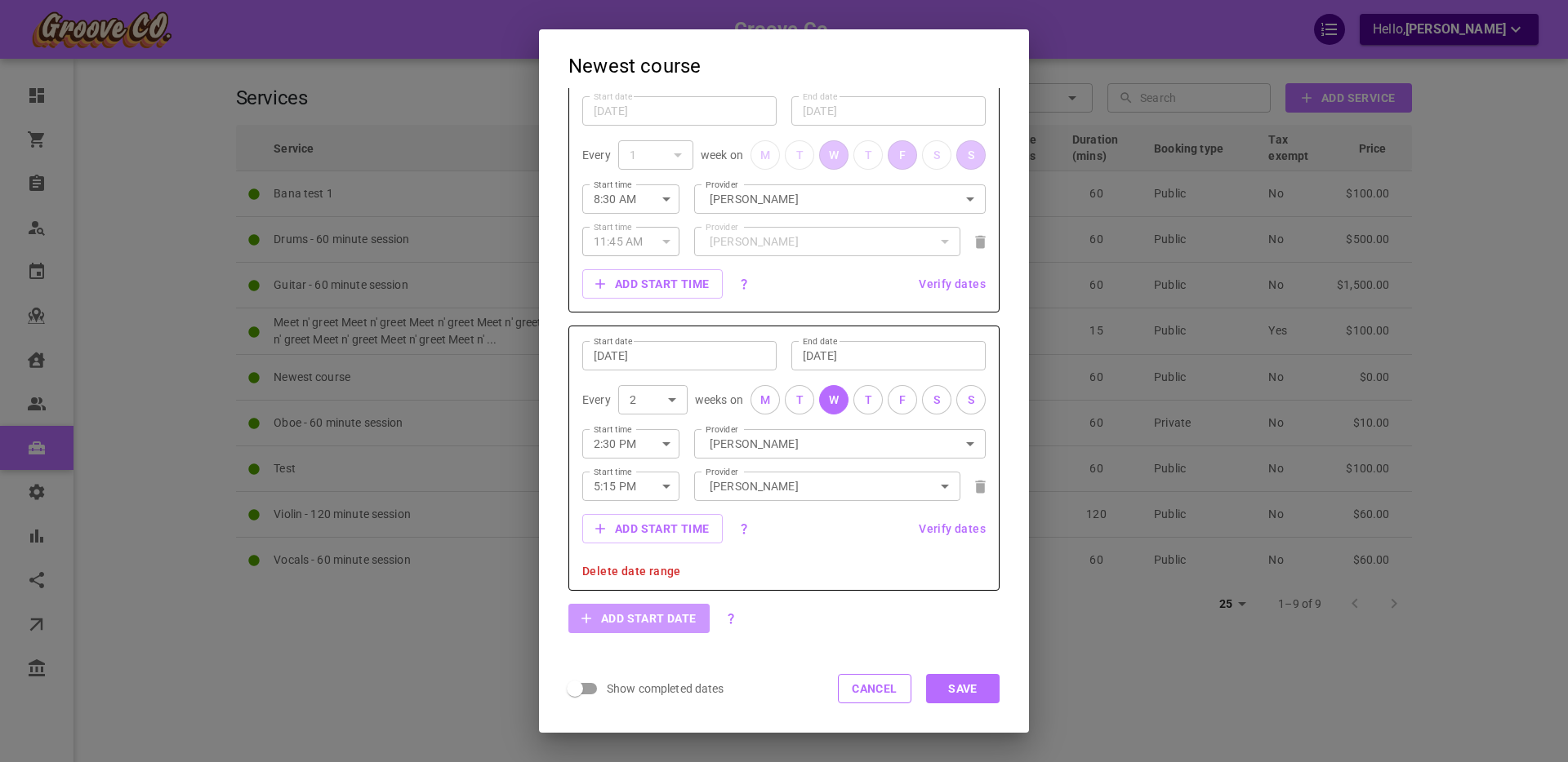
click at [646, 618] on button "Add start date" at bounding box center [639, 618] width 141 height 30
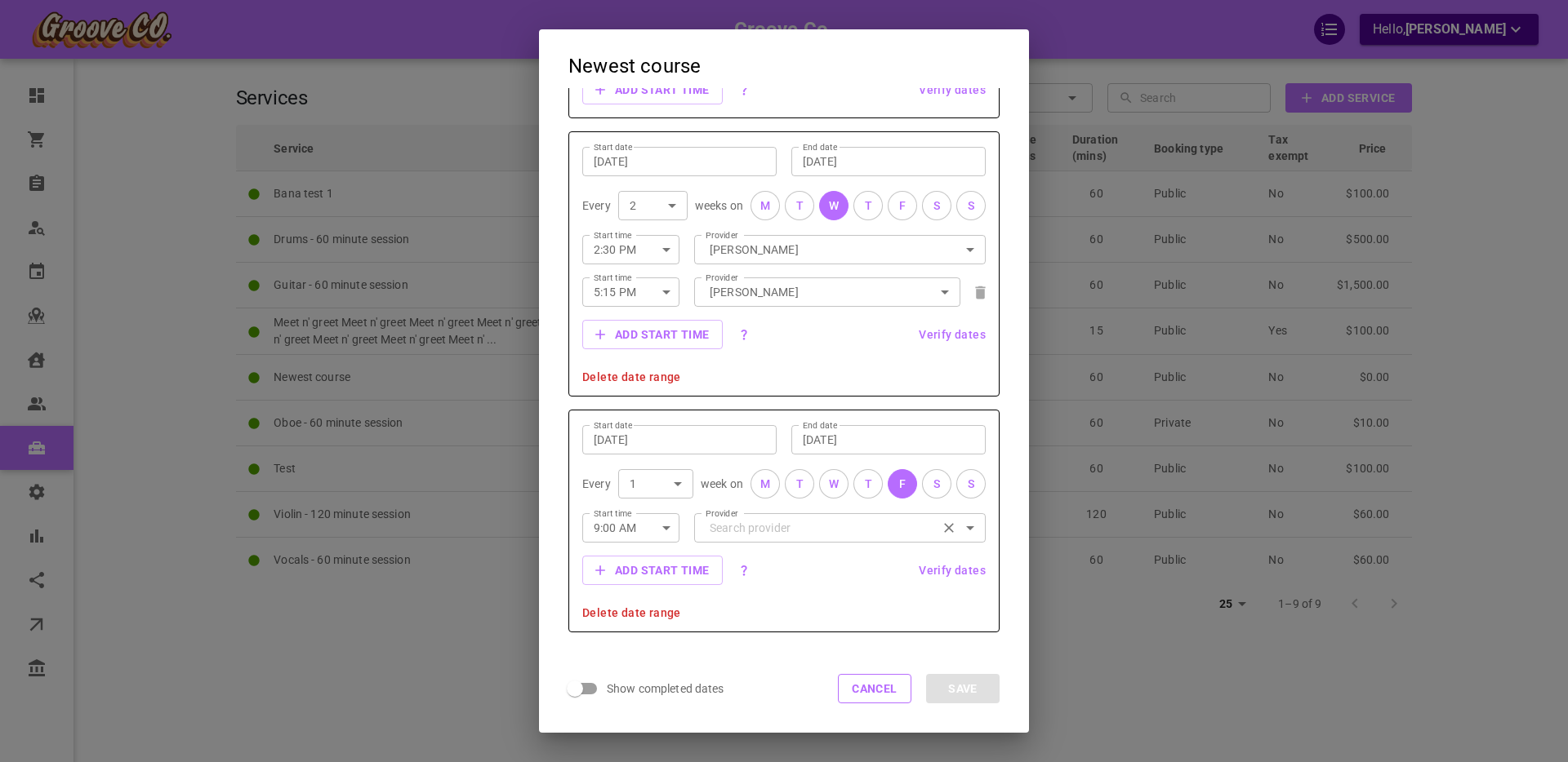
scroll to position [606, 0]
click at [833, 438] on input "[DATE]" at bounding box center [888, 439] width 172 height 16
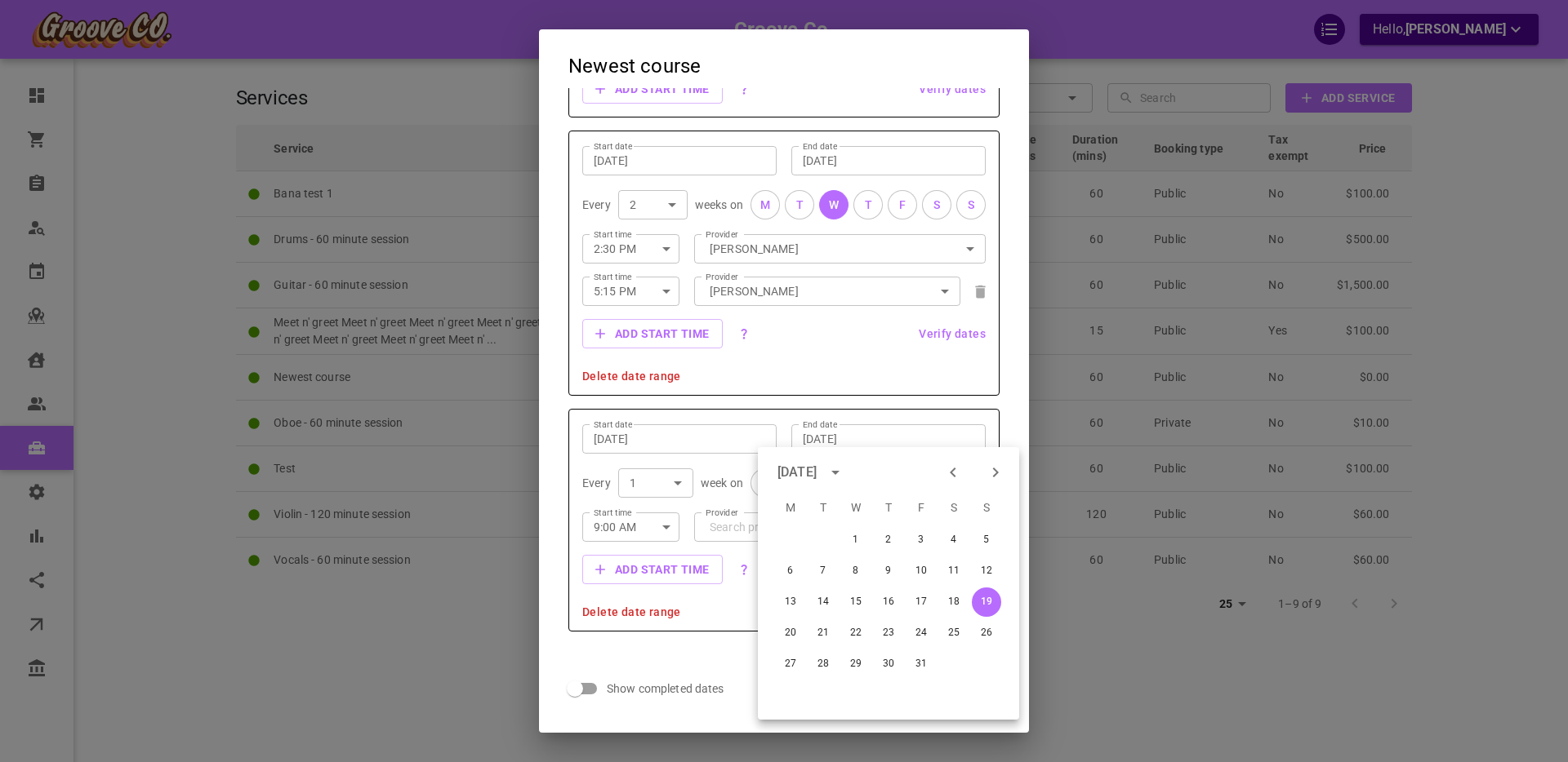
click at [947, 470] on icon "Previous month" at bounding box center [953, 473] width 19 height 19
click at [950, 602] on button "20" at bounding box center [953, 602] width 30 height 30
type input "[DATE]"
type input "0"
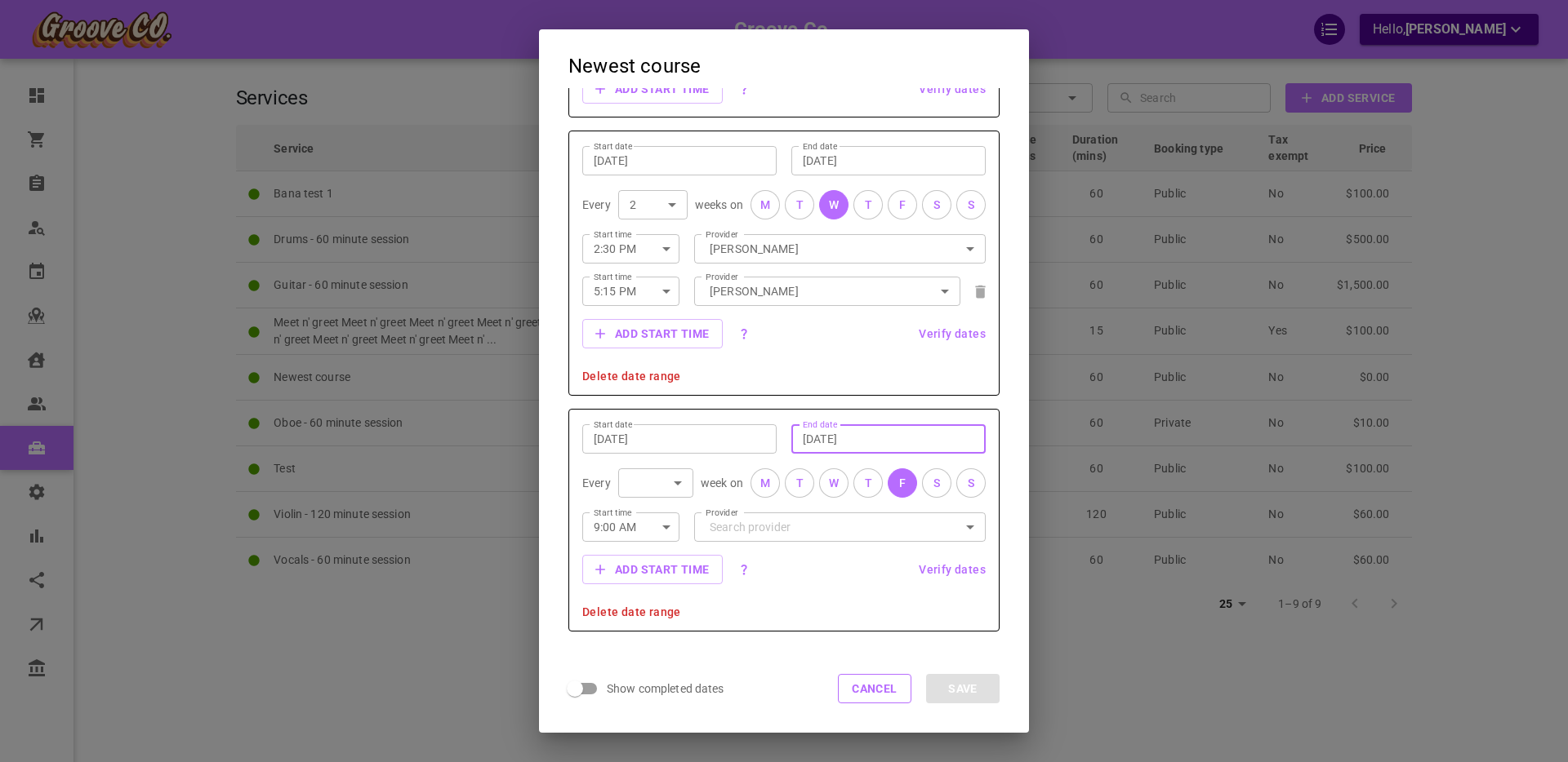
click at [676, 483] on body "Groove Co. Hello, [PERSON_NAME] Dashboard Orders Bookings Who is available Cale…" at bounding box center [784, 431] width 1568 height 863
click at [699, 472] on div at bounding box center [784, 381] width 1568 height 762
drag, startPoint x: 929, startPoint y: 484, endPoint x: 923, endPoint y: 496, distance: 13.4
click at [929, 484] on button "S" at bounding box center [936, 483] width 30 height 30
click at [667, 525] on icon "button" at bounding box center [667, 527] width 9 height 4
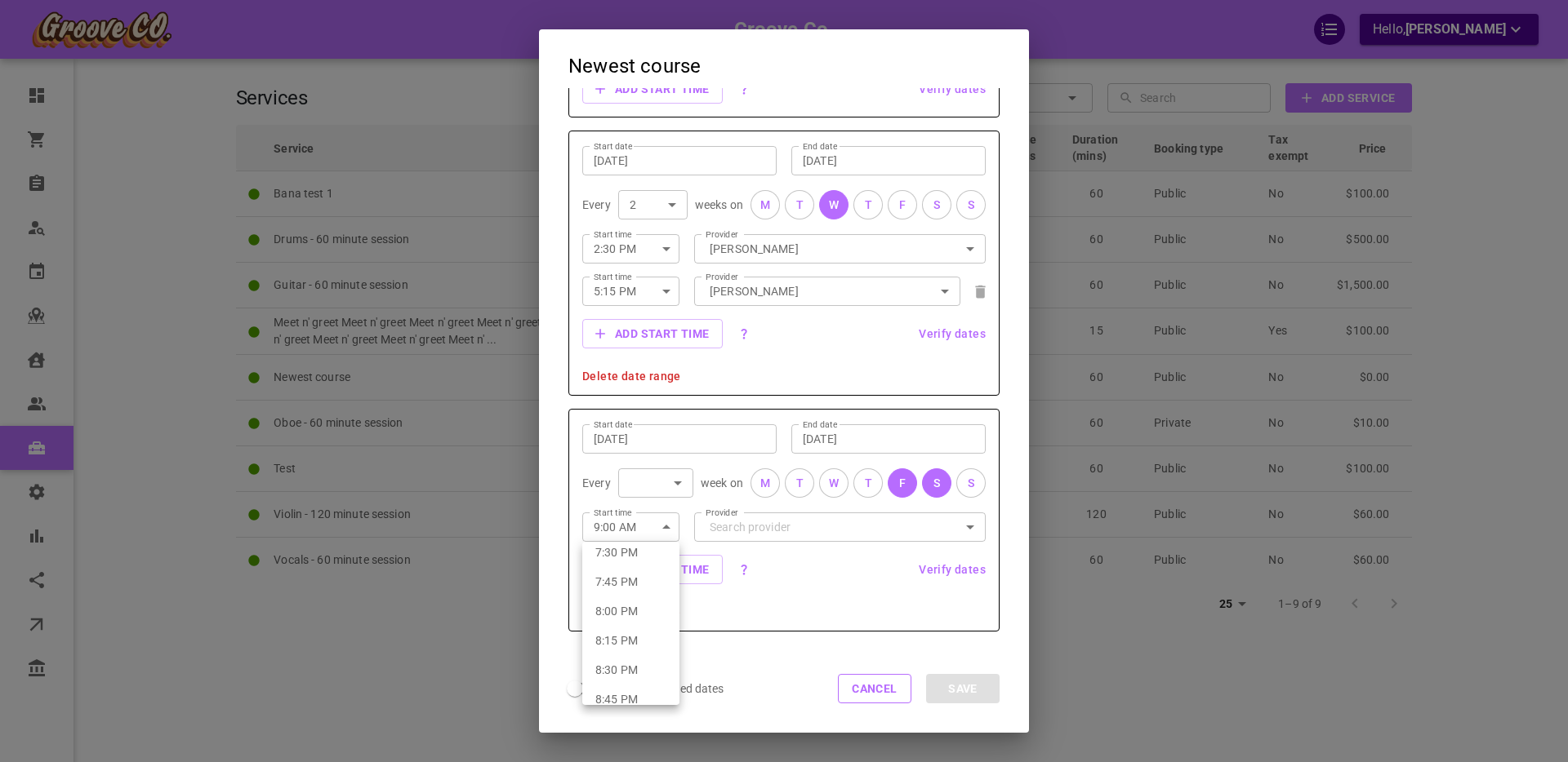
scroll to position [2301, 0]
click at [622, 614] on li "8:00 PM" at bounding box center [630, 612] width 97 height 30
type input "8:00 PM"
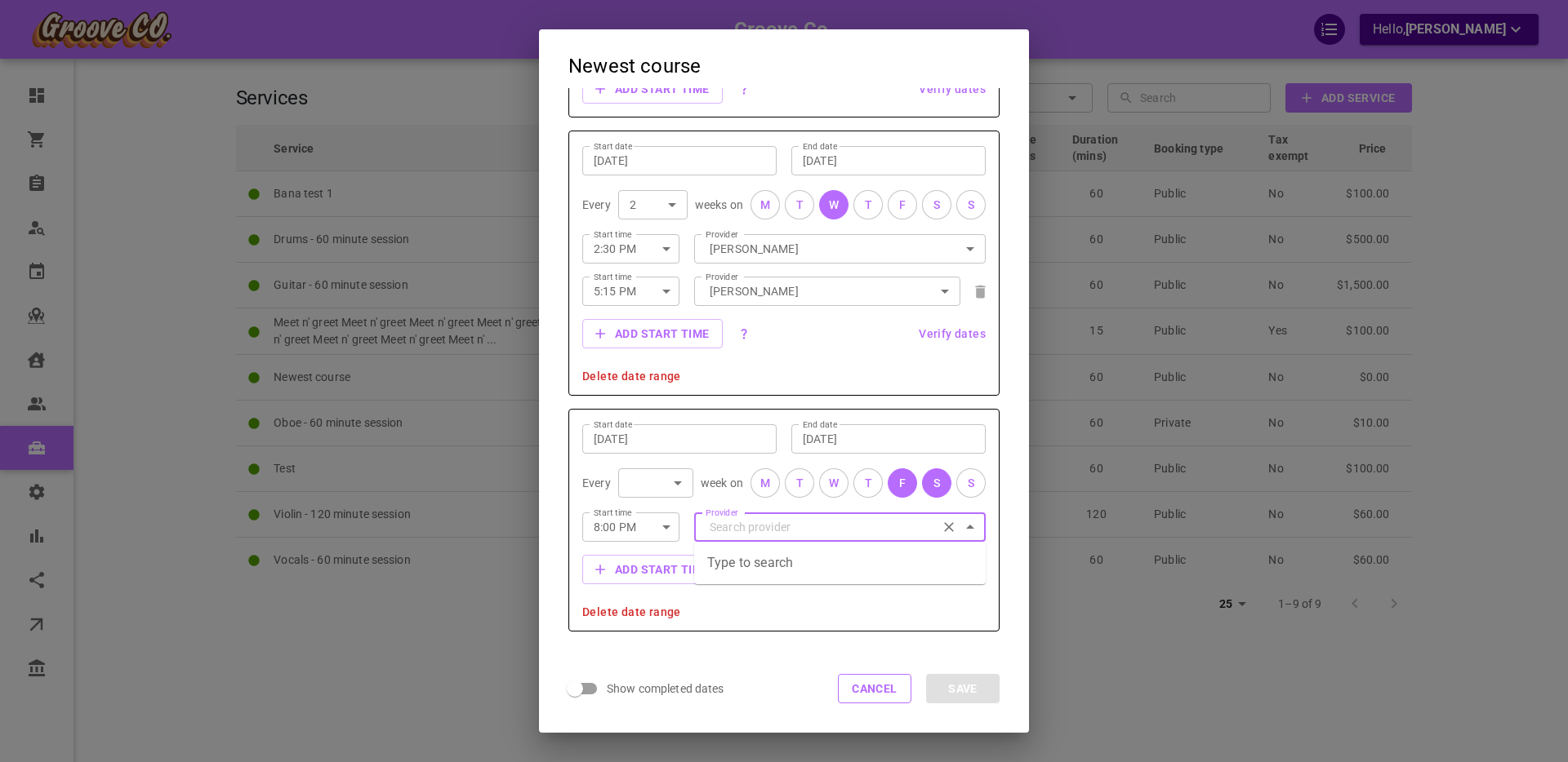
click at [732, 535] on input "Provider" at bounding box center [840, 527] width 269 height 29
click at [736, 563] on p "[PERSON_NAME]" at bounding box center [751, 561] width 89 height 16
type input "[PERSON_NAME]"
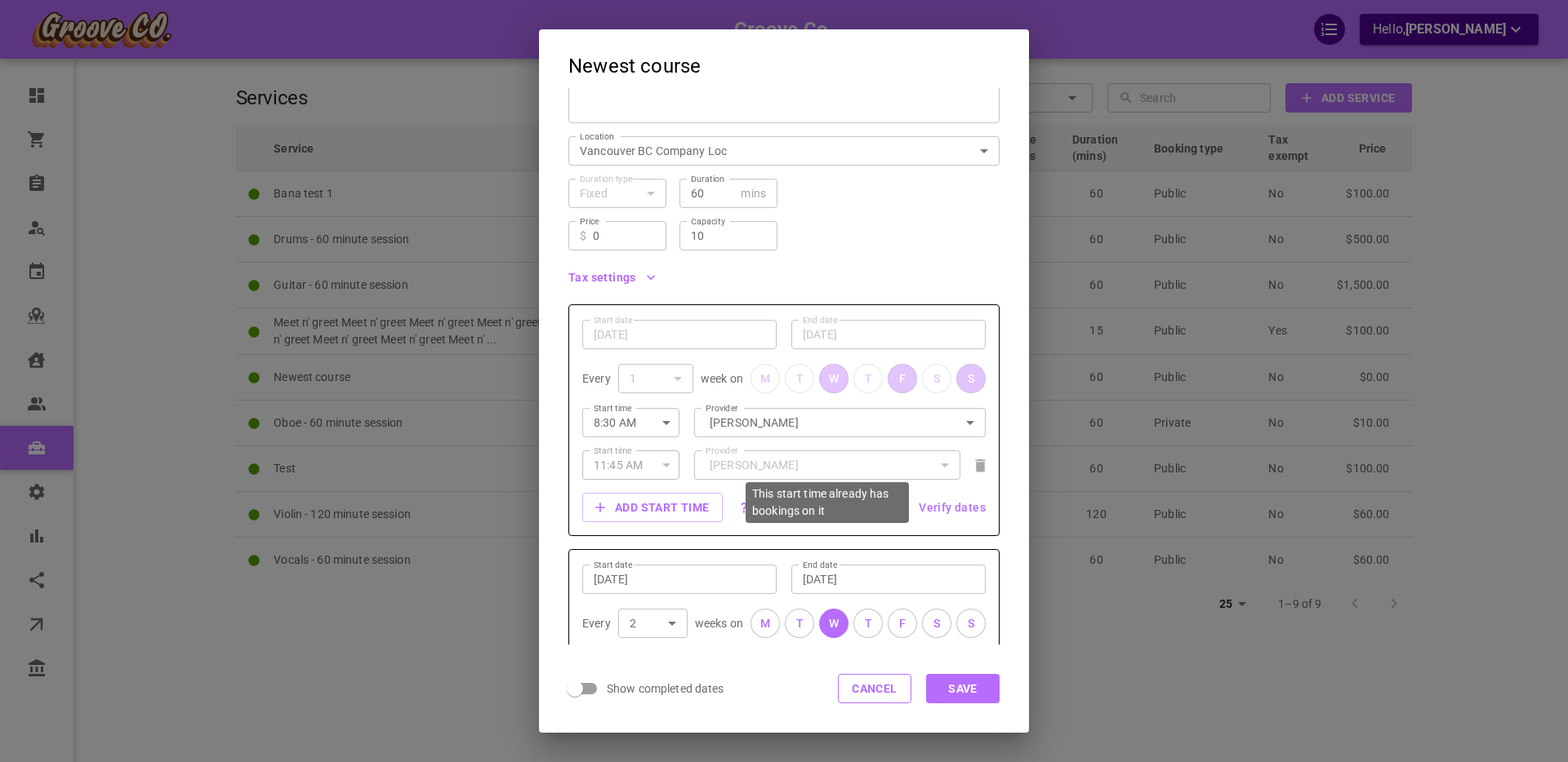
scroll to position [186, 0]
click at [853, 681] on button "Cancel" at bounding box center [875, 688] width 74 height 30
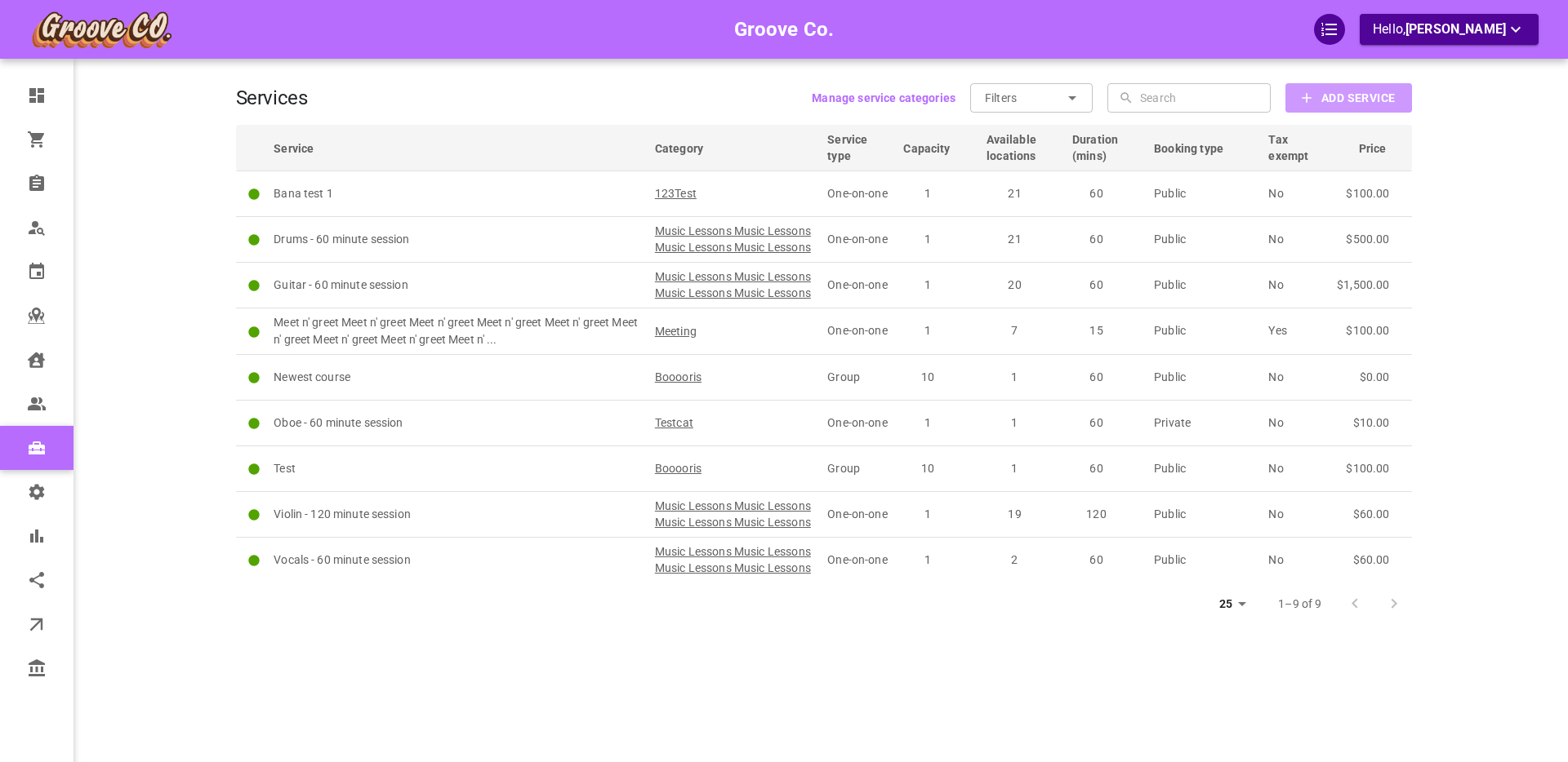
click at [1323, 98] on b "Add Service" at bounding box center [1358, 98] width 74 height 20
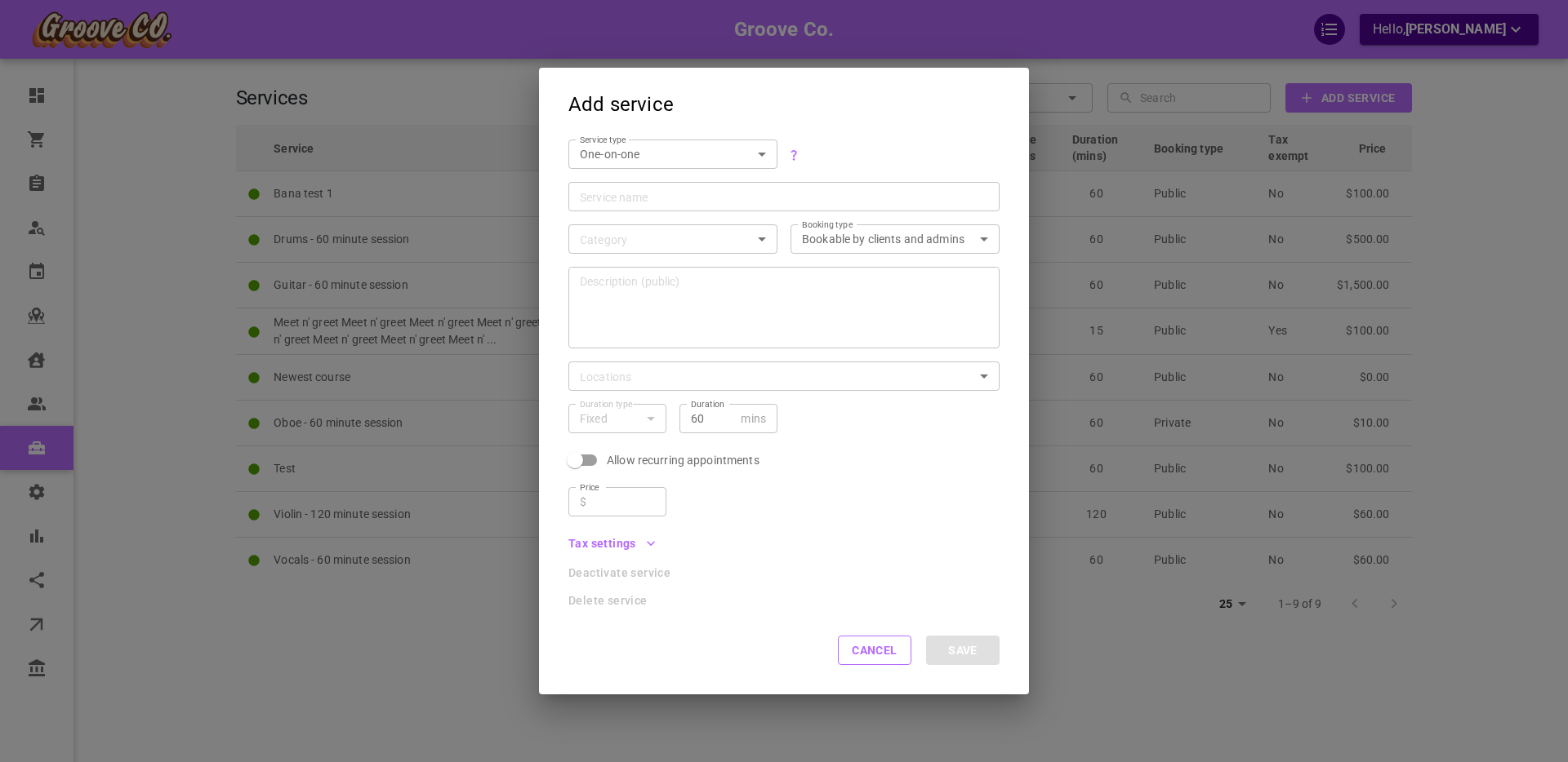
click at [617, 152] on body "Groove Co. Hello, [PERSON_NAME] Dashboard Orders Bookings Who is available Cale…" at bounding box center [784, 431] width 1568 height 863
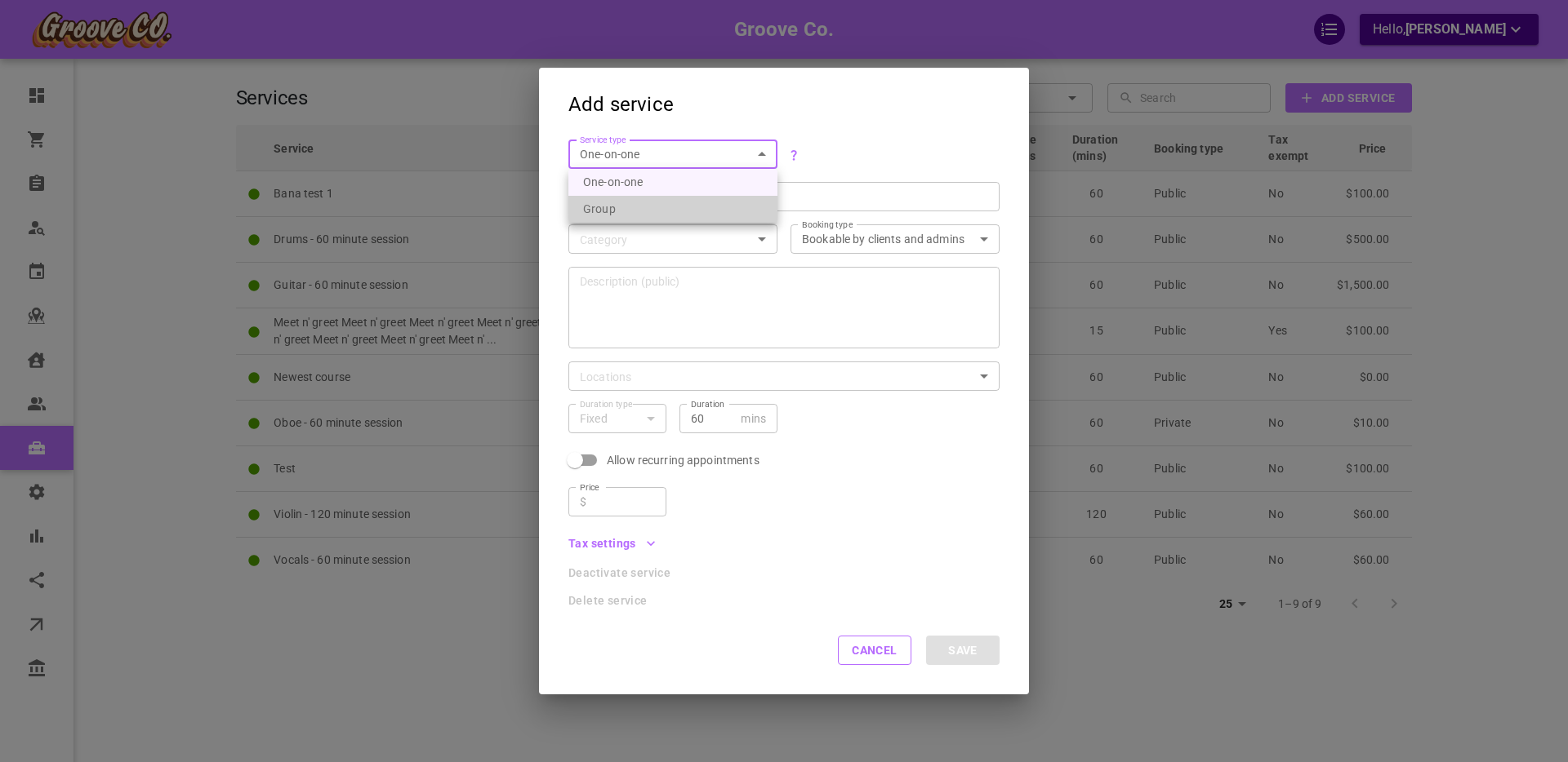
click at [607, 212] on li "Group" at bounding box center [673, 209] width 209 height 27
type input "GROUP"
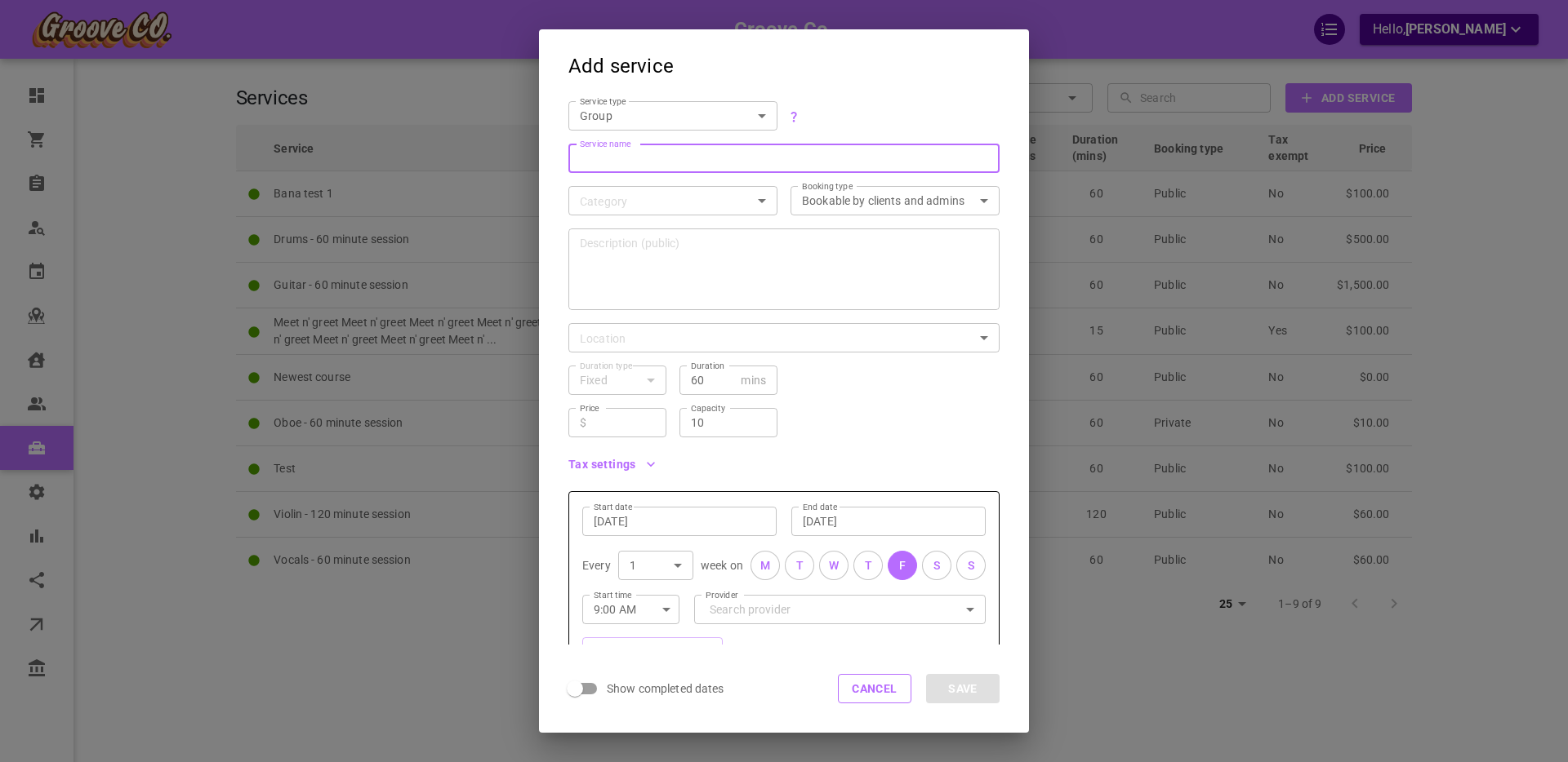
click at [601, 161] on input "Service name" at bounding box center [784, 158] width 409 height 16
type input "Expire test"
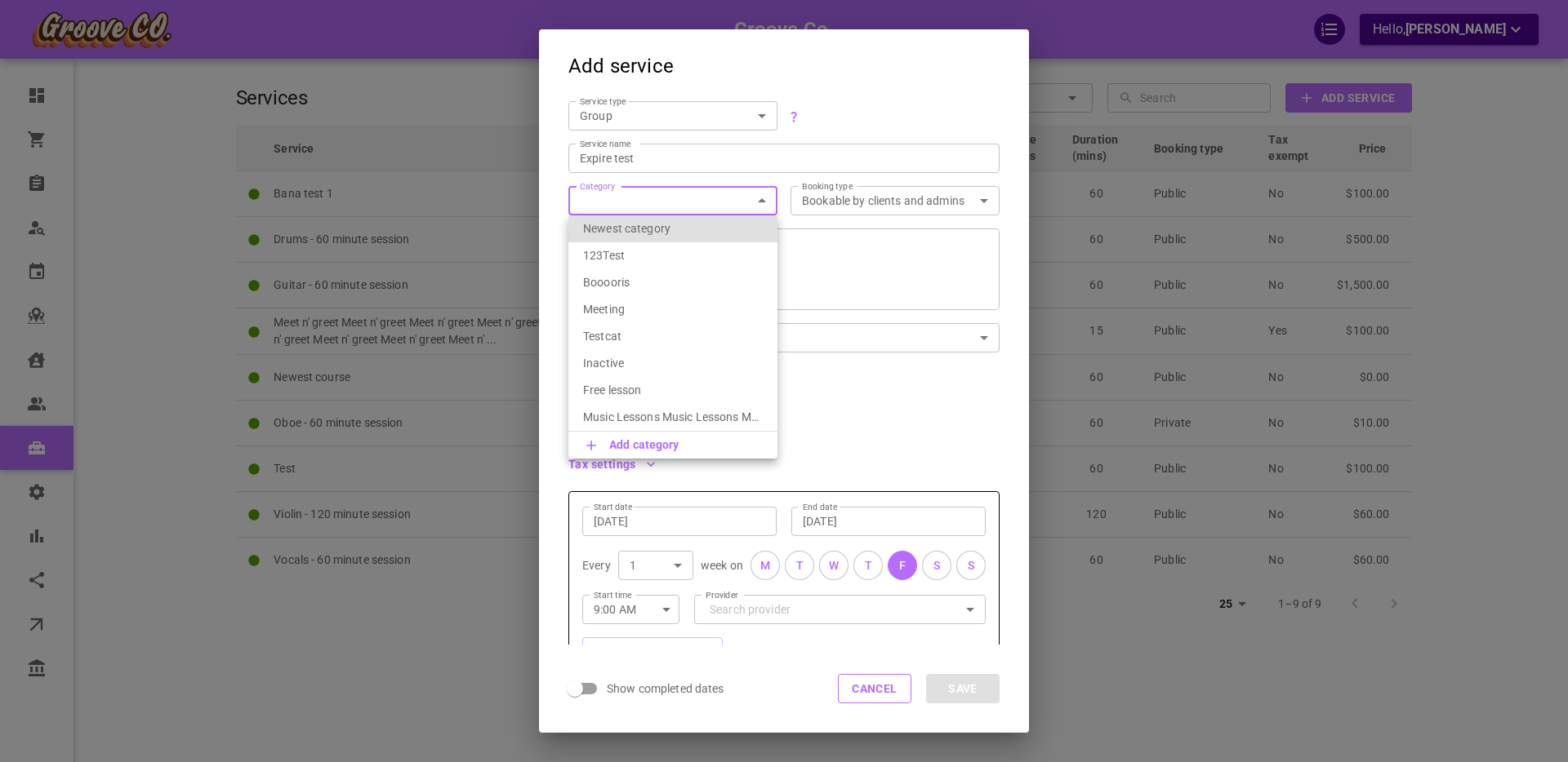
click at [618, 199] on body "Groove Co. Hello, [PERSON_NAME] Dashboard Orders Bookings Who is available Cale…" at bounding box center [784, 431] width 1568 height 863
click at [615, 287] on p "Booooris" at bounding box center [672, 282] width 179 height 16
type input "Booooris"
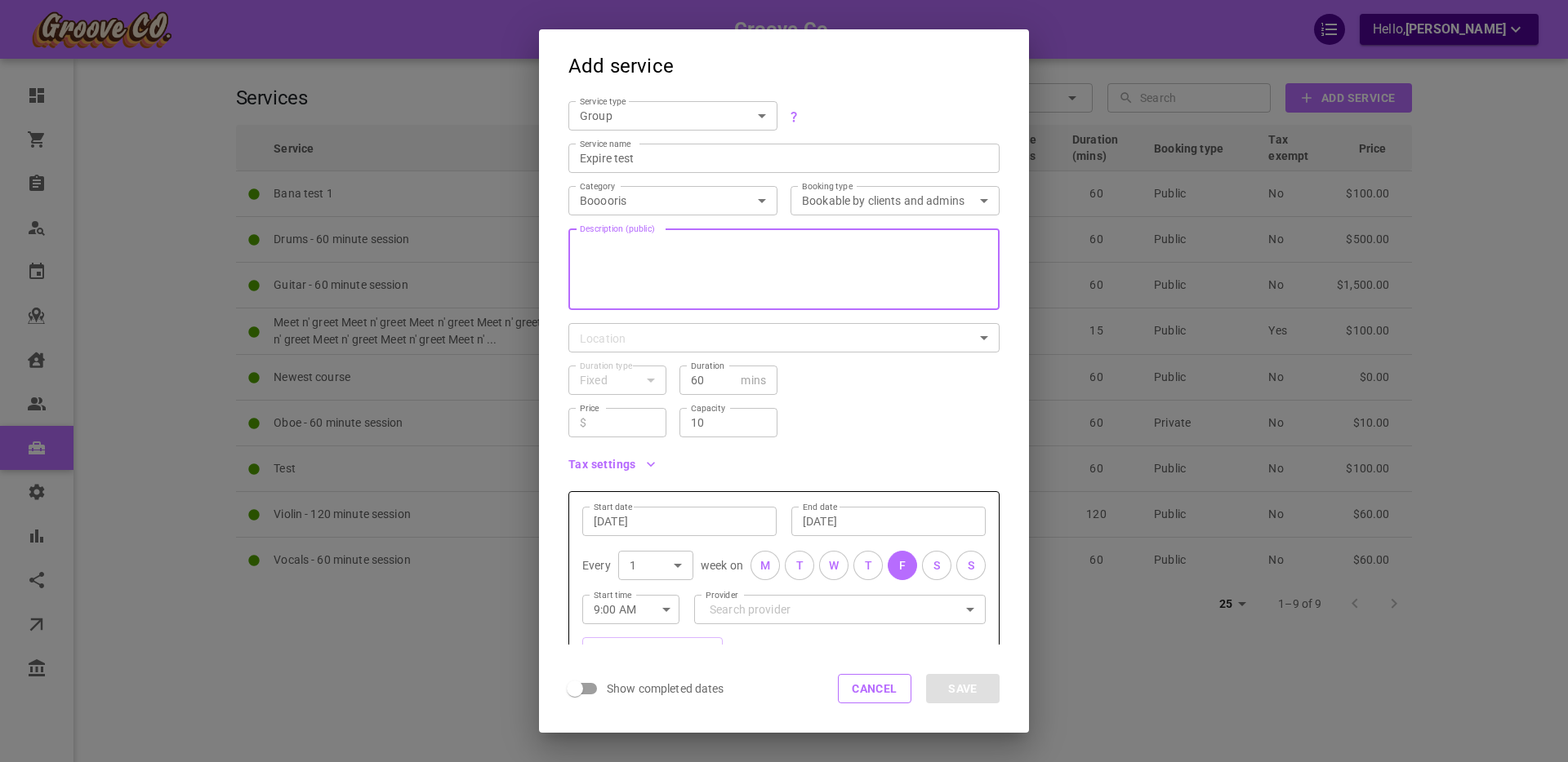
click at [810, 240] on textarea "Description (public)" at bounding box center [784, 269] width 409 height 98
type textarea "as gafg asg"
click at [634, 344] on body "Groove Co. Hello, [PERSON_NAME] Dashboard Orders Bookings Who is available Cale…" at bounding box center [784, 431] width 1568 height 863
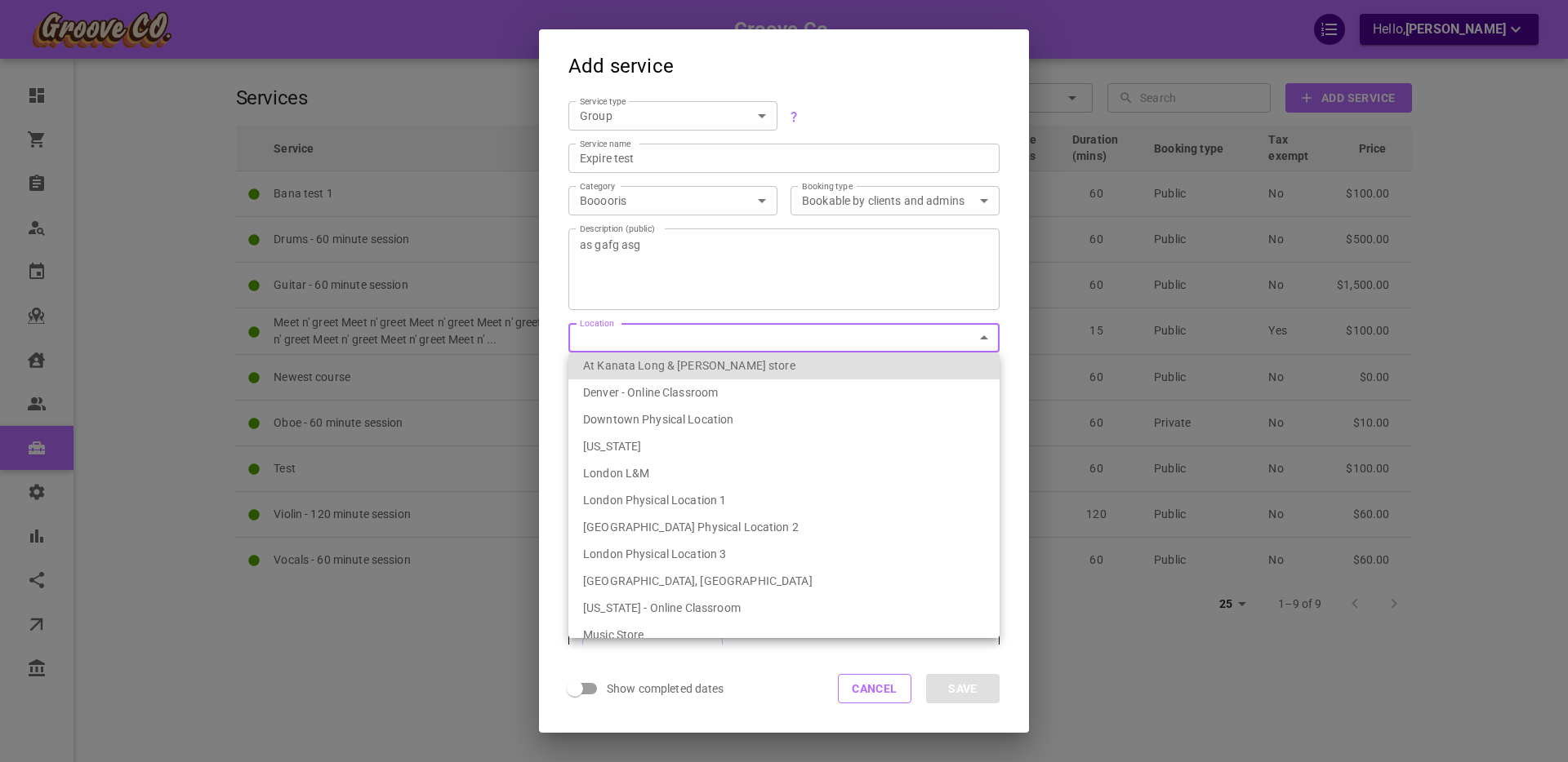
scroll to position [280, 0]
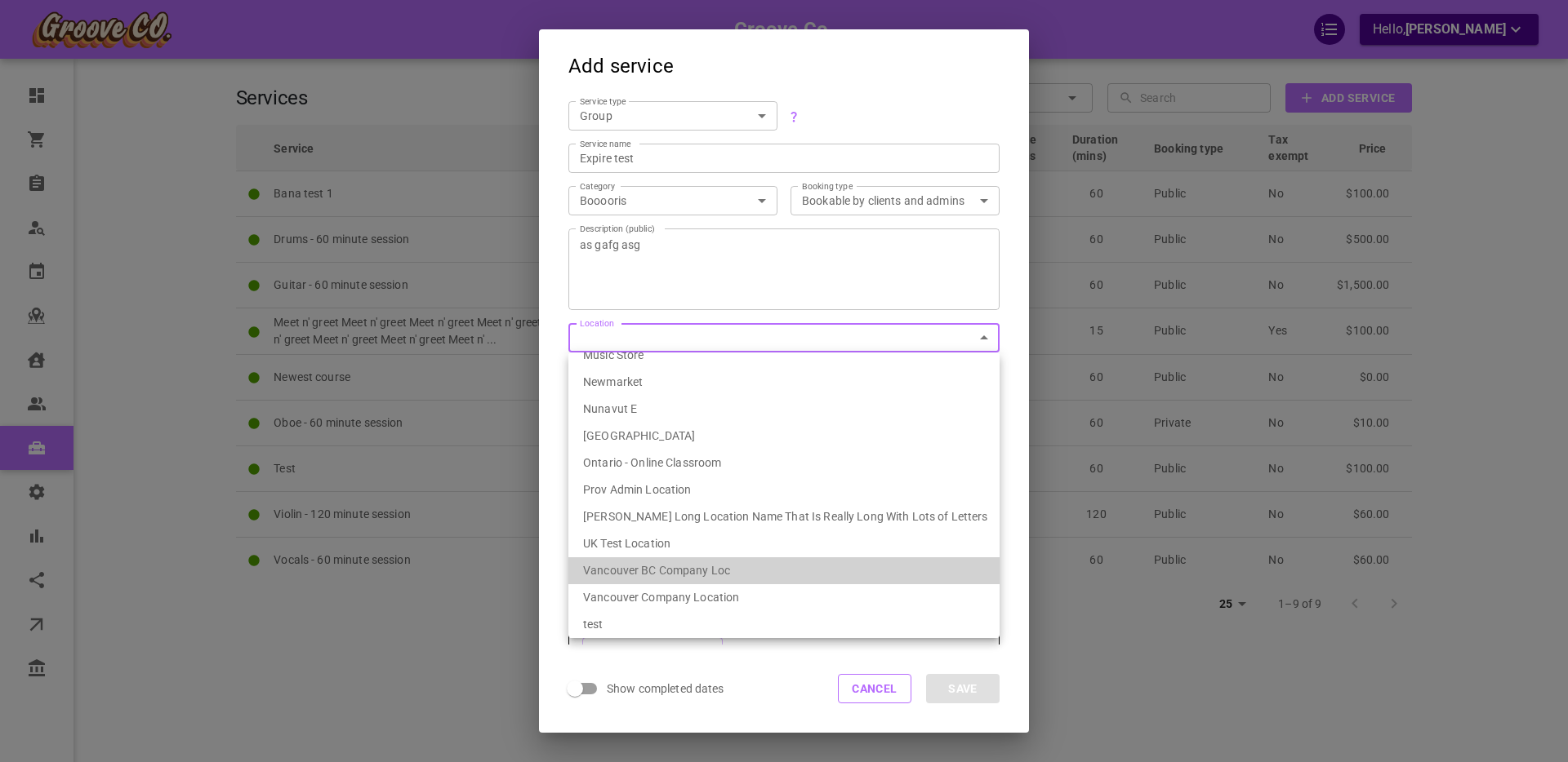
click at [657, 577] on li "Vancouver BC Company Loc" at bounding box center [784, 571] width 432 height 27
type input "539ef6fa-1bae-4334-9153-77231d086627"
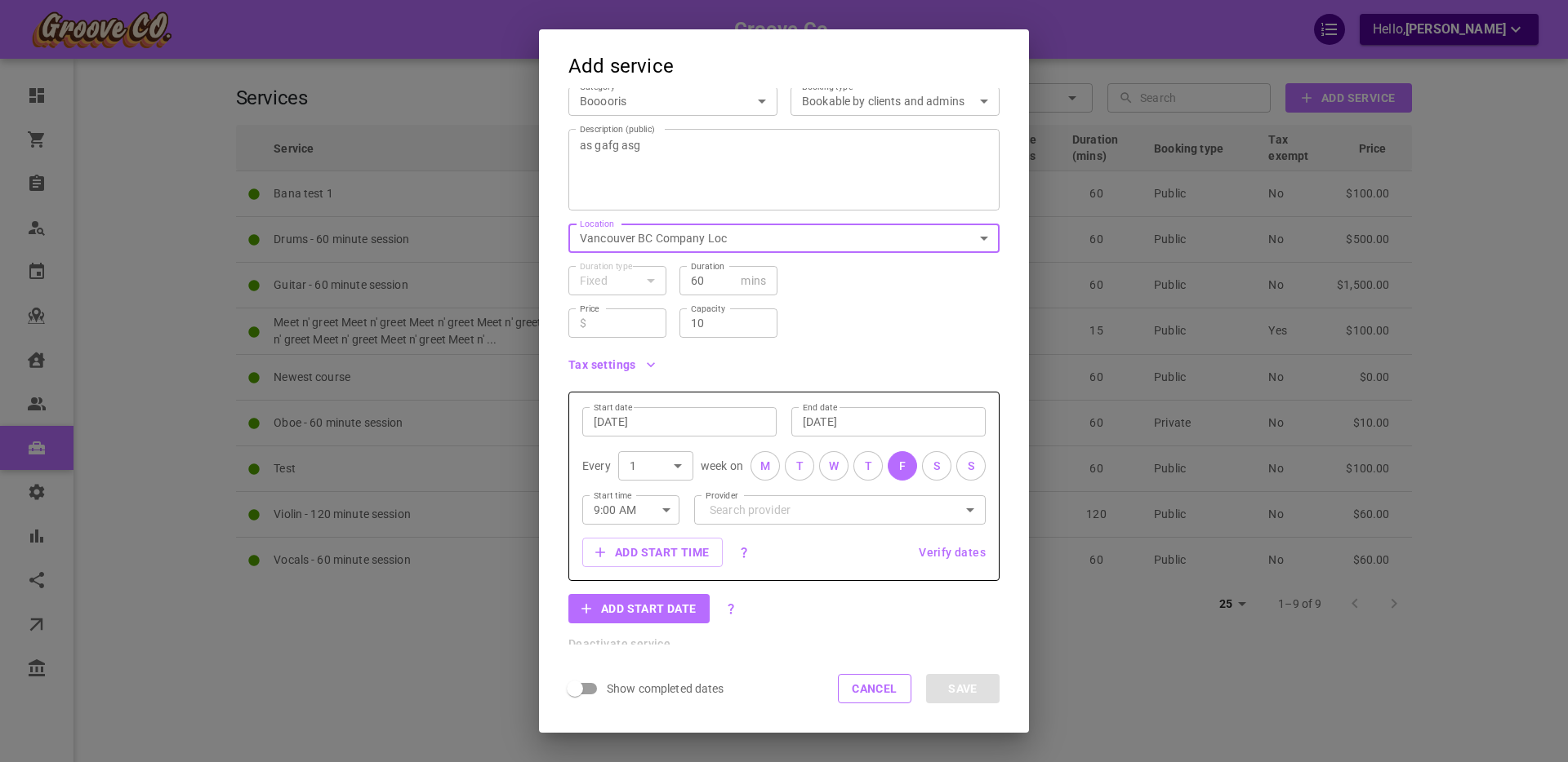
scroll to position [103, 0]
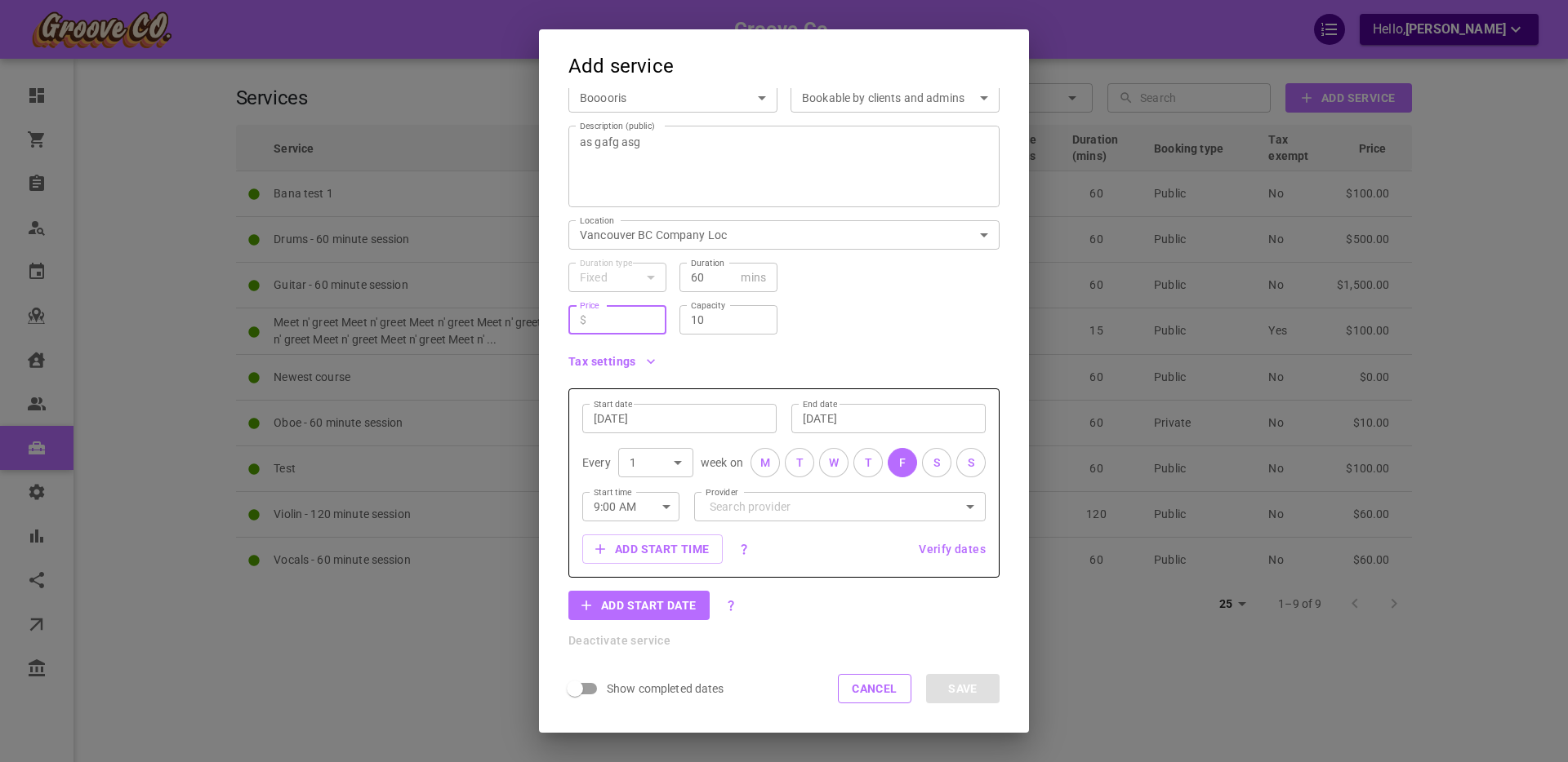
click at [620, 327] on input "Price" at bounding box center [623, 319] width 62 height 16
type input "5"
click at [801, 331] on div "Price ​ $ 5 Price Capacity 10 Capacity" at bounding box center [777, 313] width 444 height 42
click at [824, 416] on input "[DATE]" at bounding box center [888, 418] width 172 height 16
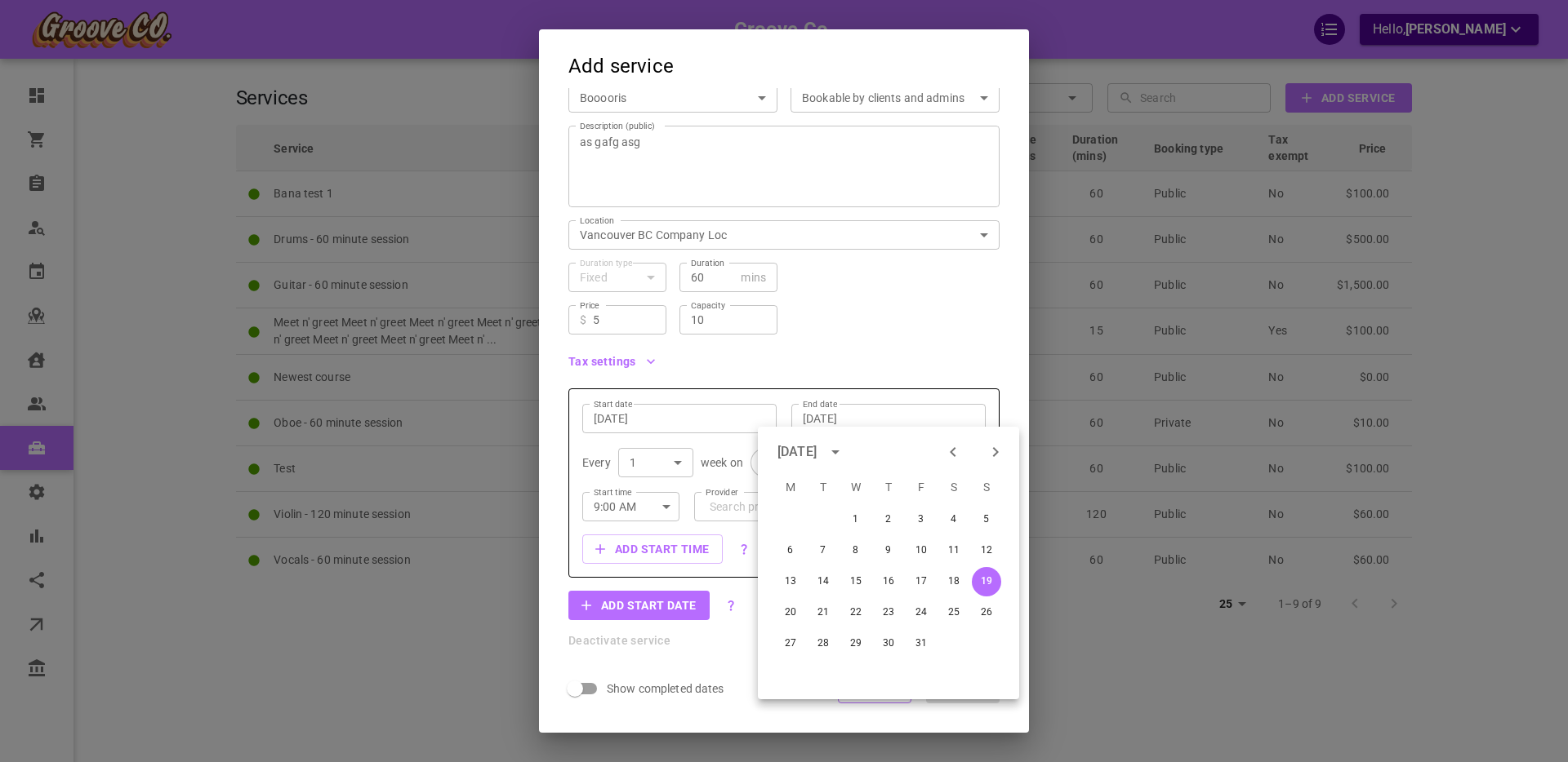
click at [957, 451] on icon "Previous month" at bounding box center [953, 452] width 19 height 19
click at [952, 580] on button "20" at bounding box center [953, 582] width 30 height 30
type input "[DATE]"
type input "0"
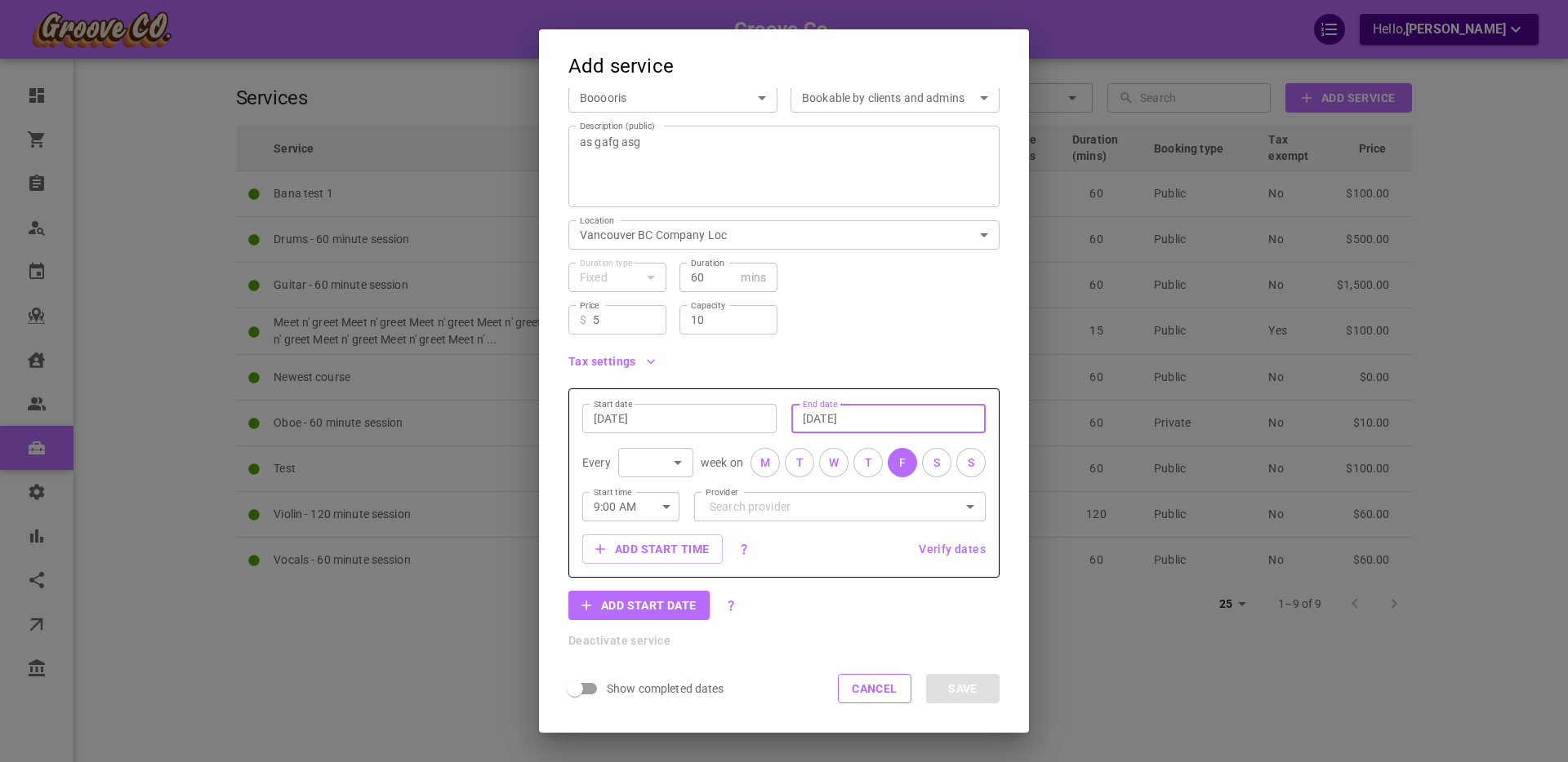
click at [936, 463] on div "S" at bounding box center [936, 463] width 7 height 17
click at [660, 497] on icon "button" at bounding box center [667, 507] width 19 height 19
click at [623, 608] on li "7:00 PM" at bounding box center [630, 605] width 97 height 30
type input "7:00 PM"
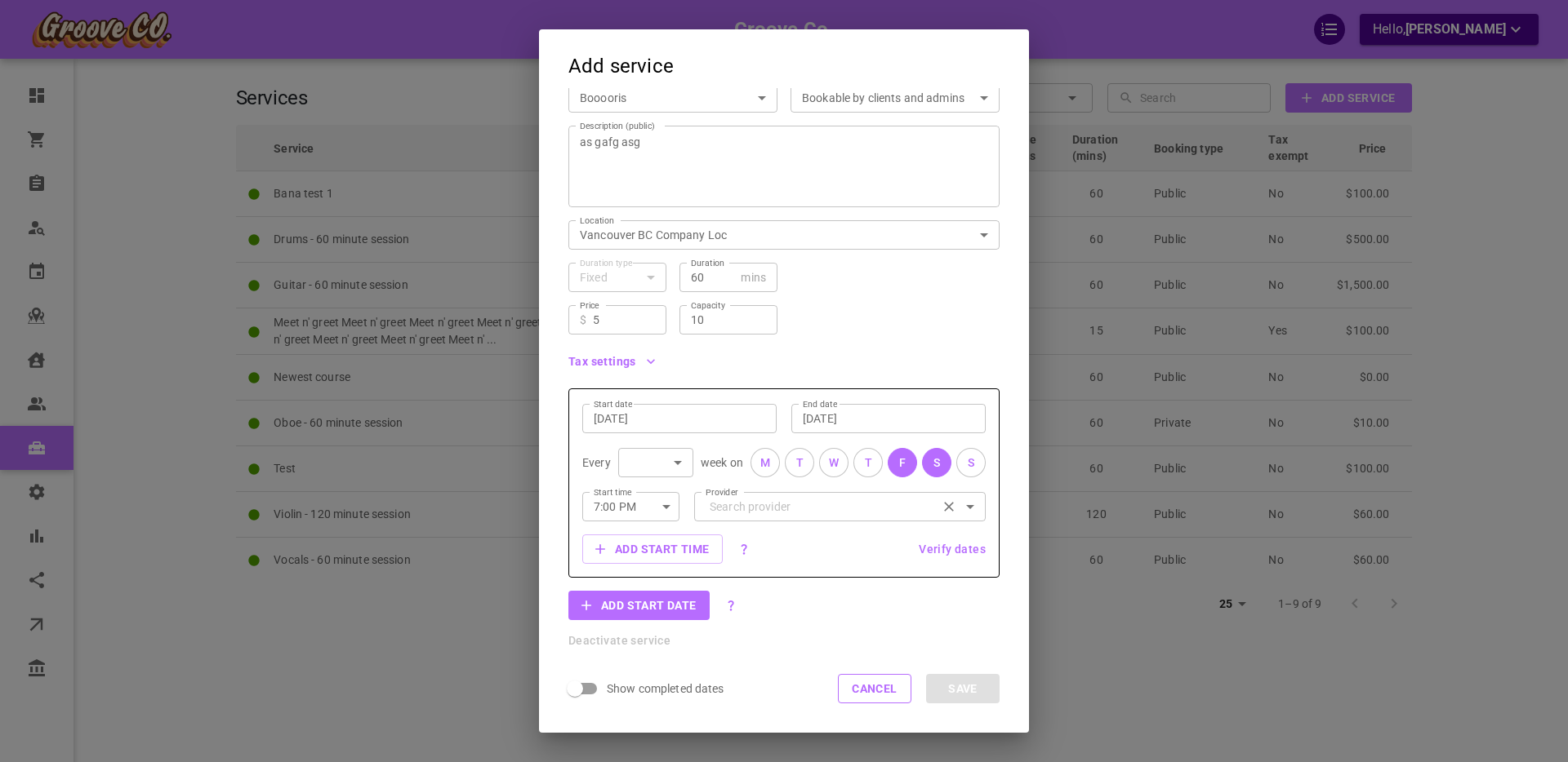
click at [769, 515] on input "Provider" at bounding box center [840, 506] width 269 height 29
click at [750, 544] on p "[PERSON_NAME]" at bounding box center [751, 541] width 89 height 16
type input "[PERSON_NAME]"
click at [630, 318] on input "5" at bounding box center [623, 319] width 62 height 16
type input "5"
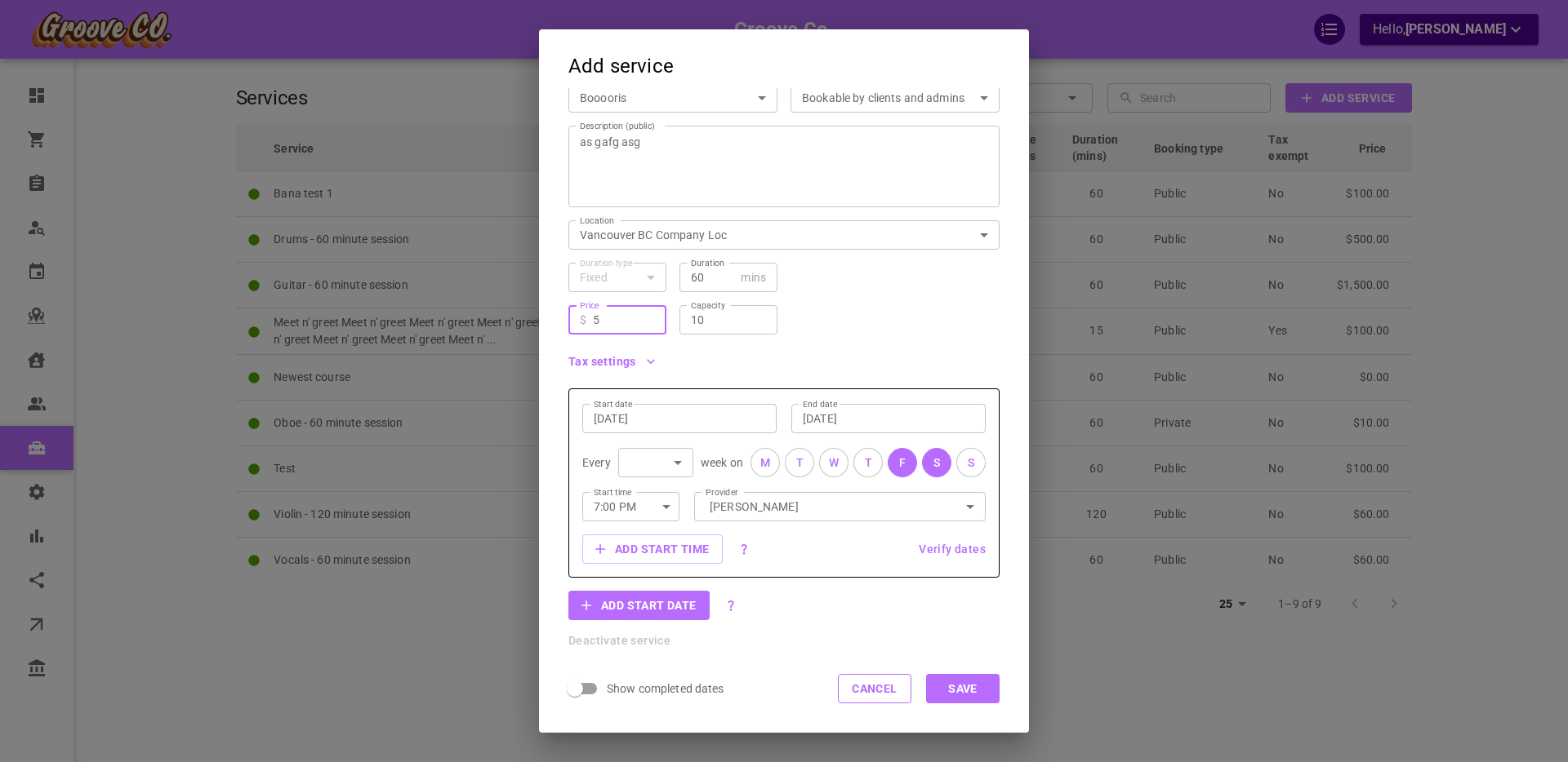
click at [957, 613] on div "Add start date" at bounding box center [784, 606] width 432 height 30
click at [961, 686] on button "Save" at bounding box center [963, 688] width 74 height 30
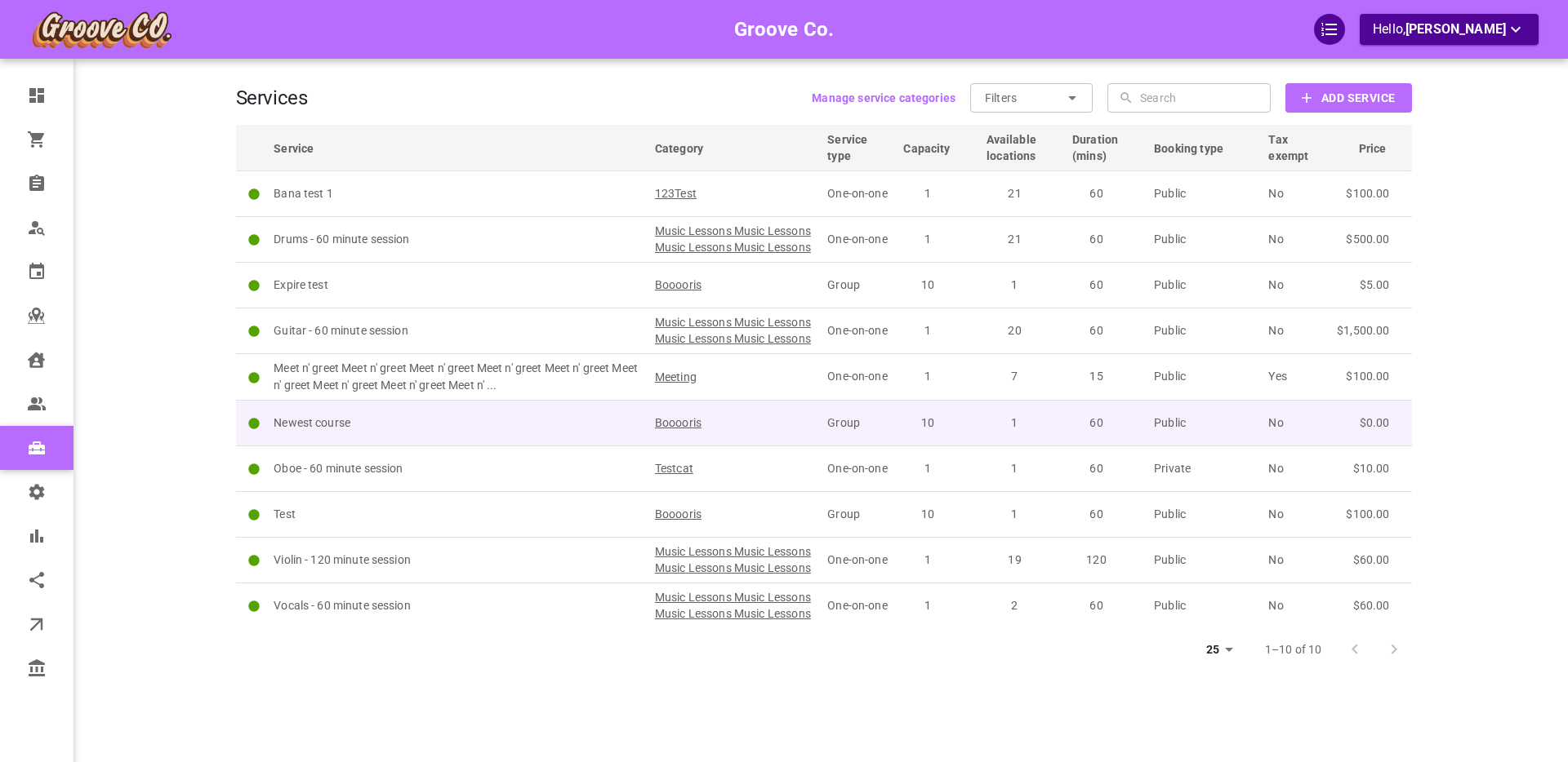
click at [437, 431] on p "Newest course" at bounding box center [456, 424] width 366 height 17
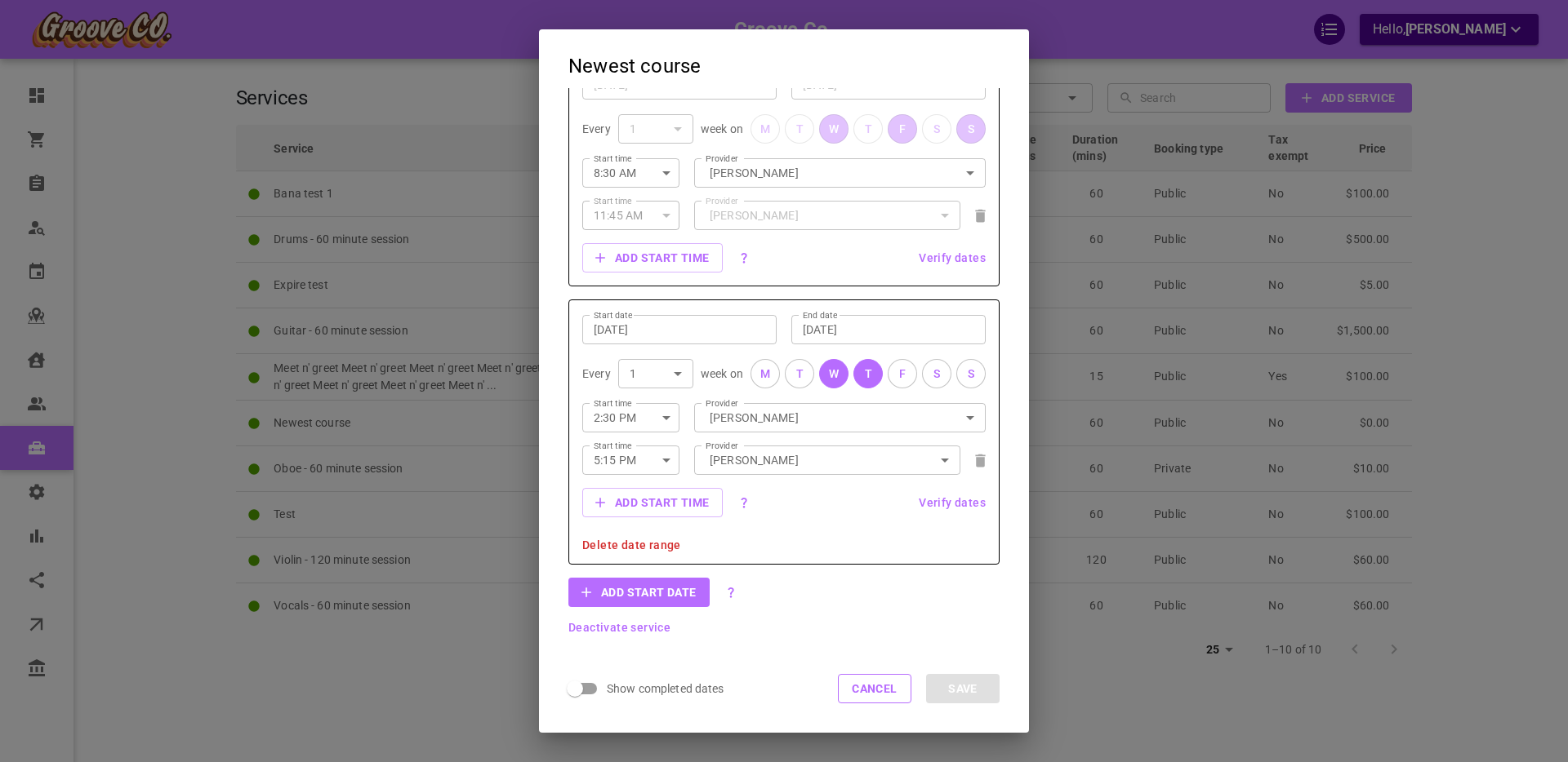
scroll to position [452, 0]
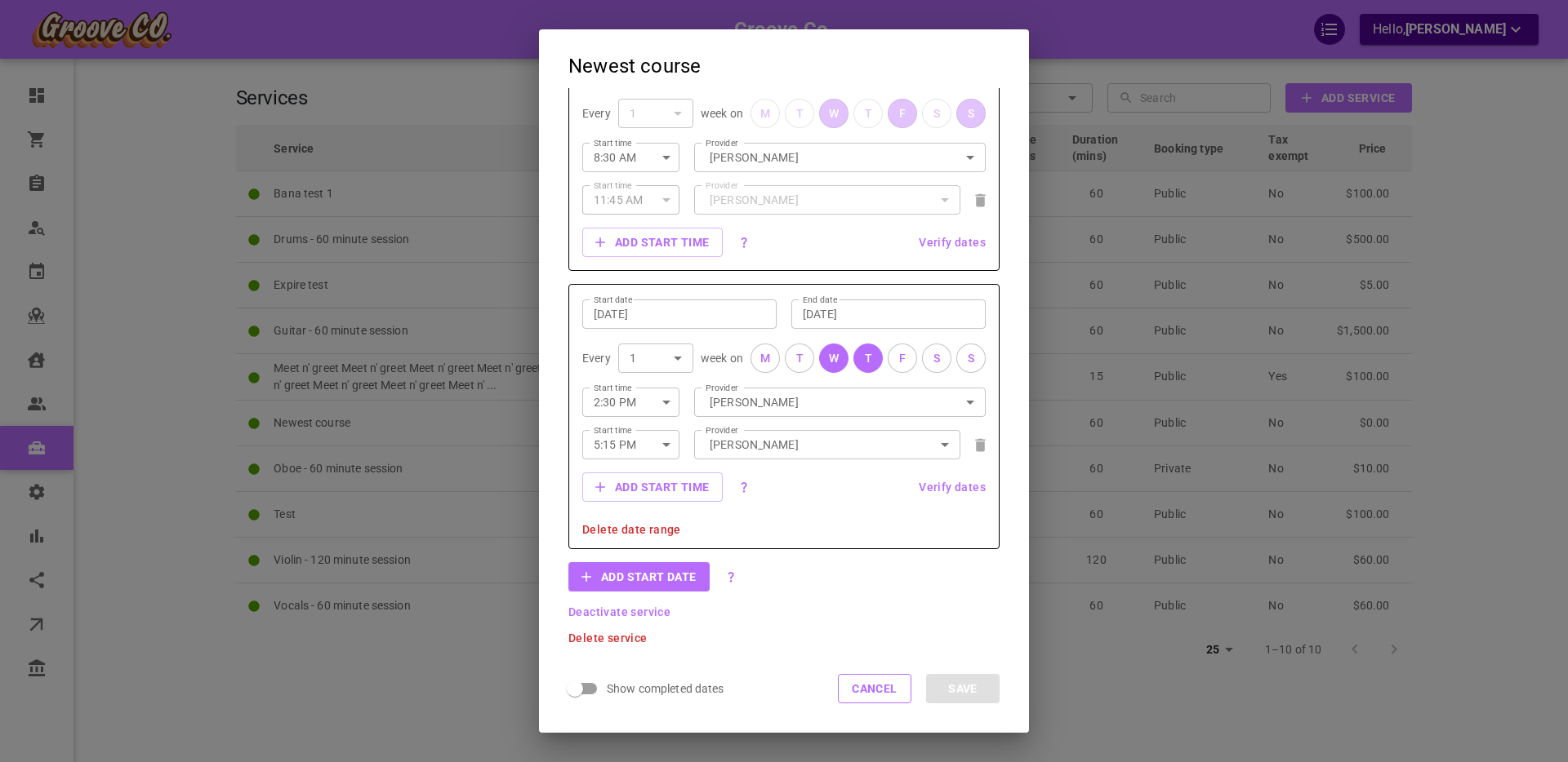
click at [607, 612] on span "Deactivate service" at bounding box center [620, 612] width 102 height 12
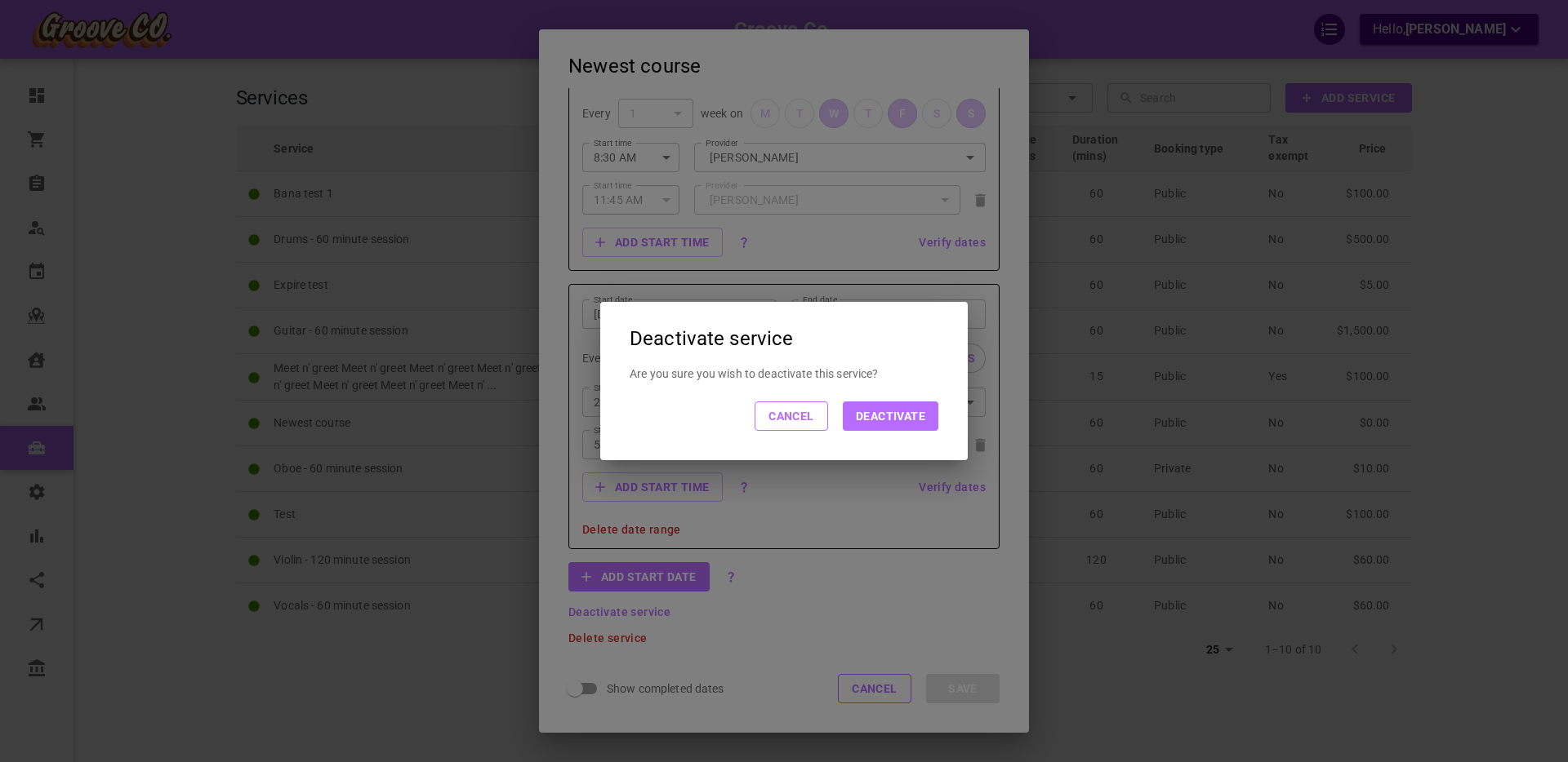
click at [886, 415] on button "Deactivate" at bounding box center [891, 416] width 96 height 30
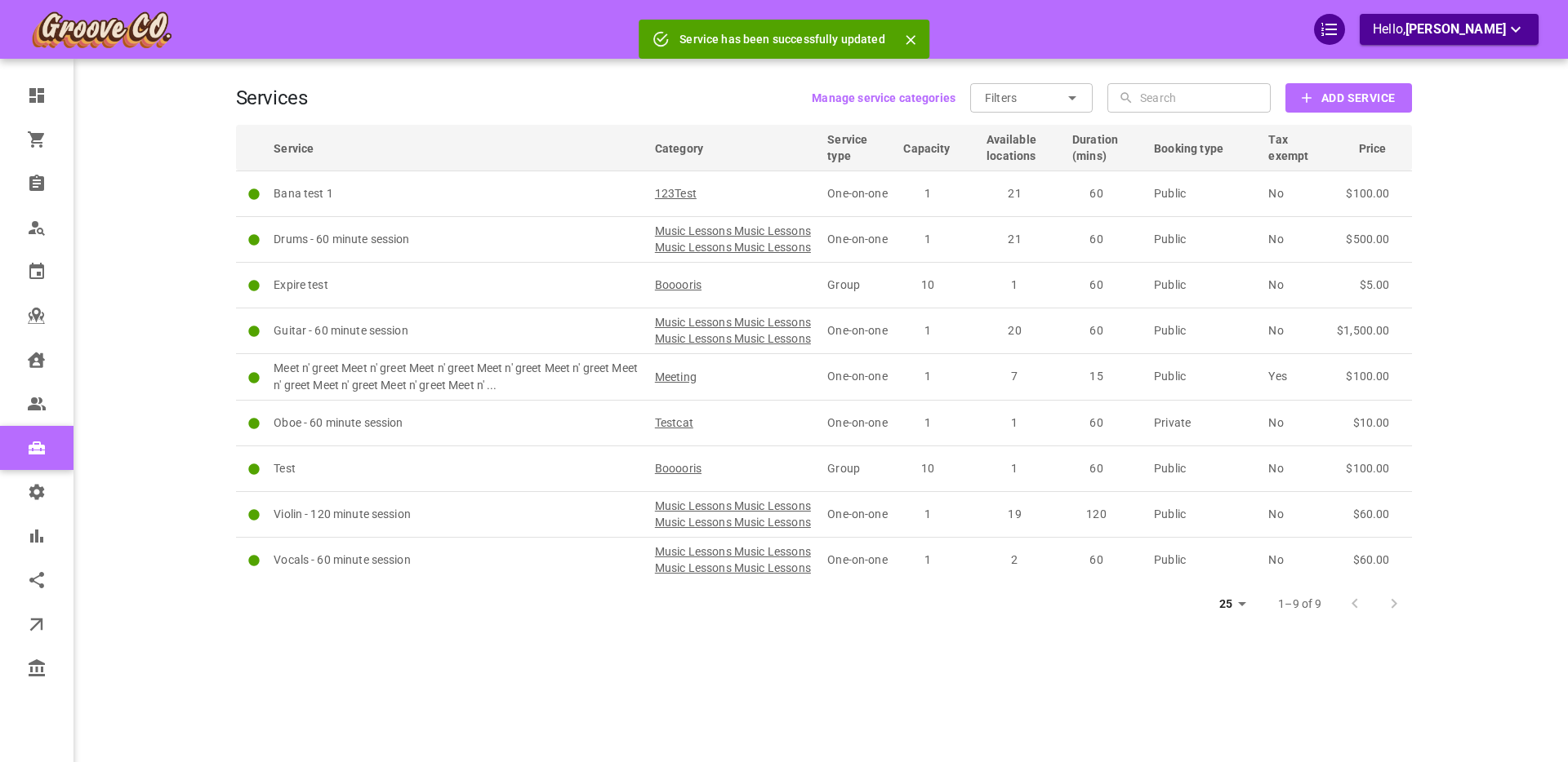
click at [1076, 112] on div "Filters ​ ​" at bounding box center [1032, 98] width 123 height 30
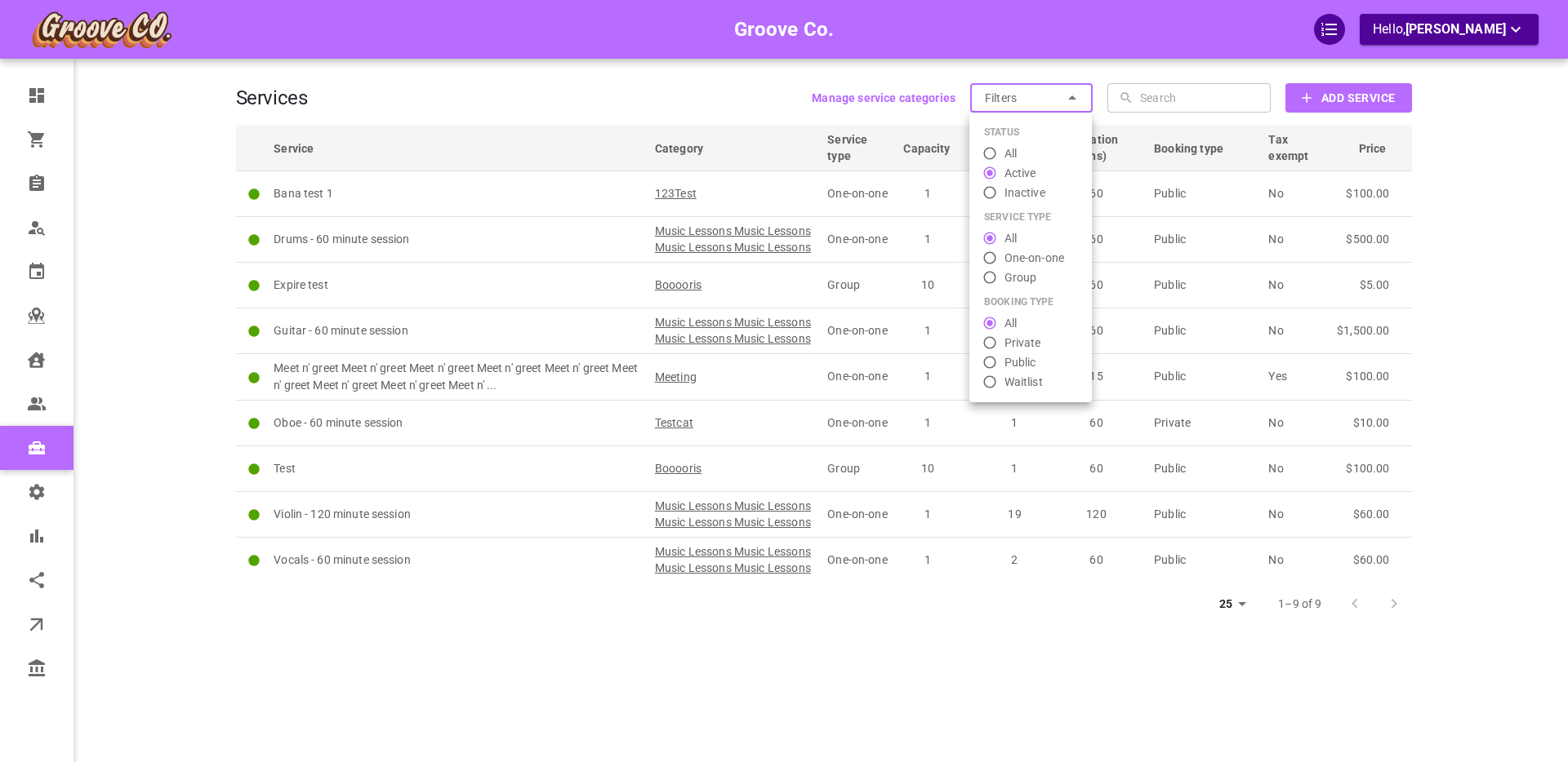
click at [1020, 188] on span "Inactive" at bounding box center [1024, 193] width 41 height 17
click at [1004, 188] on input "Inactive" at bounding box center [990, 192] width 30 height 16
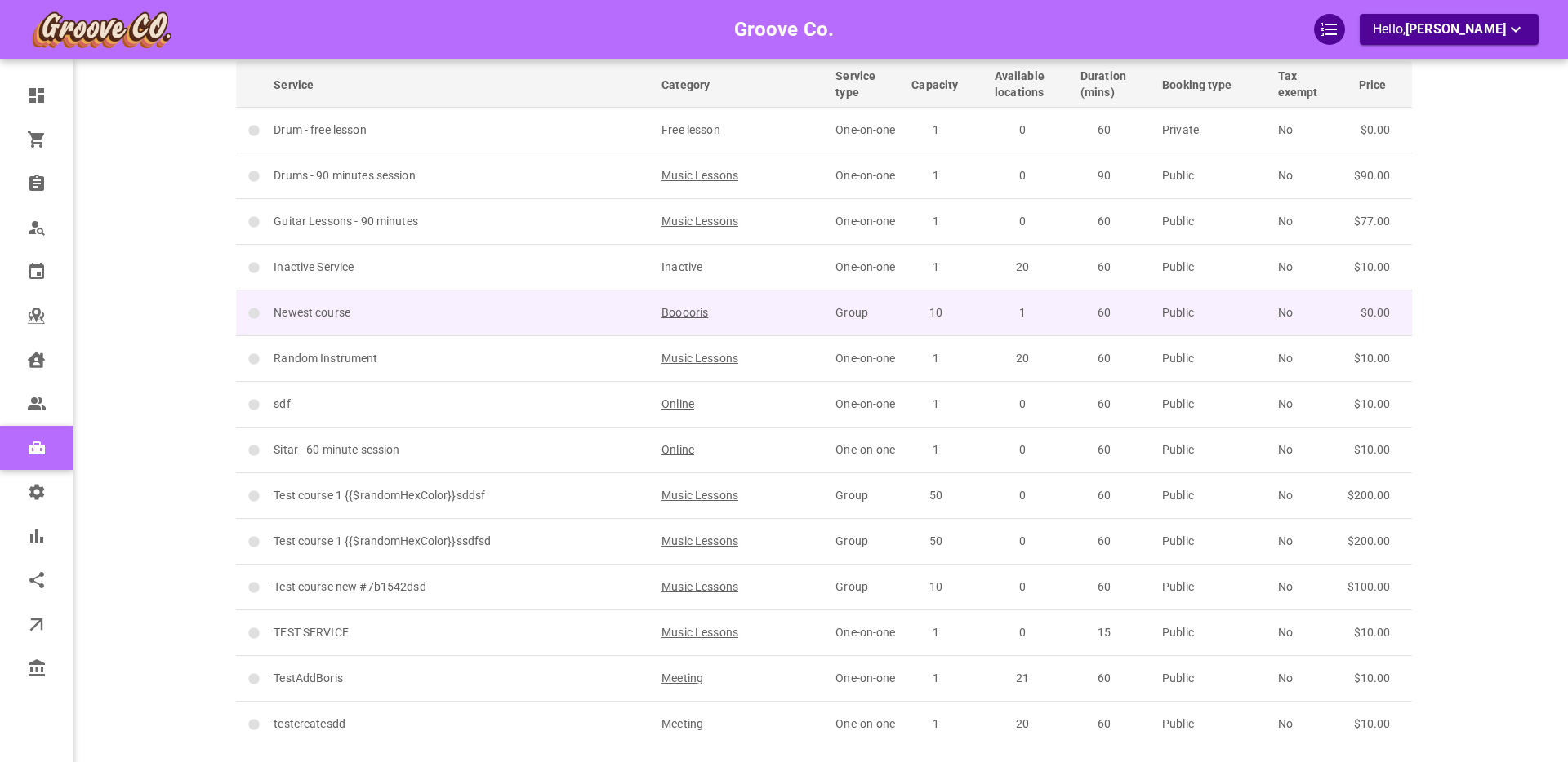
scroll to position [66, 0]
click at [550, 310] on p "Newest course" at bounding box center [459, 311] width 373 height 17
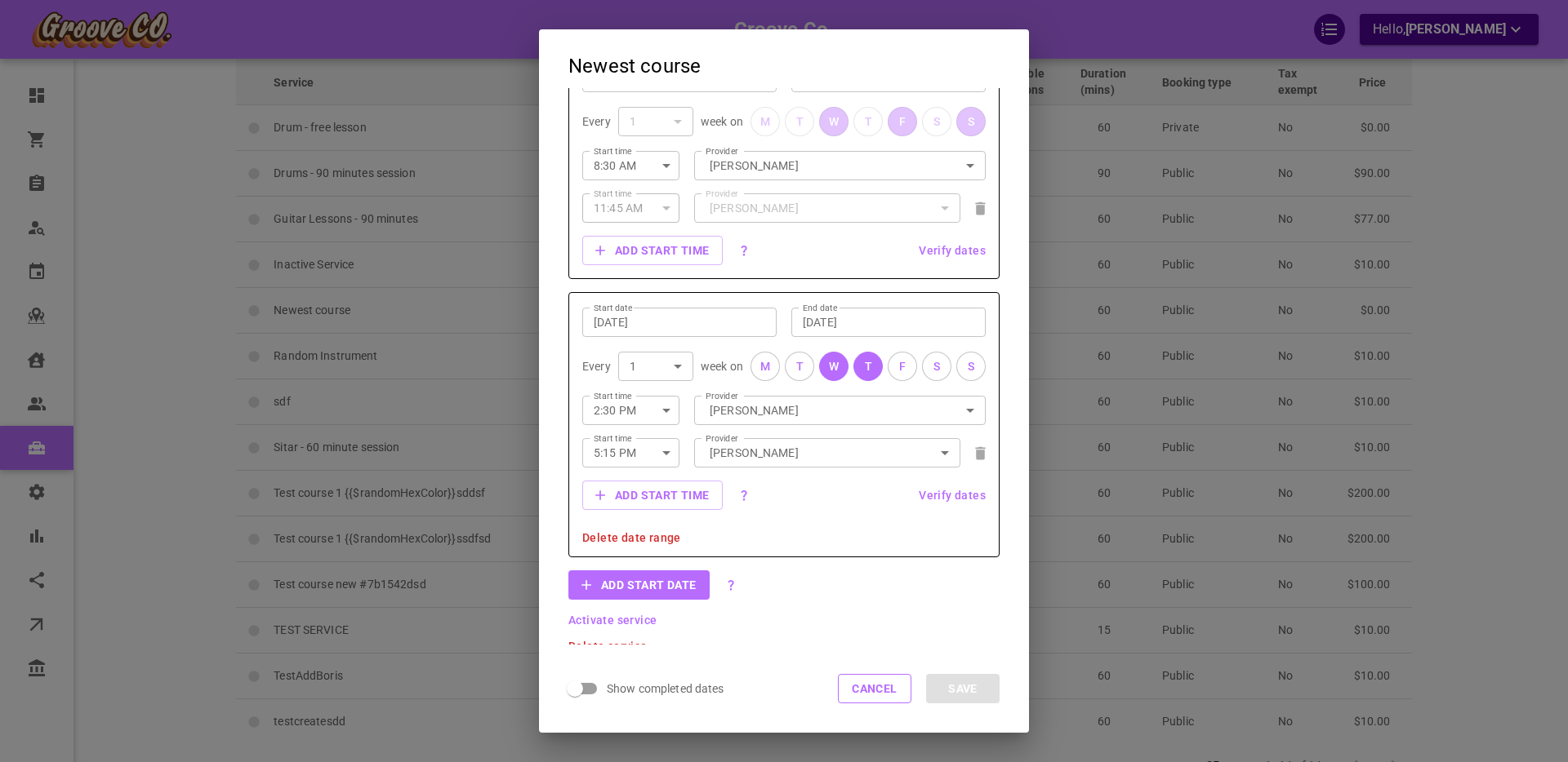
scroll to position [452, 0]
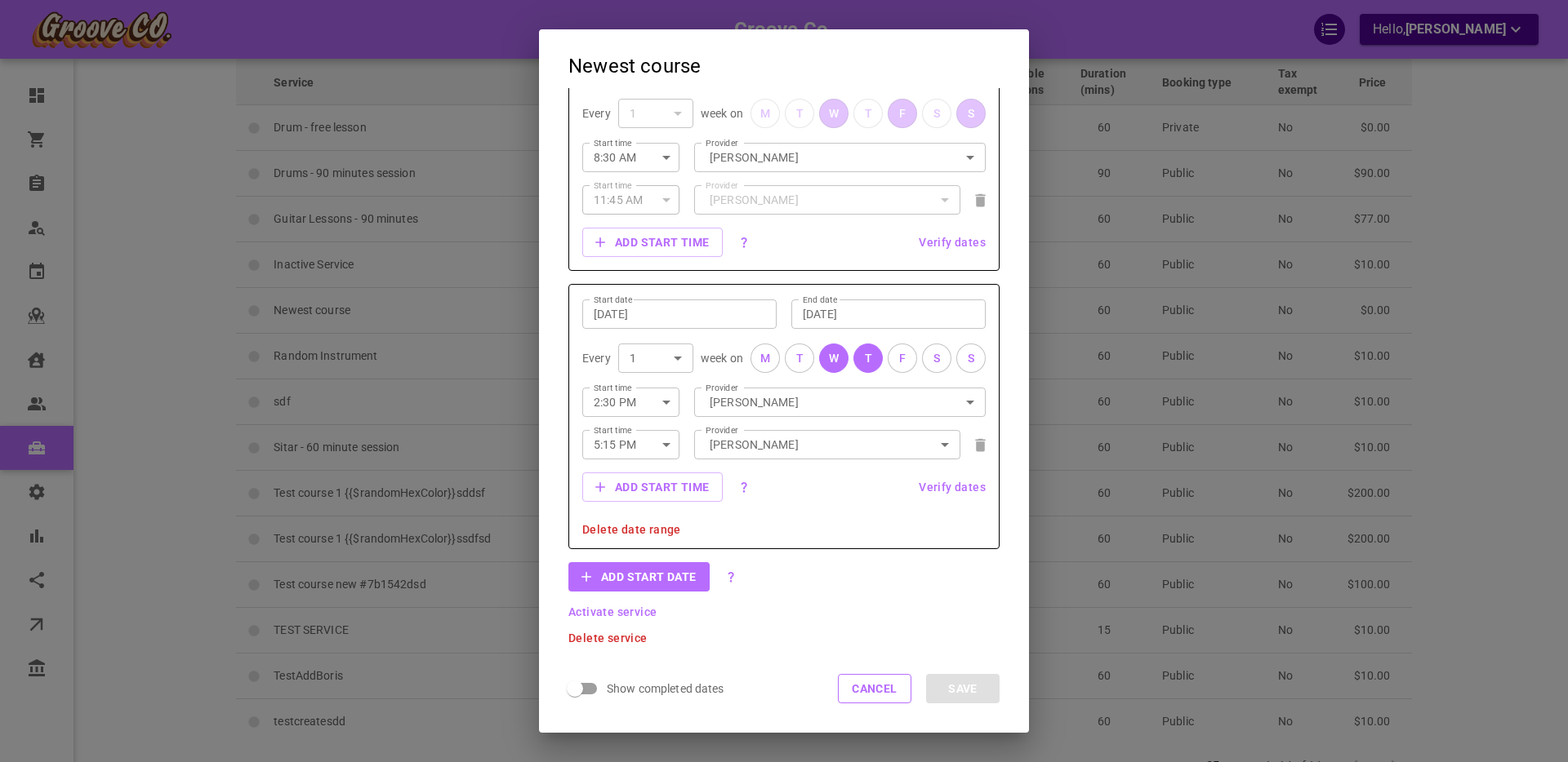
click at [609, 613] on span "Activate service" at bounding box center [613, 612] width 88 height 12
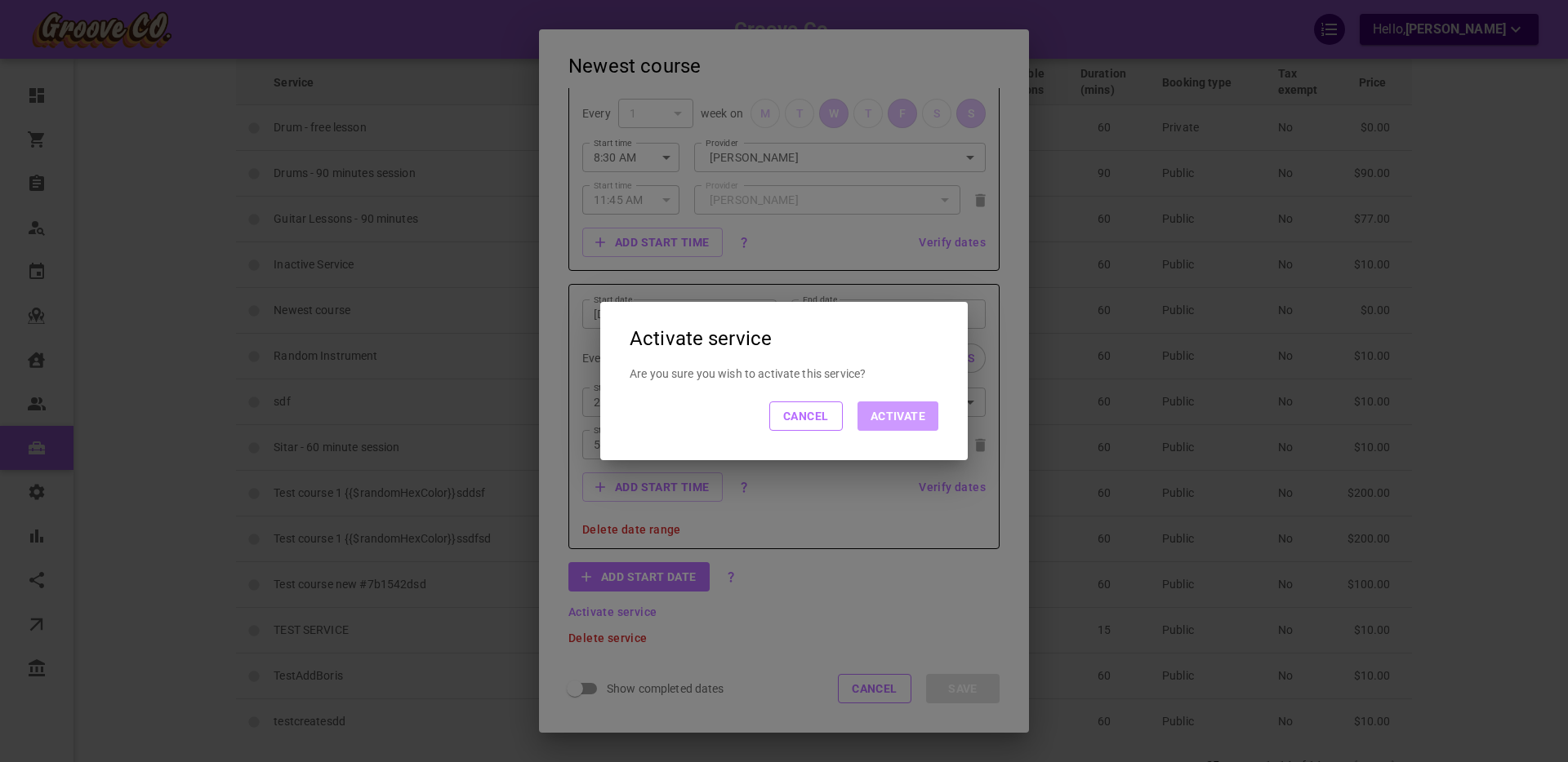
click at [894, 417] on button "Activate" at bounding box center [898, 416] width 81 height 30
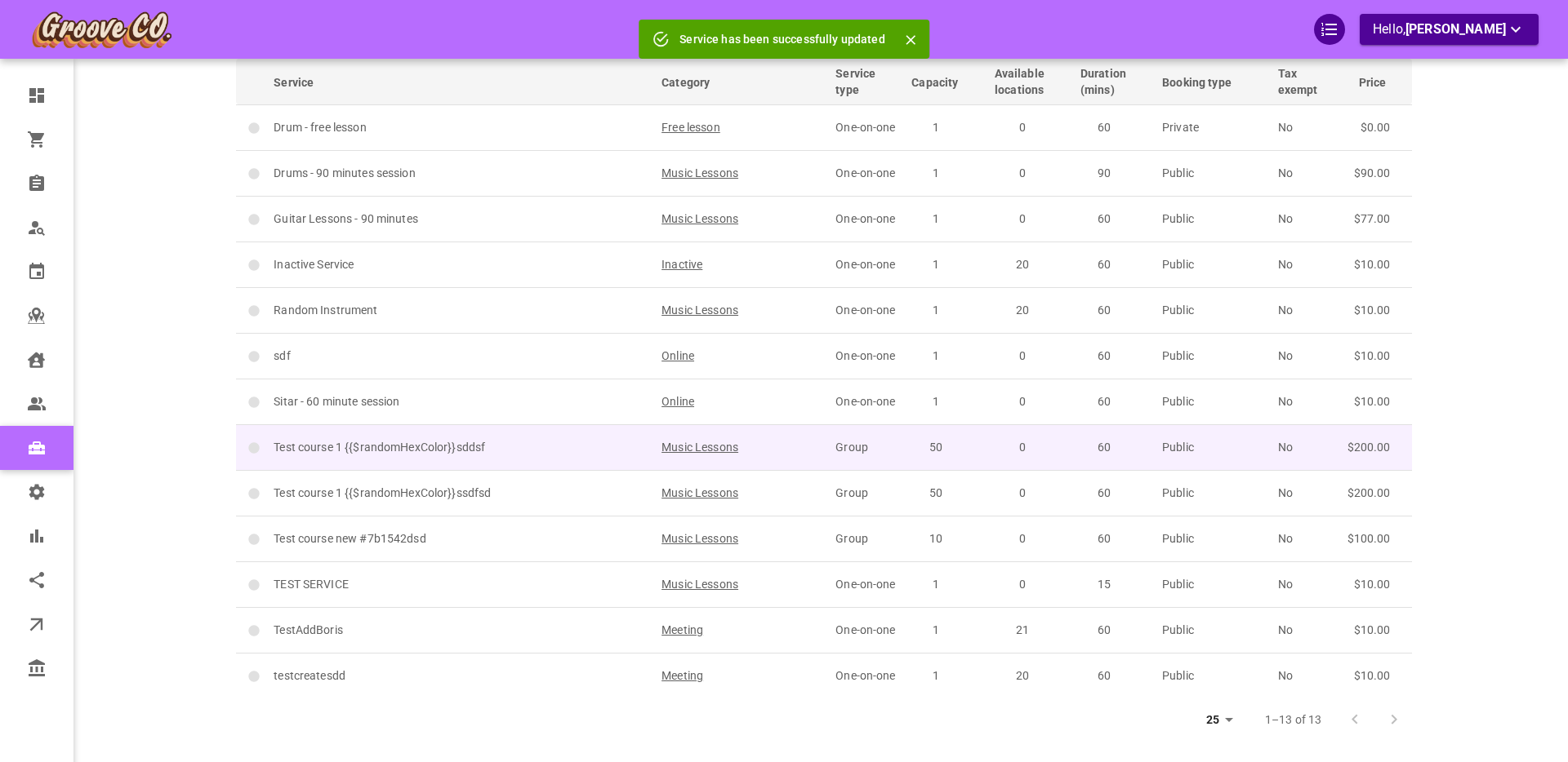
scroll to position [0, 0]
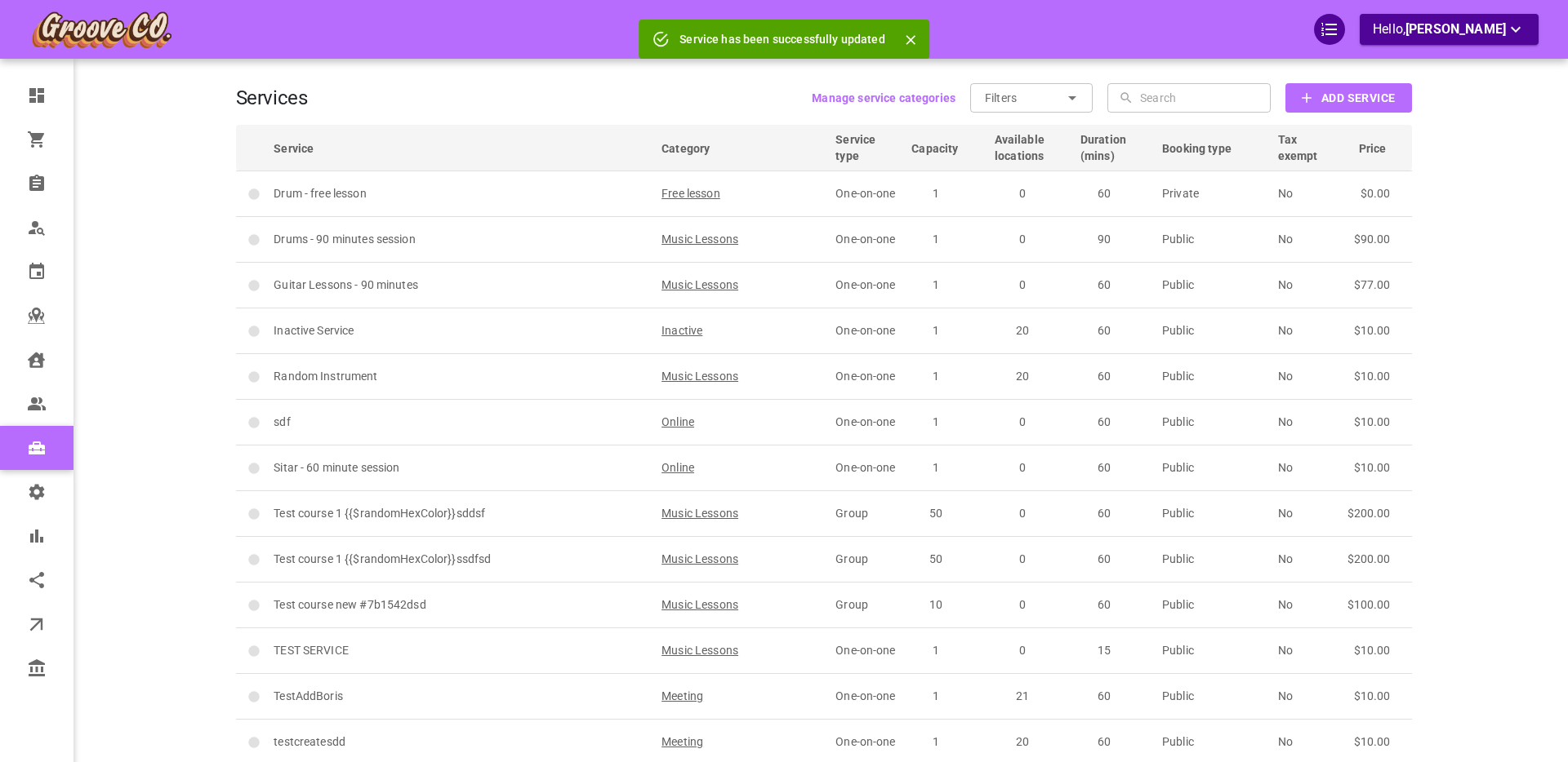
click at [1065, 91] on icon at bounding box center [1072, 98] width 19 height 19
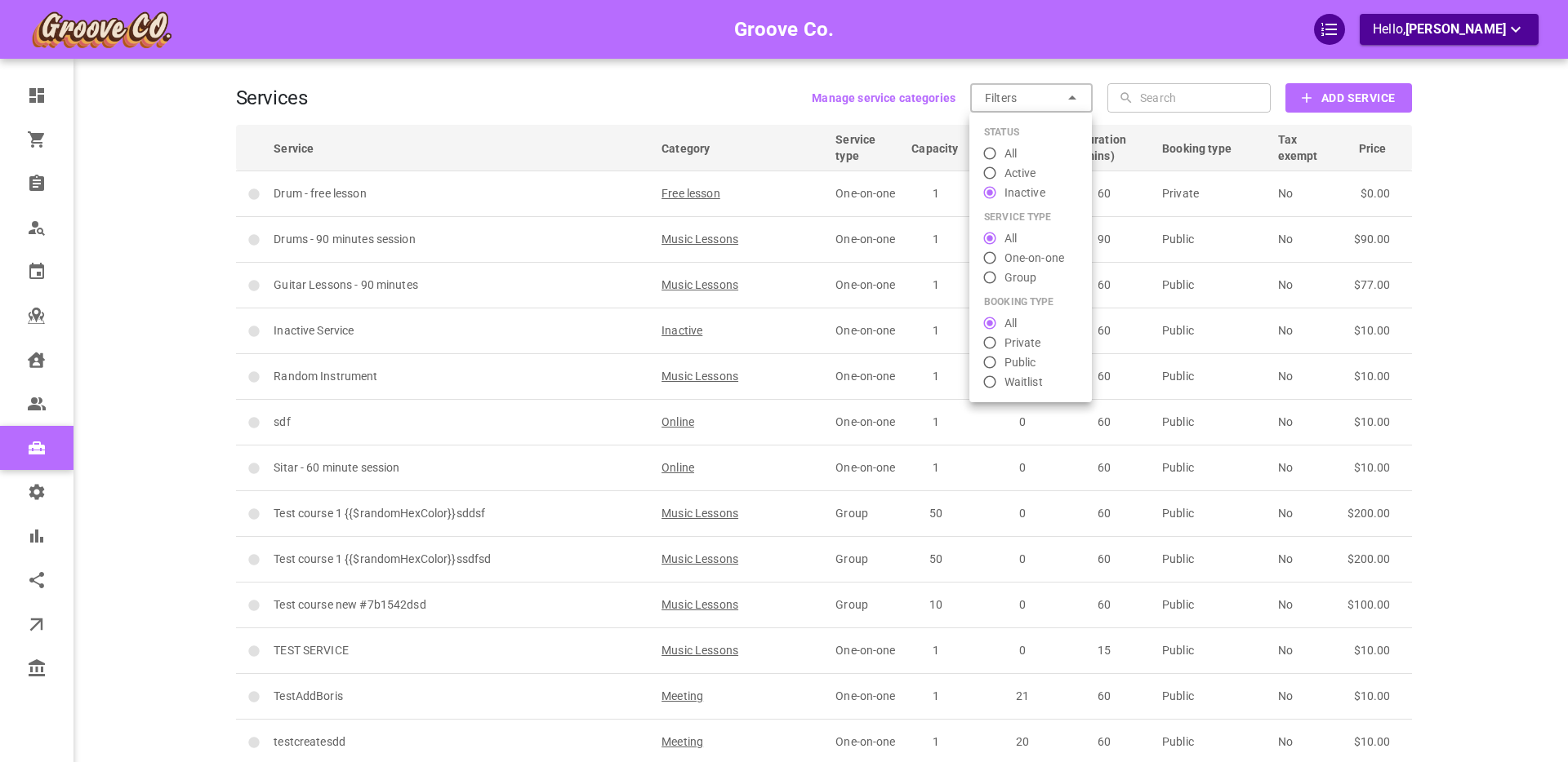
click at [1018, 174] on span "Active" at bounding box center [1019, 173] width 32 height 17
click at [1004, 174] on input "Active" at bounding box center [990, 173] width 30 height 16
radio input "false"
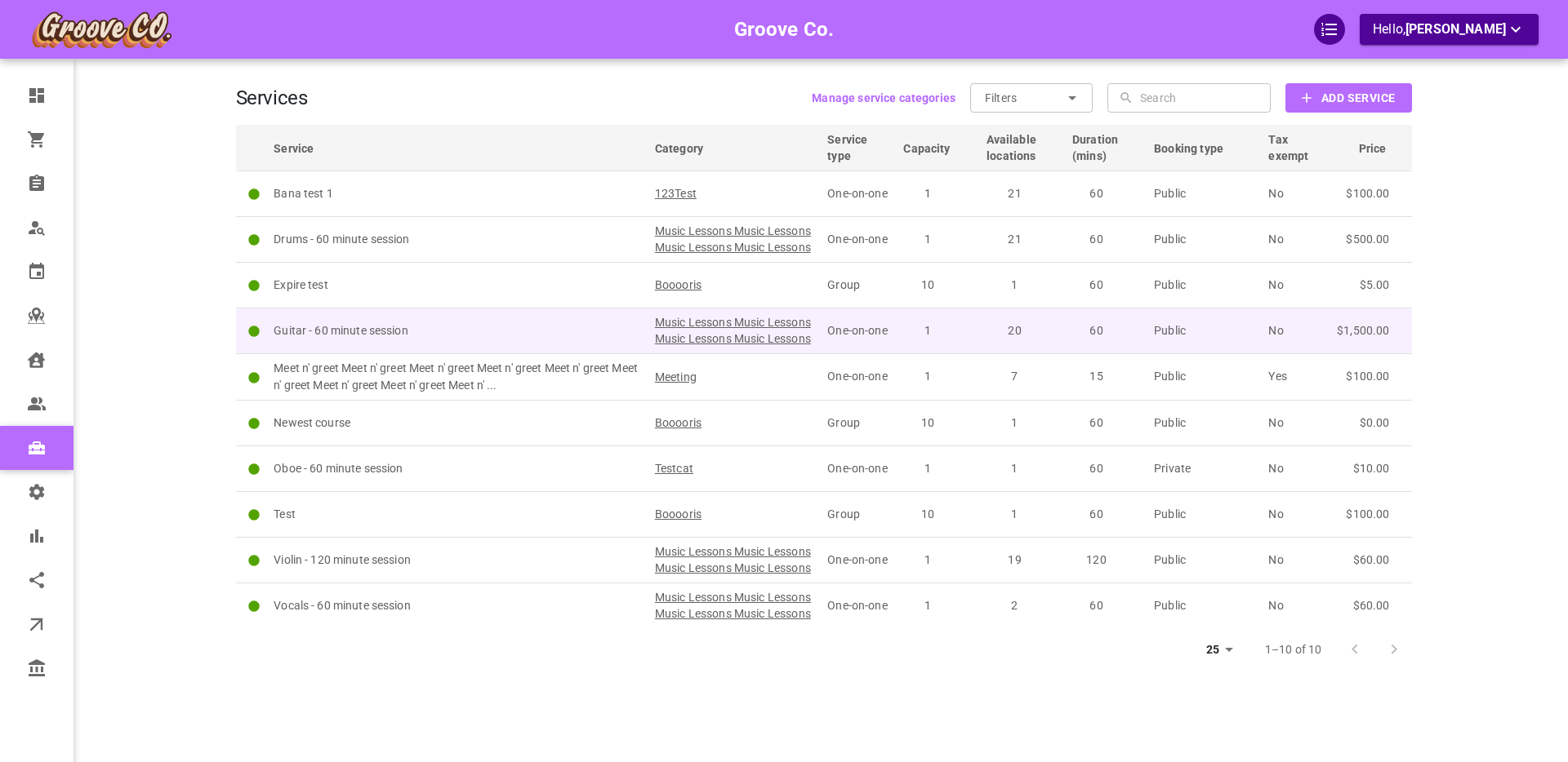
click at [499, 340] on td "Guitar - 60 minute session" at bounding box center [457, 331] width 382 height 46
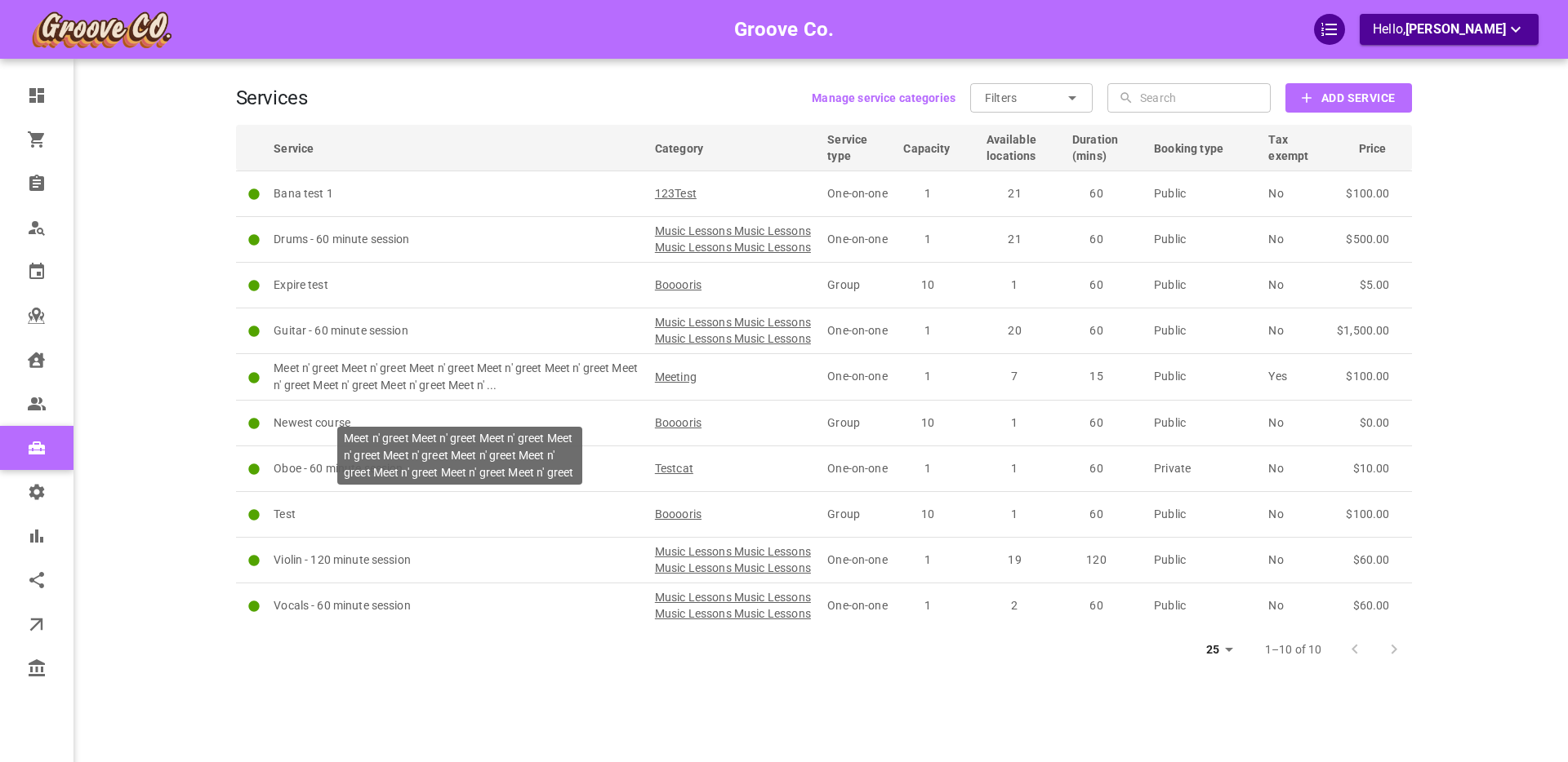
click at [438, 450] on div "Meet n' greet Meet n' greet Meet n' greet Meet n' greet Meet n' greet Meet n' g…" at bounding box center [459, 455] width 245 height 58
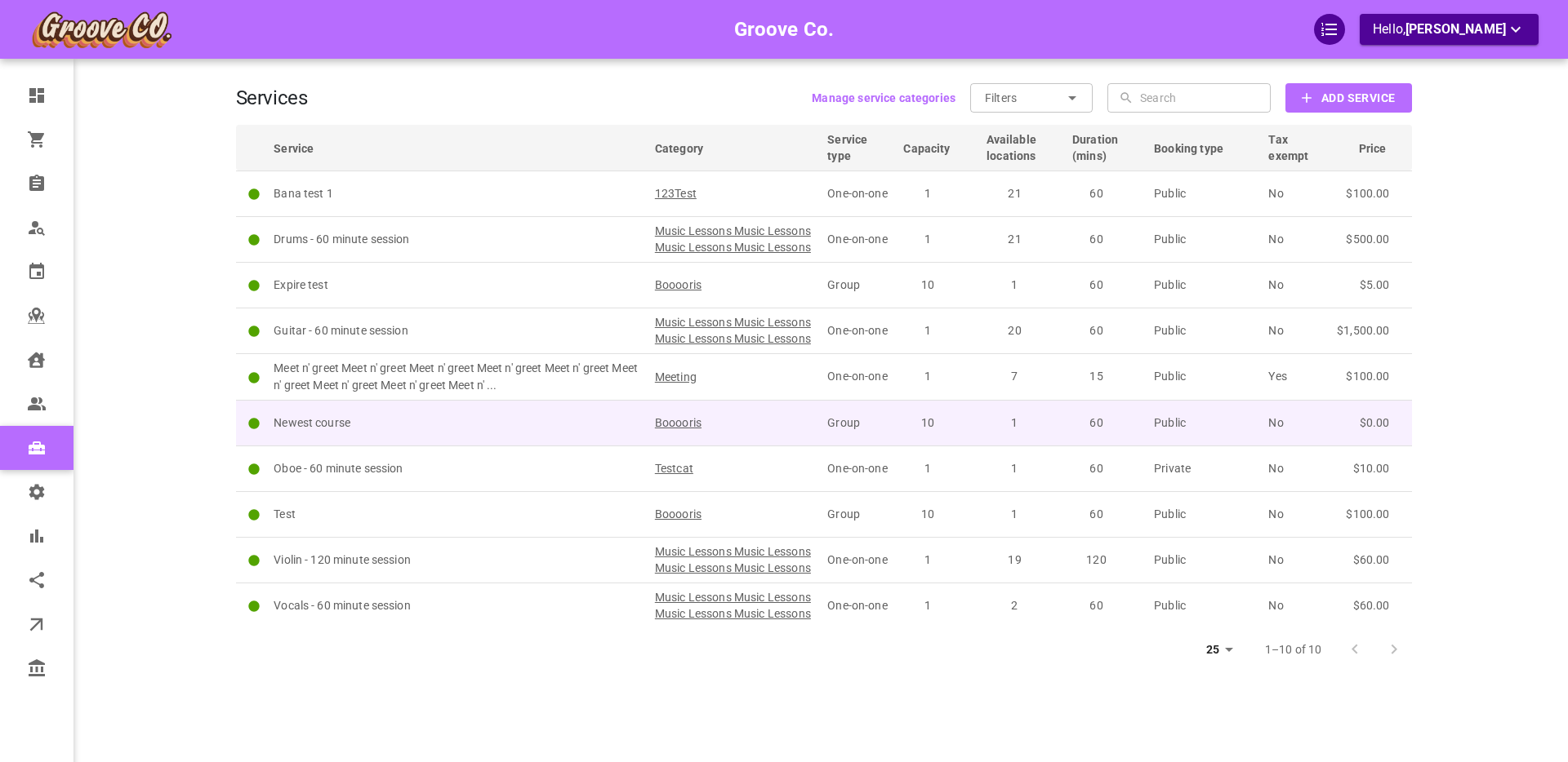
click at [462, 431] on p "Newest course" at bounding box center [456, 424] width 366 height 17
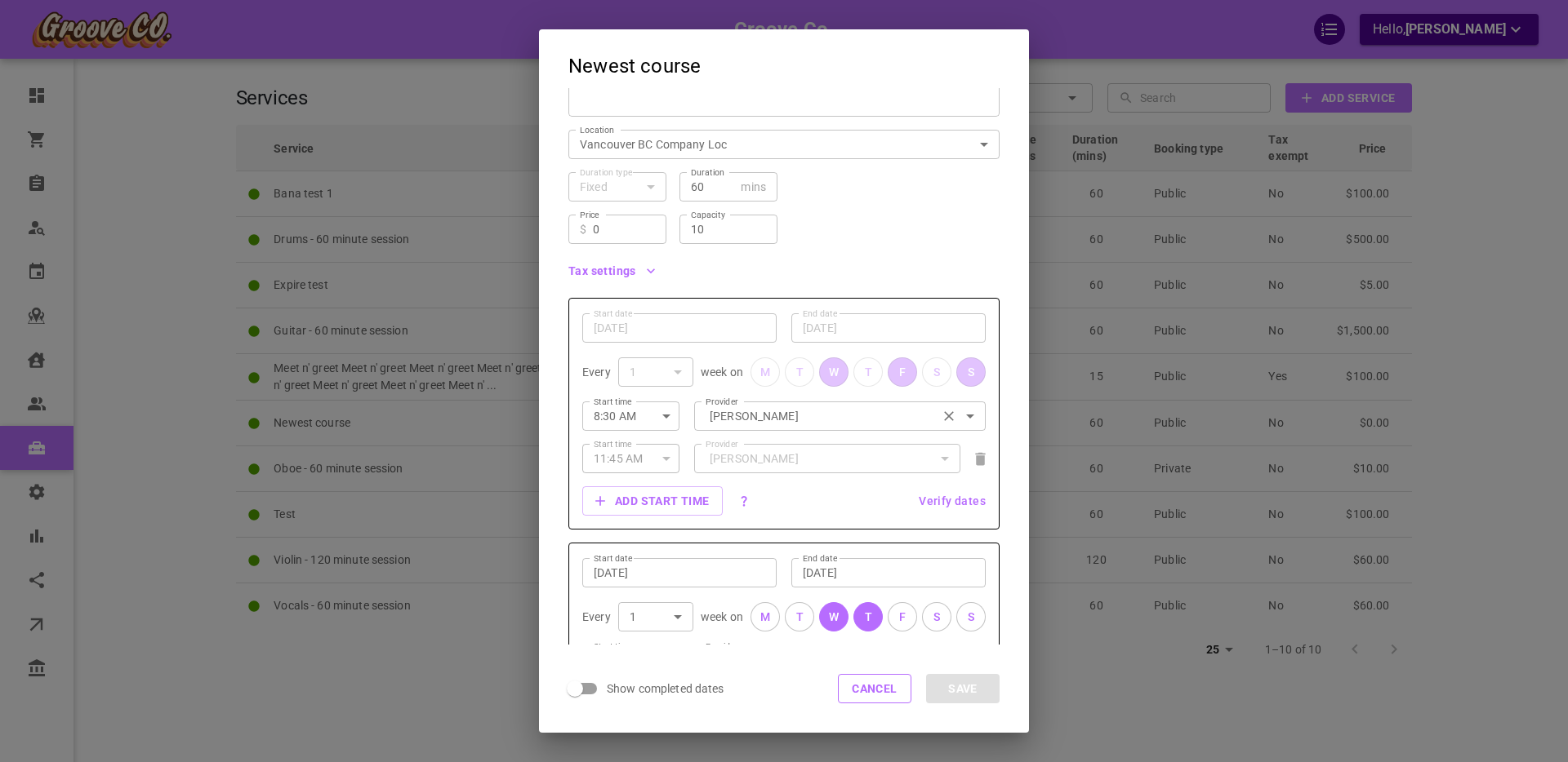
scroll to position [195, 0]
click at [863, 683] on button "Cancel" at bounding box center [875, 688] width 74 height 30
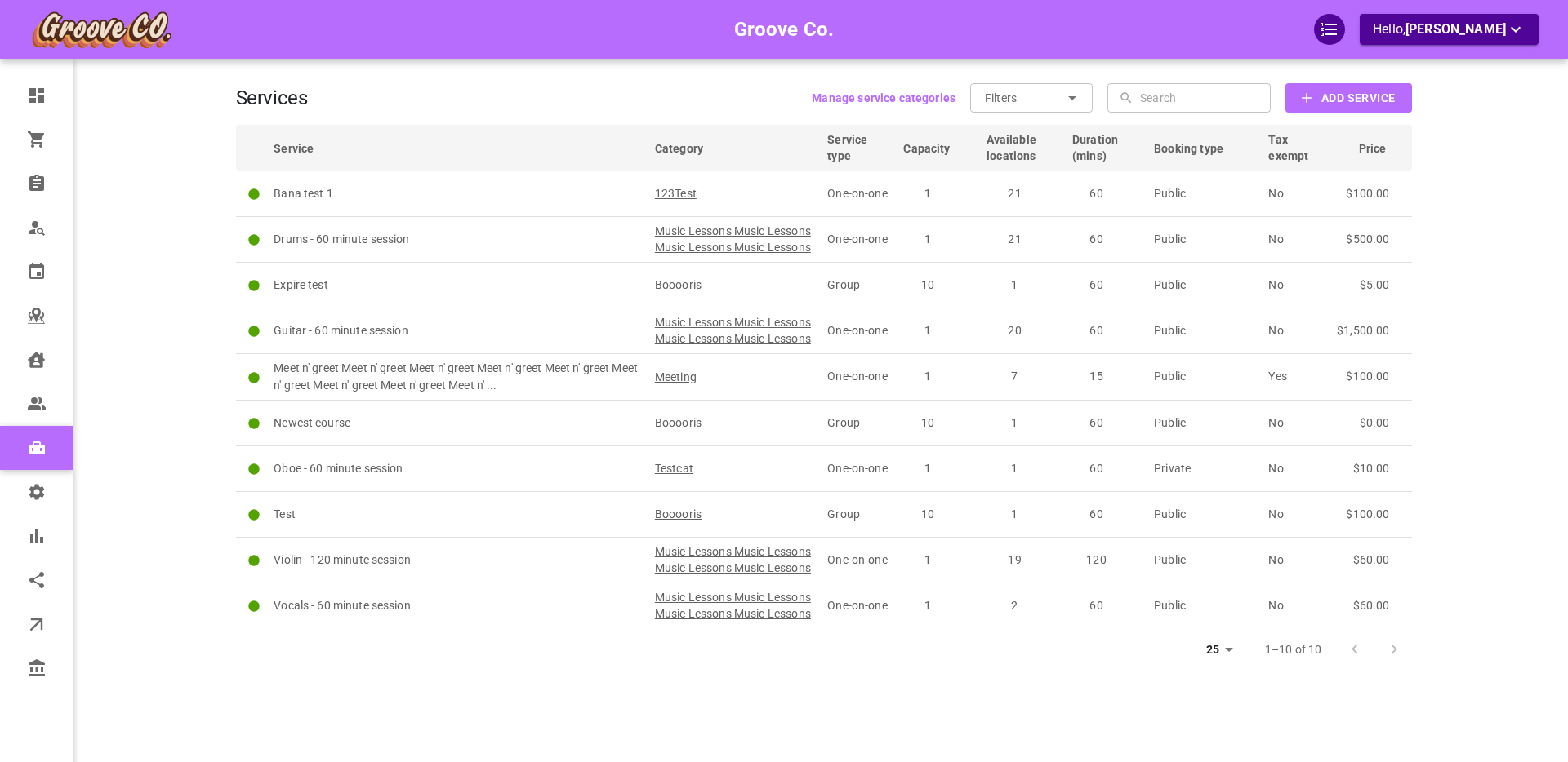
click at [1330, 98] on b "Add Service" at bounding box center [1358, 98] width 74 height 20
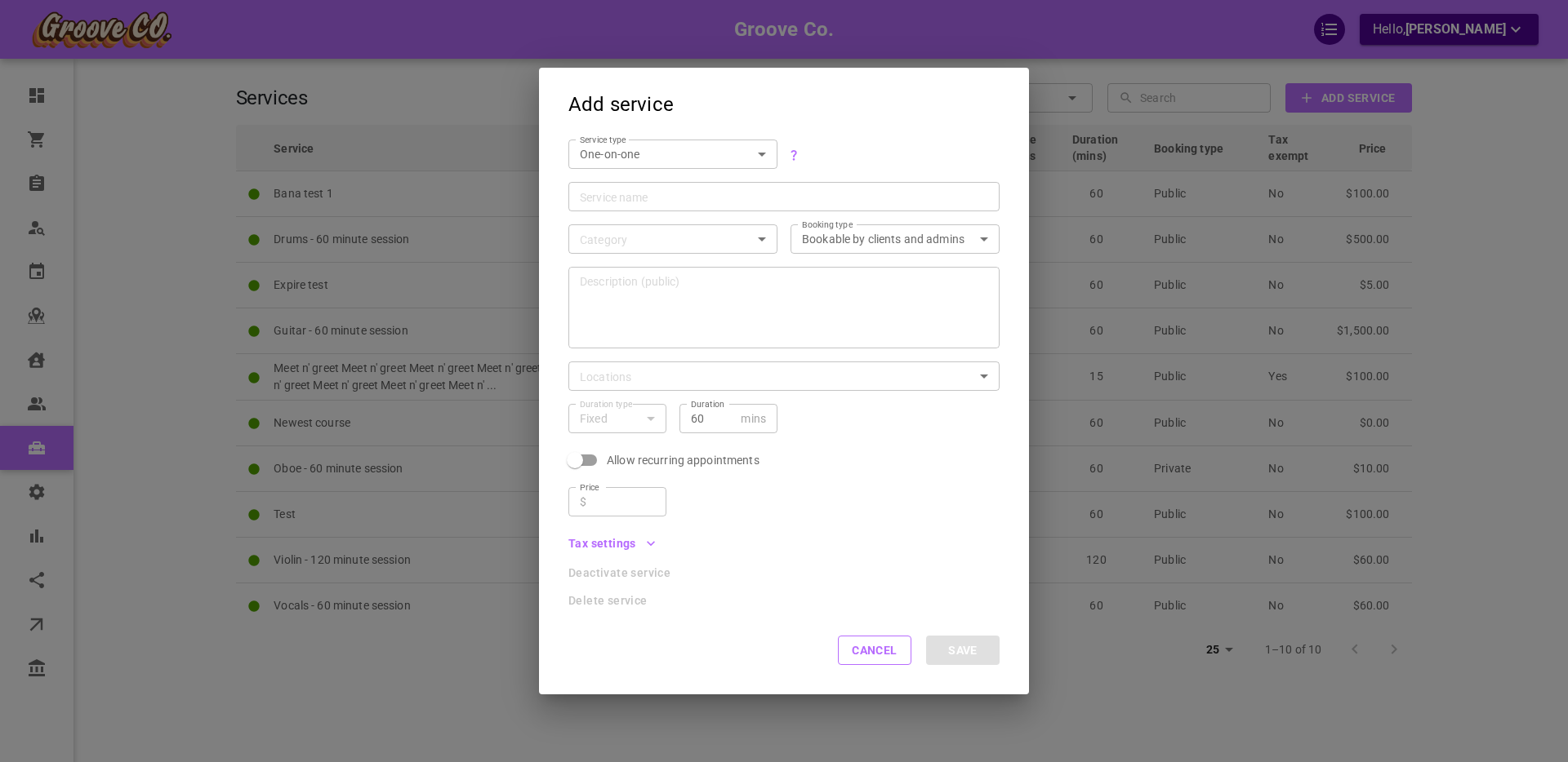
click at [630, 151] on body "Groove Co. Hello, [PERSON_NAME] Dashboard Orders Bookings Who is available Cale…" at bounding box center [784, 431] width 1568 height 863
click at [621, 213] on li "Group" at bounding box center [673, 209] width 209 height 27
type input "GROUP"
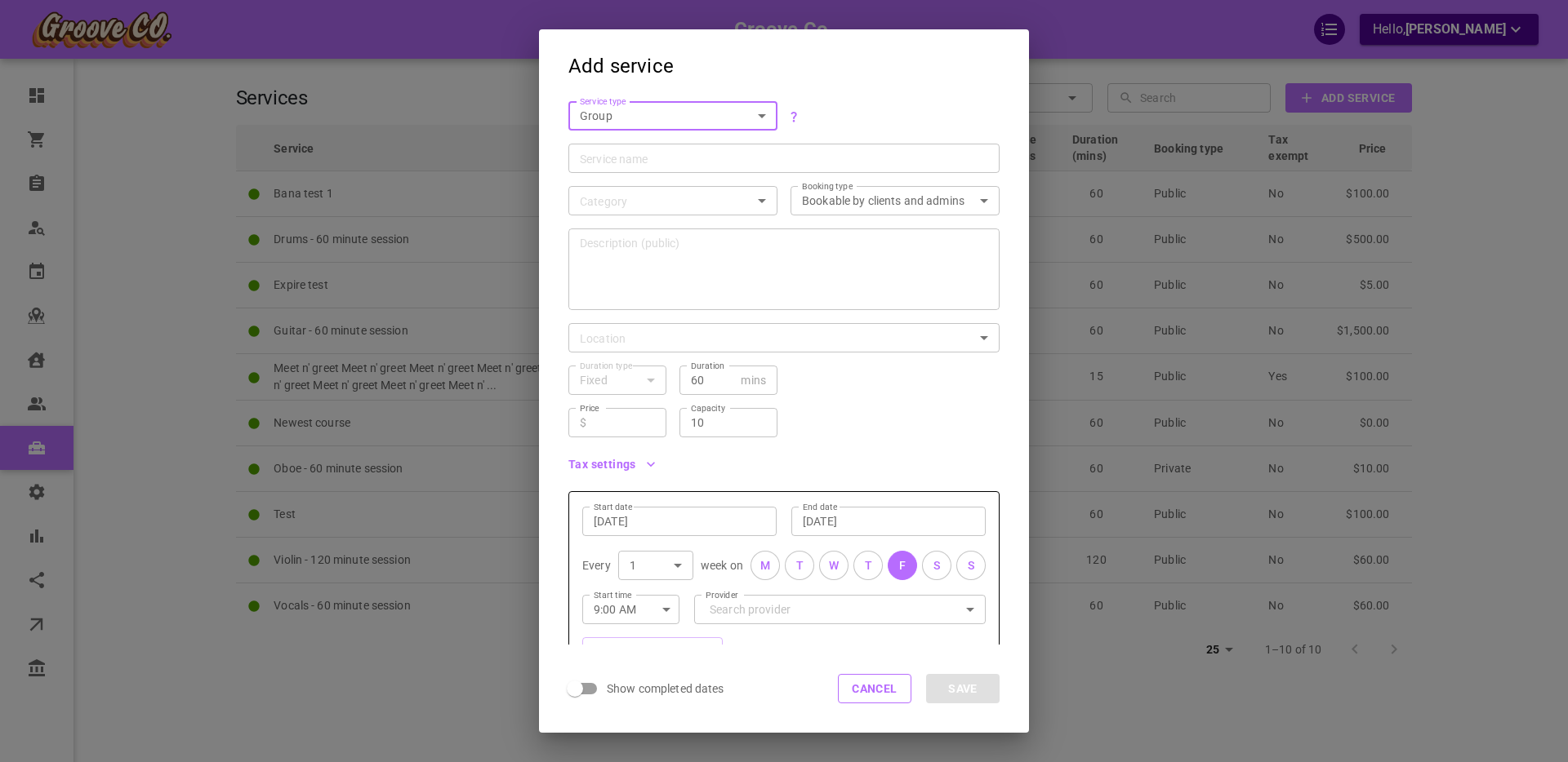
click at [609, 159] on input "Service name" at bounding box center [784, 158] width 409 height 16
type input "testttttt"
click at [604, 204] on body "Groove Co. Hello, [PERSON_NAME] Dashboard Orders Bookings Who is available Cale…" at bounding box center [784, 431] width 1568 height 863
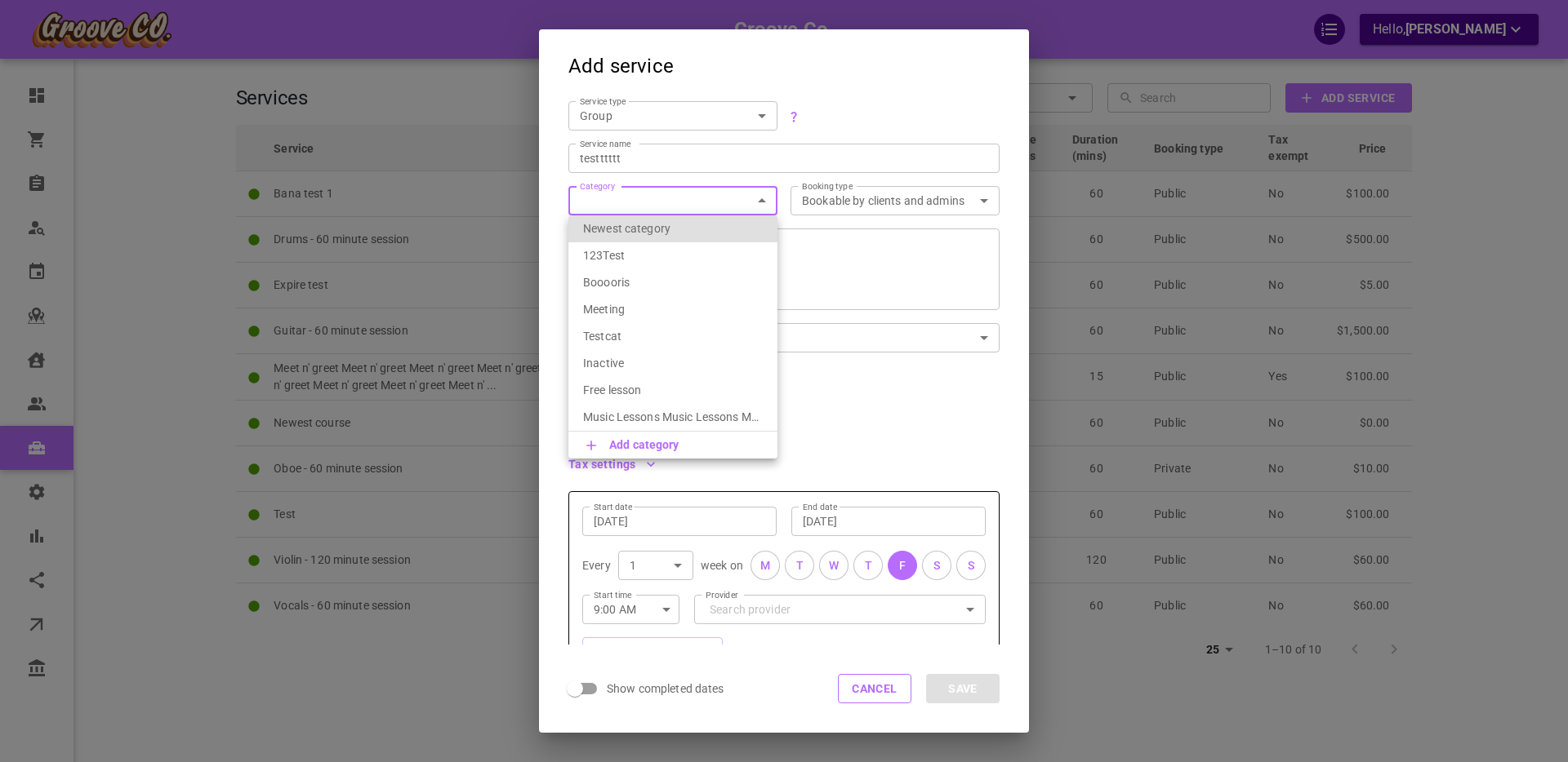
click at [628, 262] on p "123Test" at bounding box center [672, 255] width 179 height 16
type input "123Test"
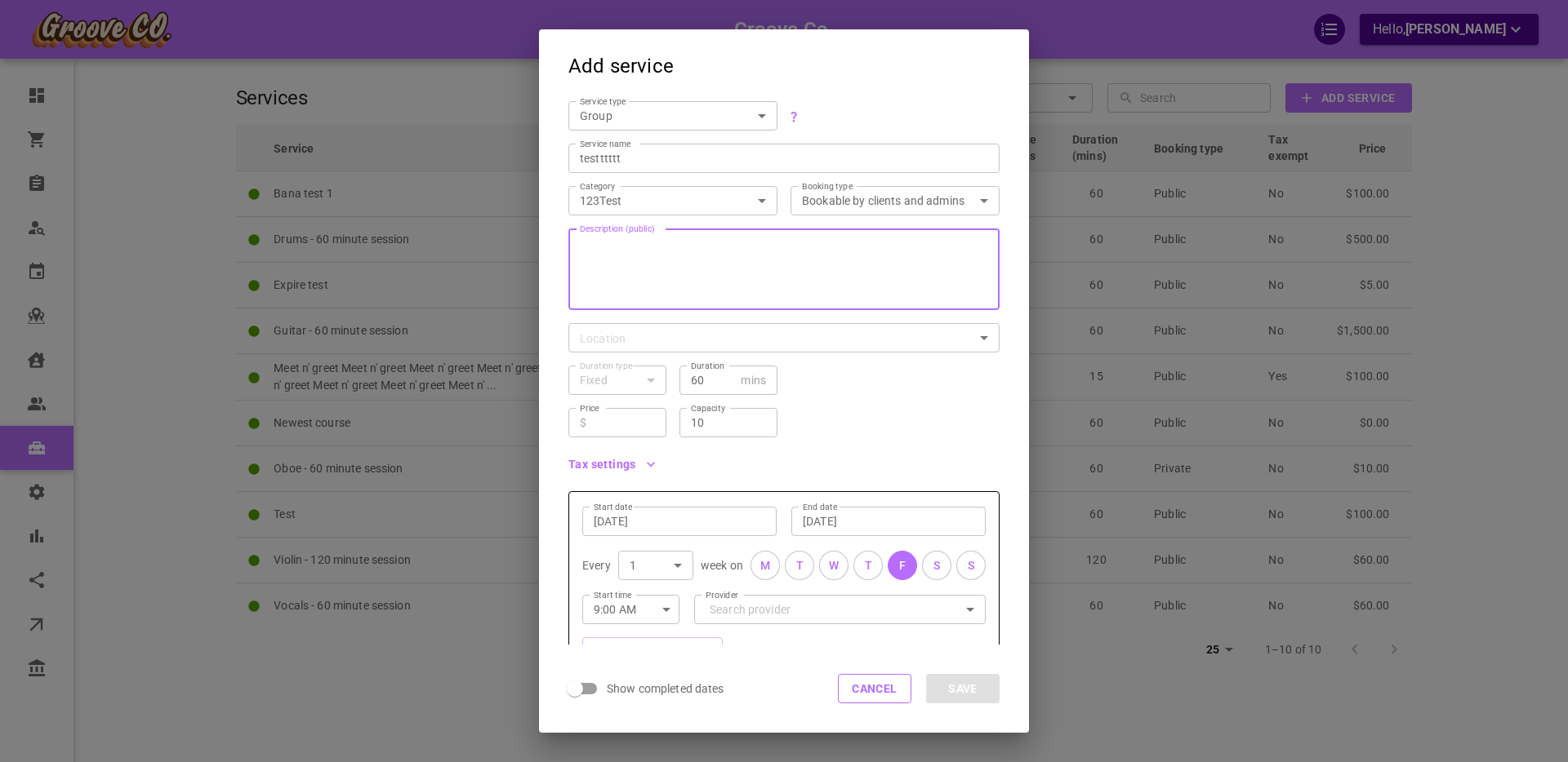
click at [646, 274] on textarea "Description (public)" at bounding box center [784, 269] width 409 height 98
type textarea "asdfa fg"
click at [613, 334] on body "Groove Co. Hello, [PERSON_NAME] Dashboard Orders Bookings Who is available Cale…" at bounding box center [784, 431] width 1568 height 863
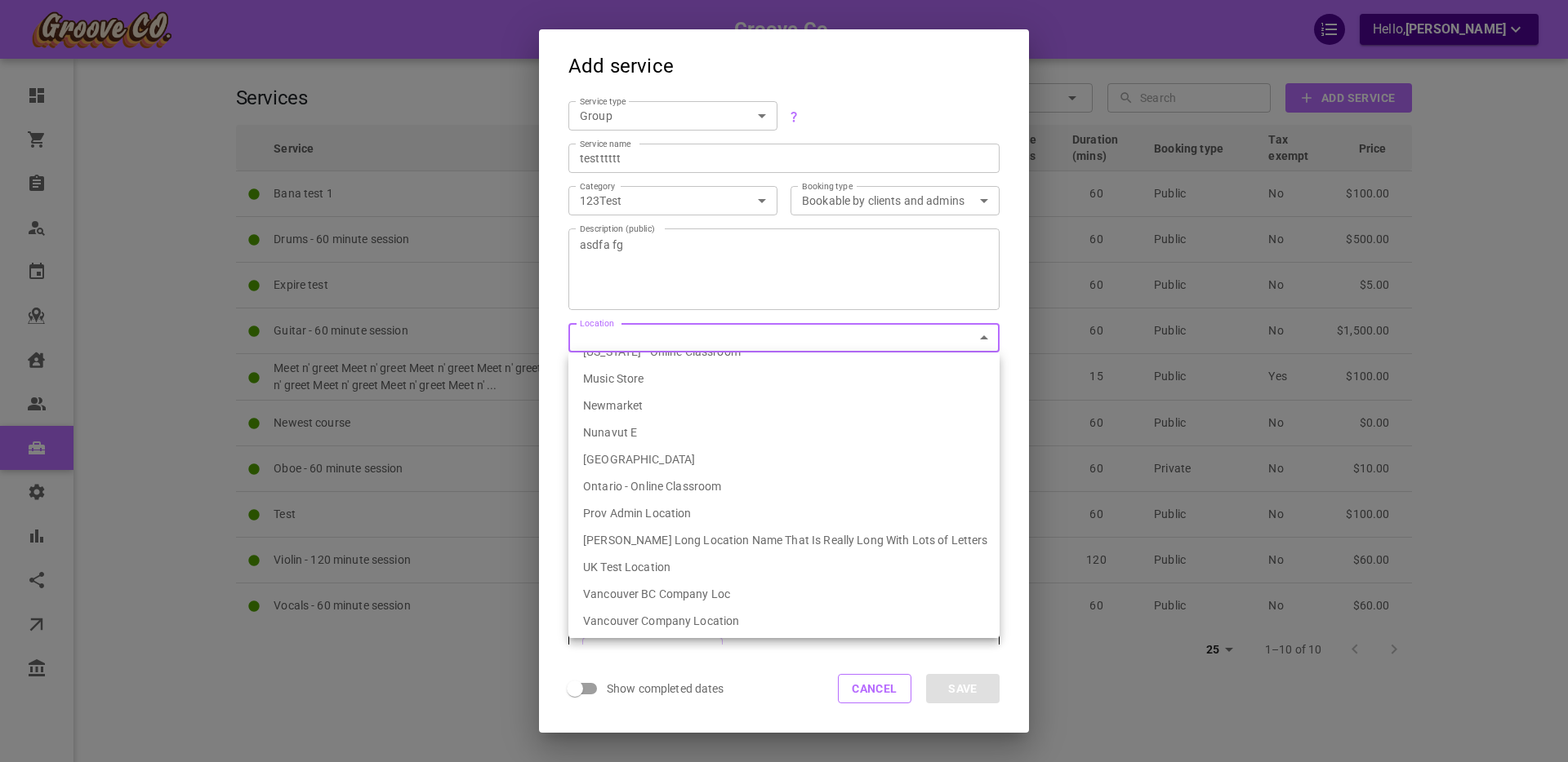
scroll to position [280, 0]
click at [654, 569] on li "Vancouver BC Company Loc" at bounding box center [784, 571] width 432 height 27
type input "539ef6fa-1bae-4334-9153-77231d086627"
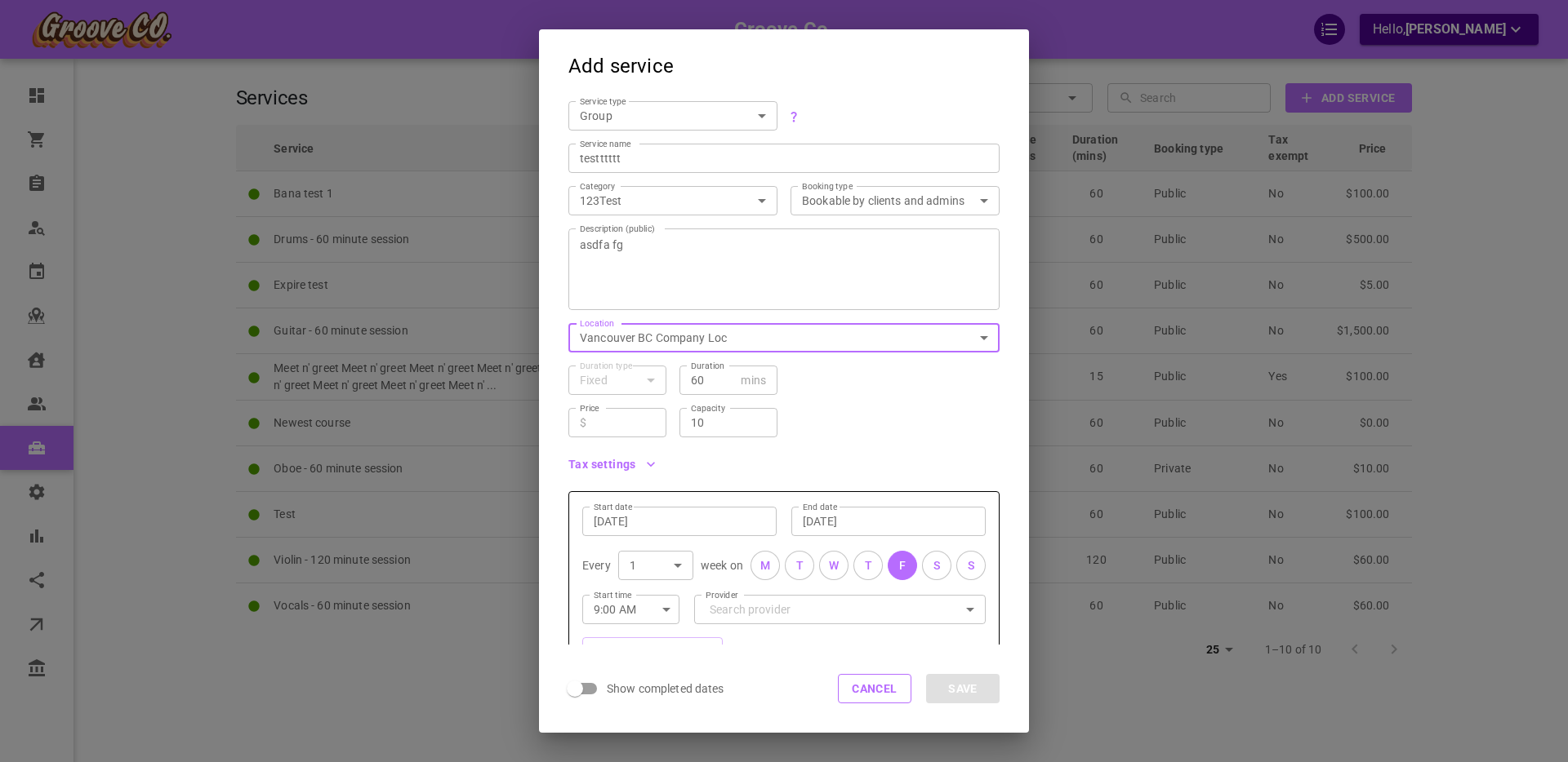
click at [625, 429] on input "Price" at bounding box center [623, 423] width 62 height 16
type input "5"
click at [845, 424] on div "Price ​ $ 5 Price Capacity 10 Capacity" at bounding box center [777, 416] width 444 height 42
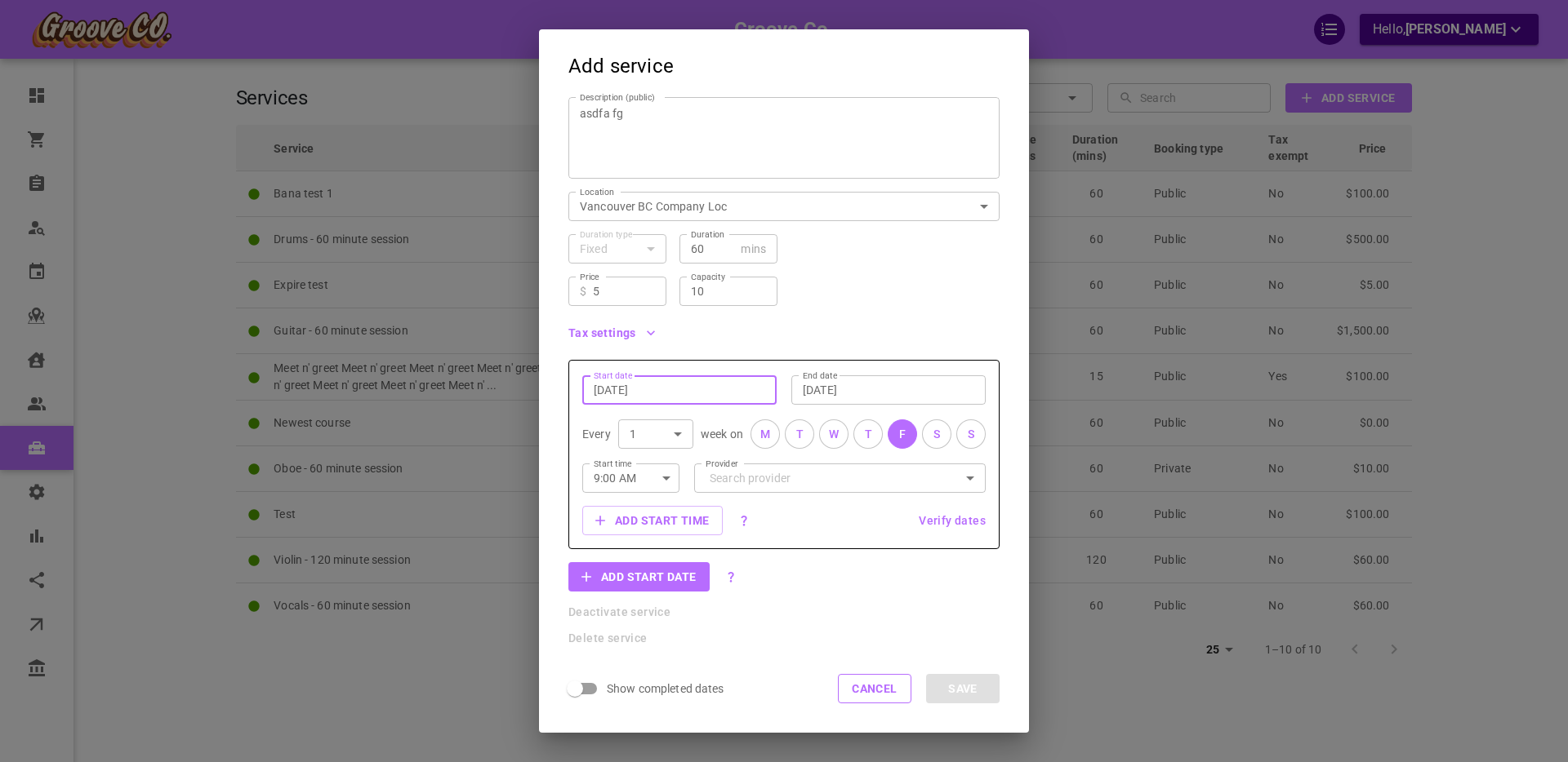
click at [619, 388] on input "[DATE]" at bounding box center [679, 390] width 172 height 16
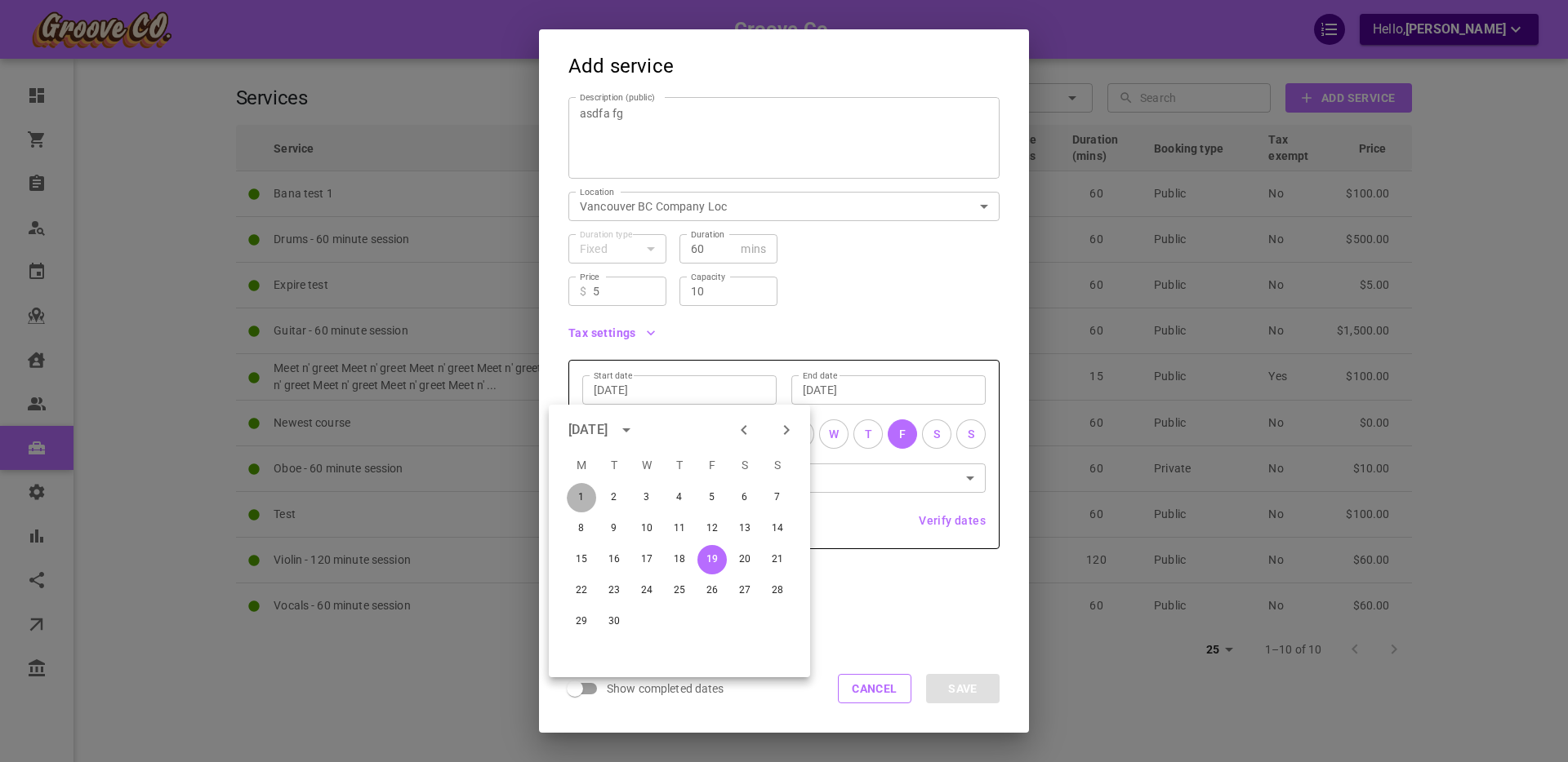
click at [584, 492] on button "1" at bounding box center [581, 497] width 30 height 30
type input "[DATE]"
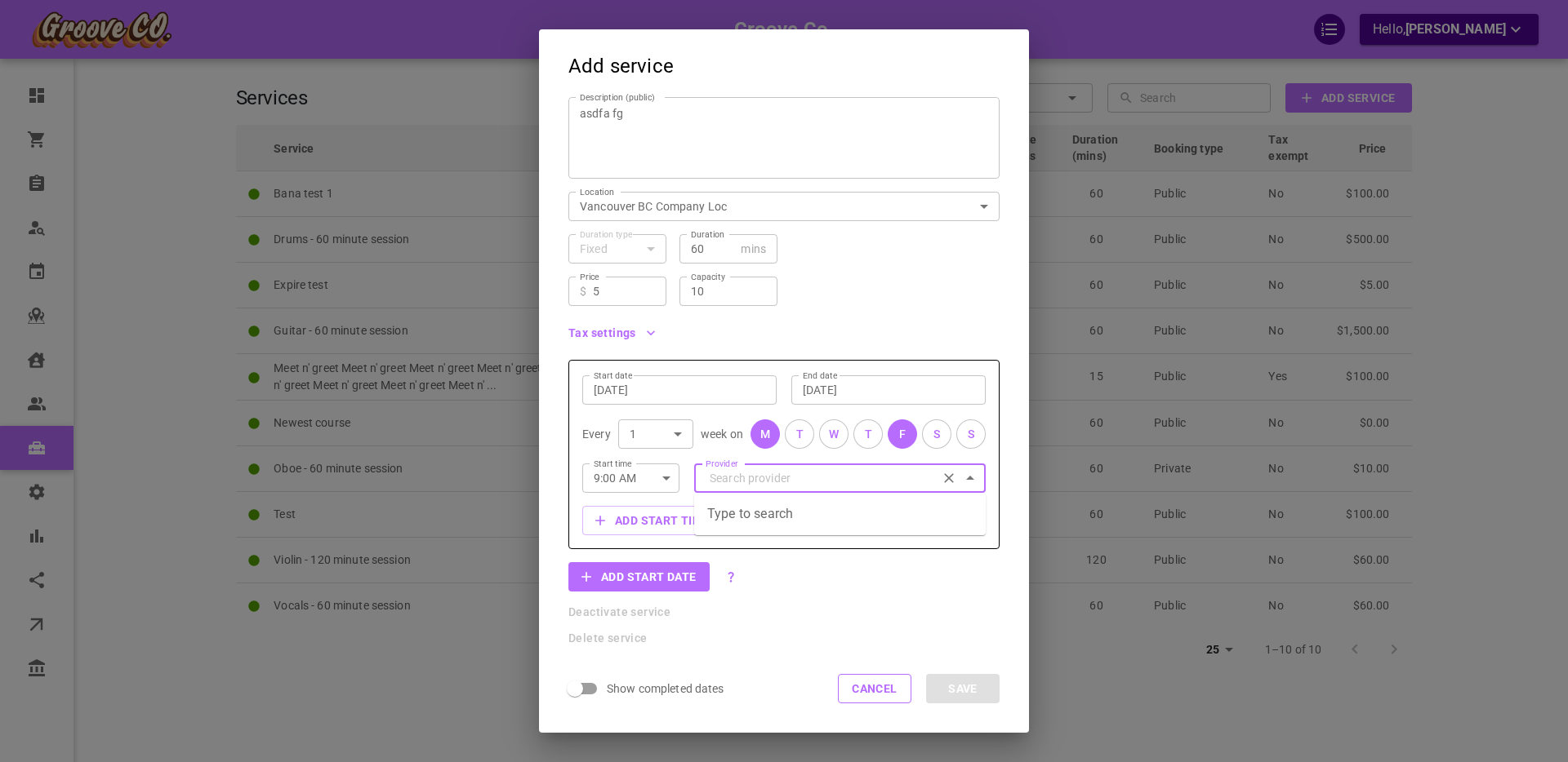
click at [744, 478] on input "Provider" at bounding box center [840, 478] width 269 height 29
click at [778, 520] on p "[PERSON_NAME]" at bounding box center [751, 512] width 89 height 16
type input "[PERSON_NAME]"
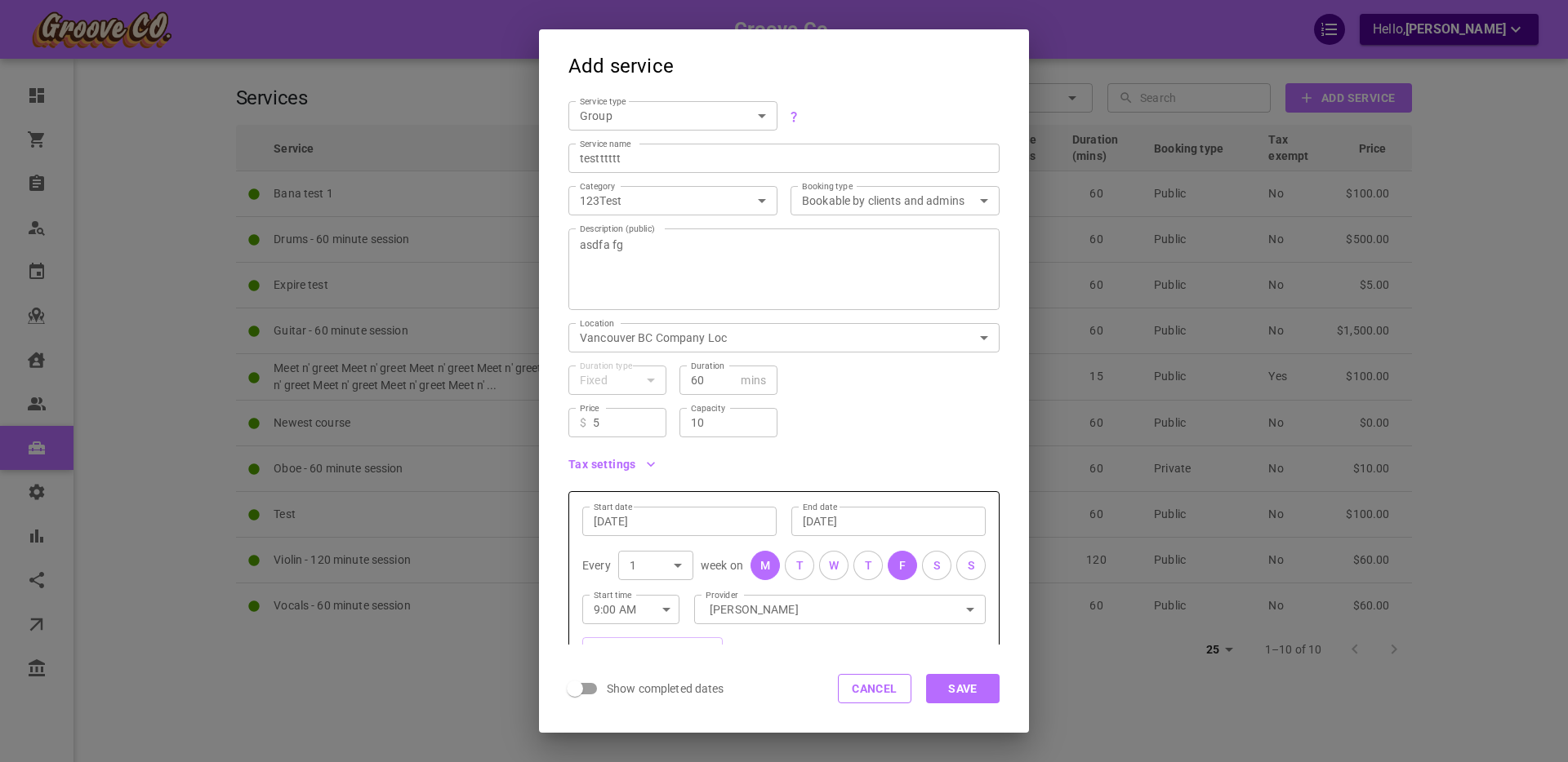
click at [647, 465] on icon "button" at bounding box center [650, 464] width 9 height 5
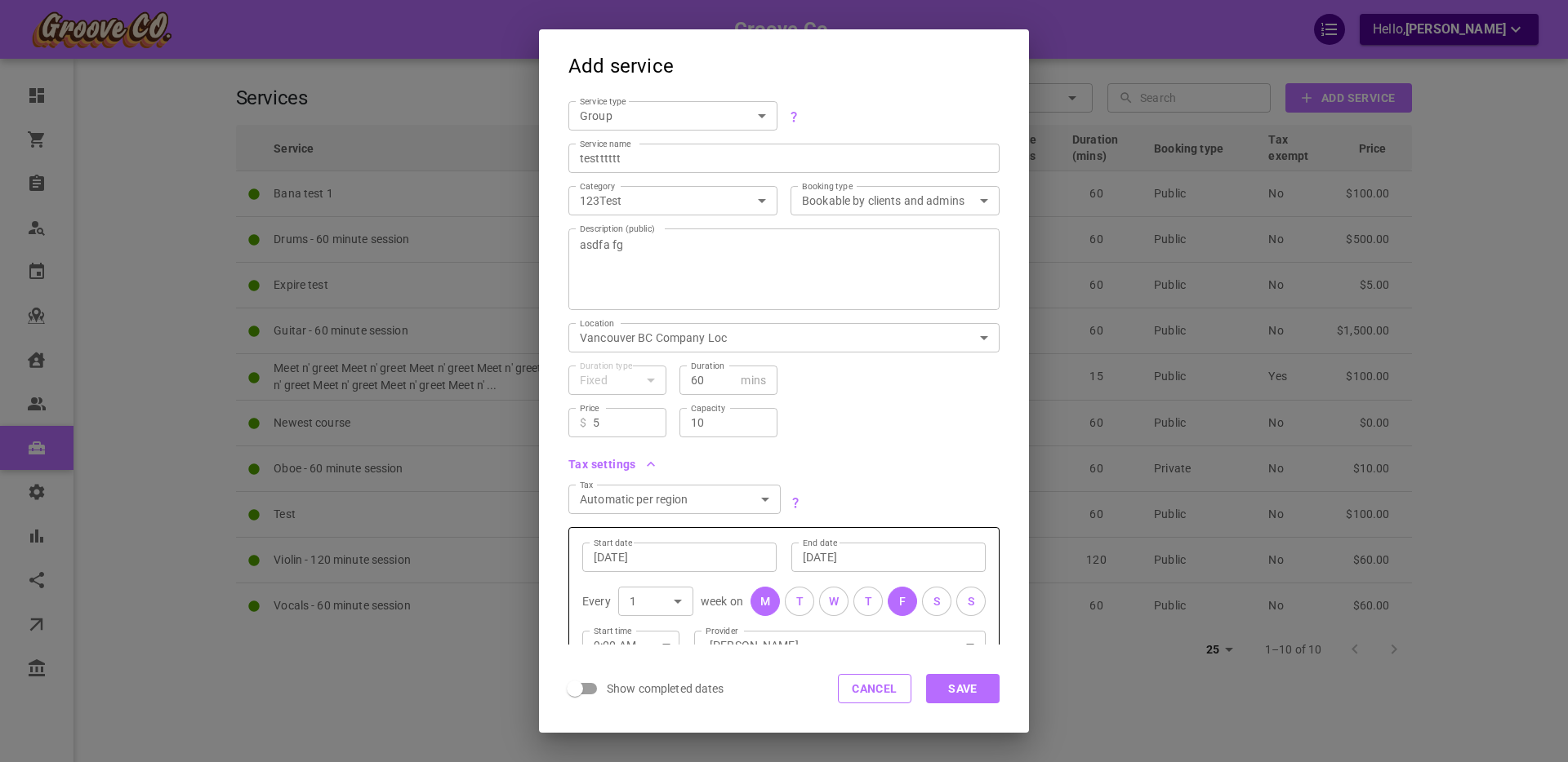
click at [651, 464] on icon "button" at bounding box center [650, 464] width 9 height 5
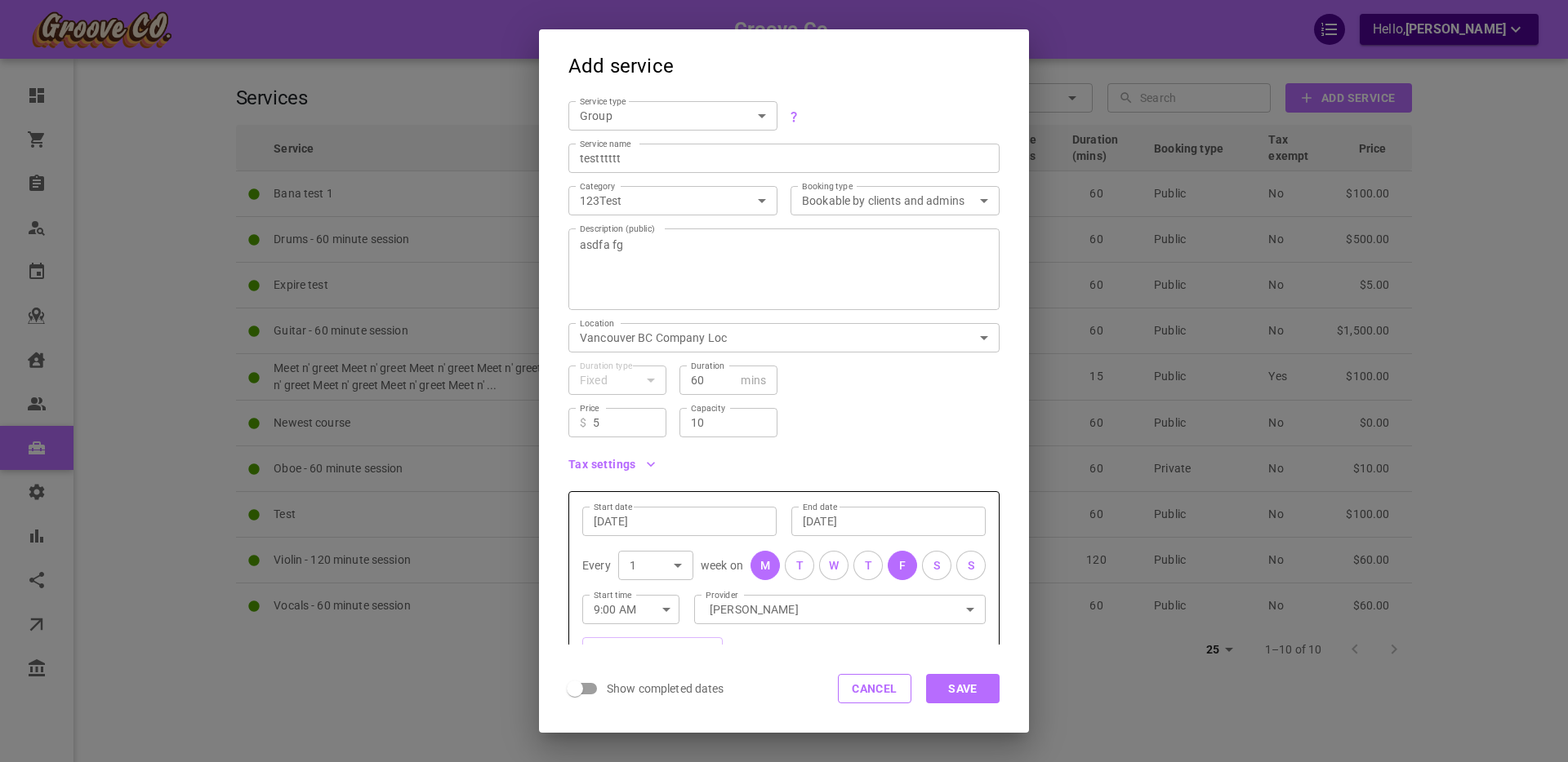
click at [651, 464] on icon "button" at bounding box center [650, 464] width 9 height 5
